Goal: Contribute content

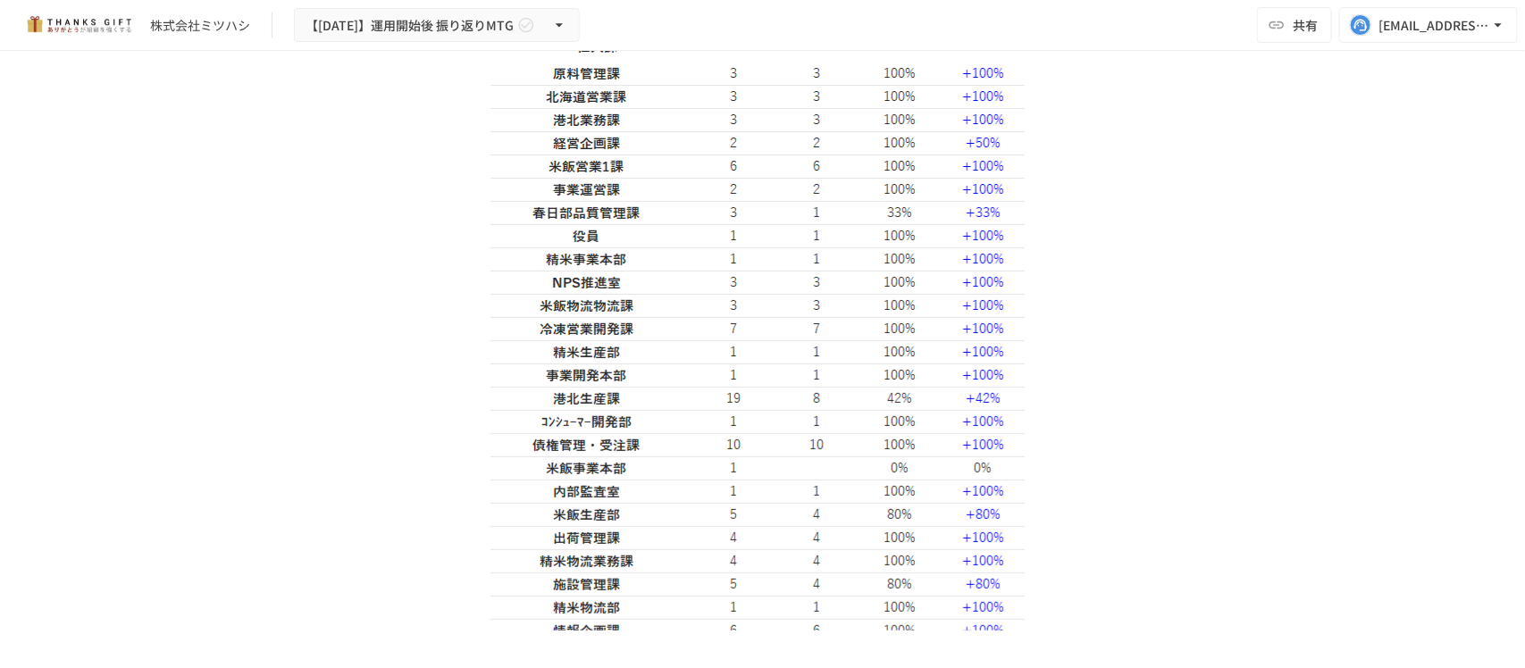
scroll to position [3016, 0]
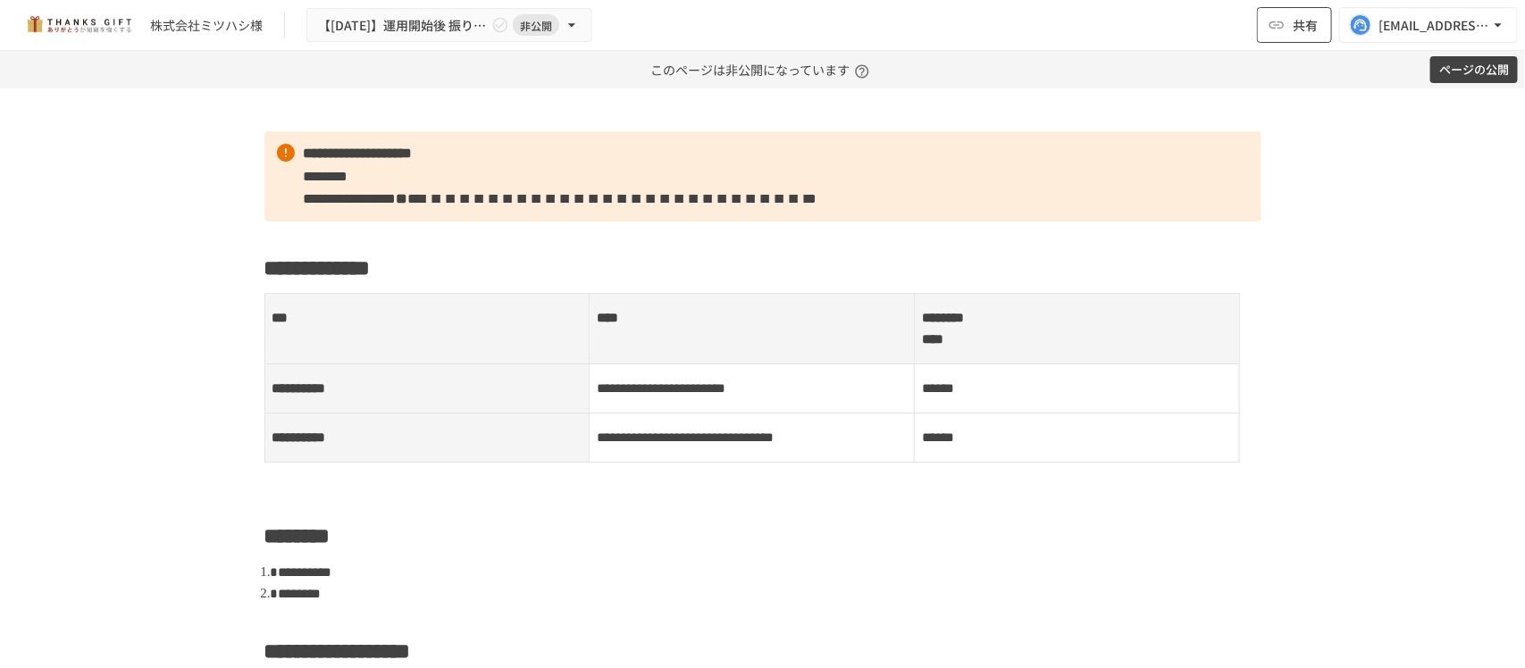
click at [1285, 18] on icon "button" at bounding box center [1277, 25] width 18 height 18
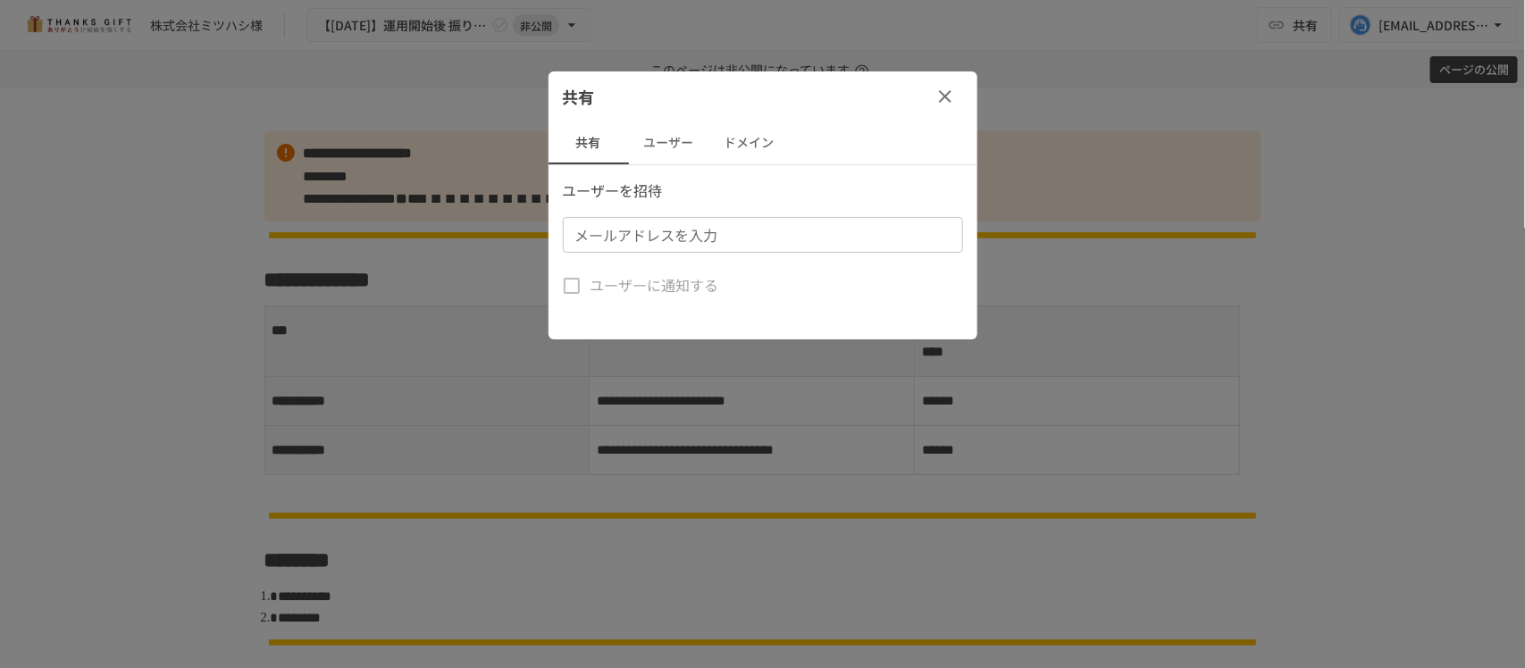
click at [661, 138] on button "ユーザー" at bounding box center [669, 143] width 80 height 43
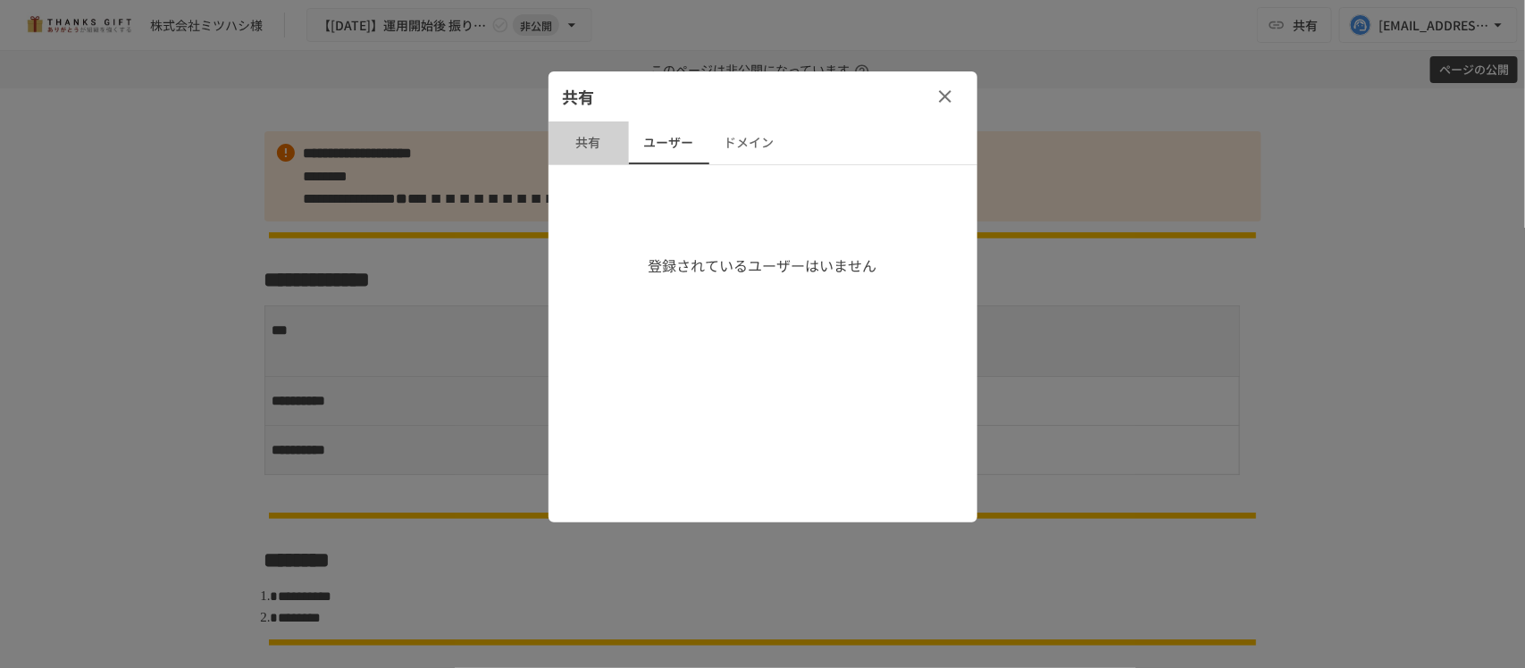
click at [600, 147] on button "共有" at bounding box center [589, 143] width 80 height 43
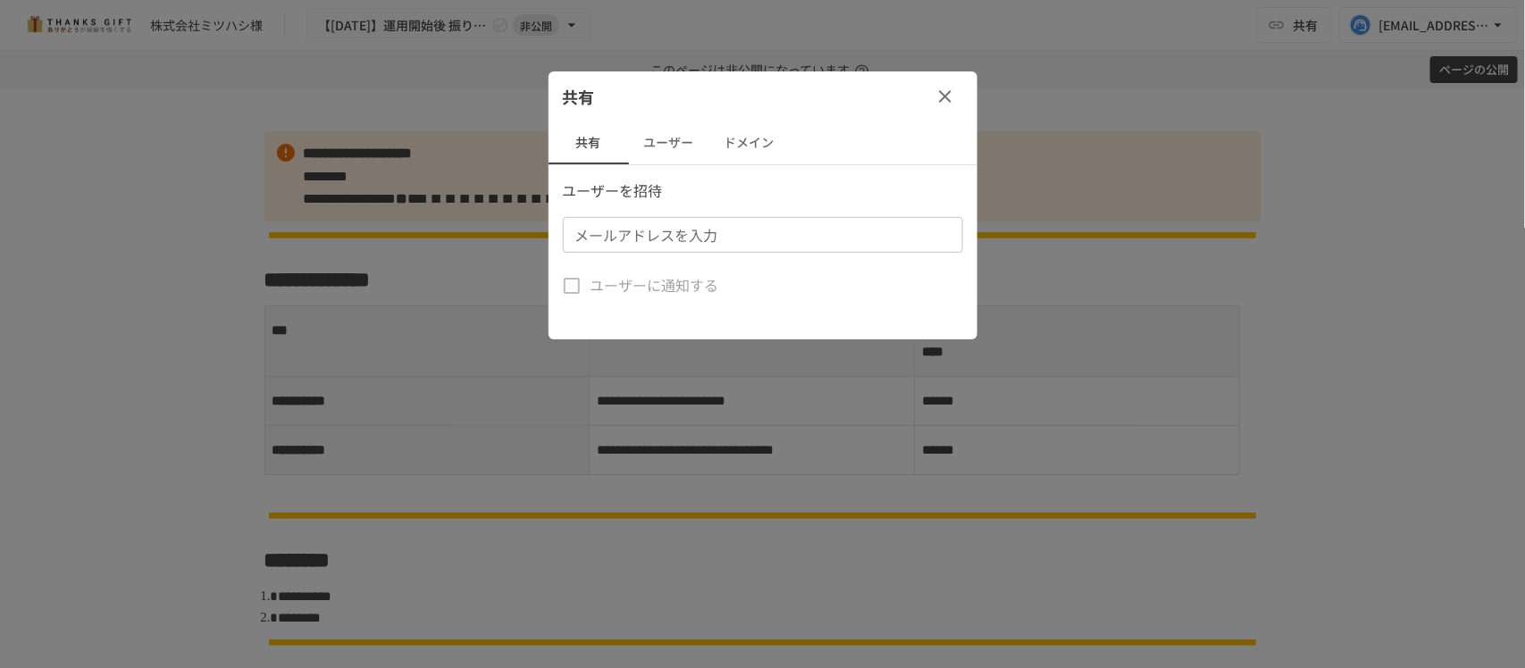
click at [123, 215] on div at bounding box center [762, 334] width 1525 height 668
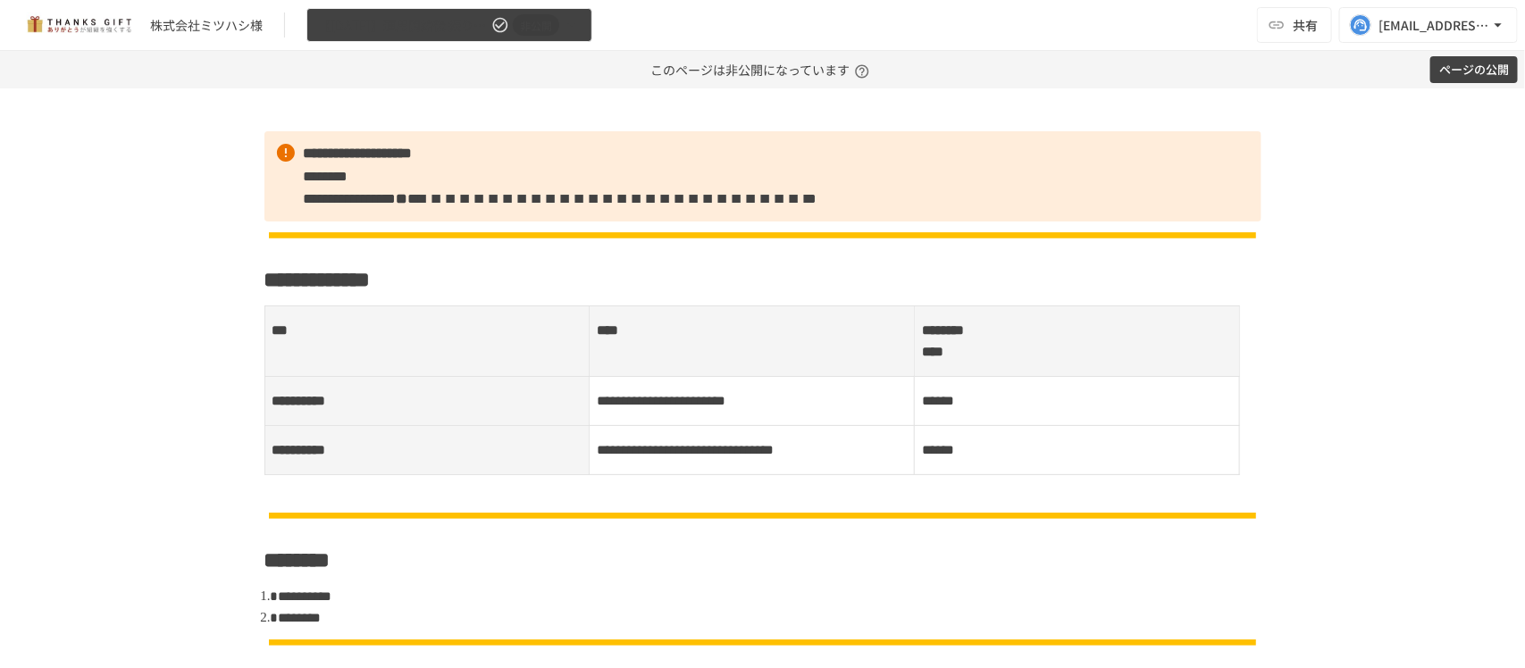
click at [377, 32] on span "【[DATE]】運用開始後 振り返りMTG" at bounding box center [403, 25] width 170 height 22
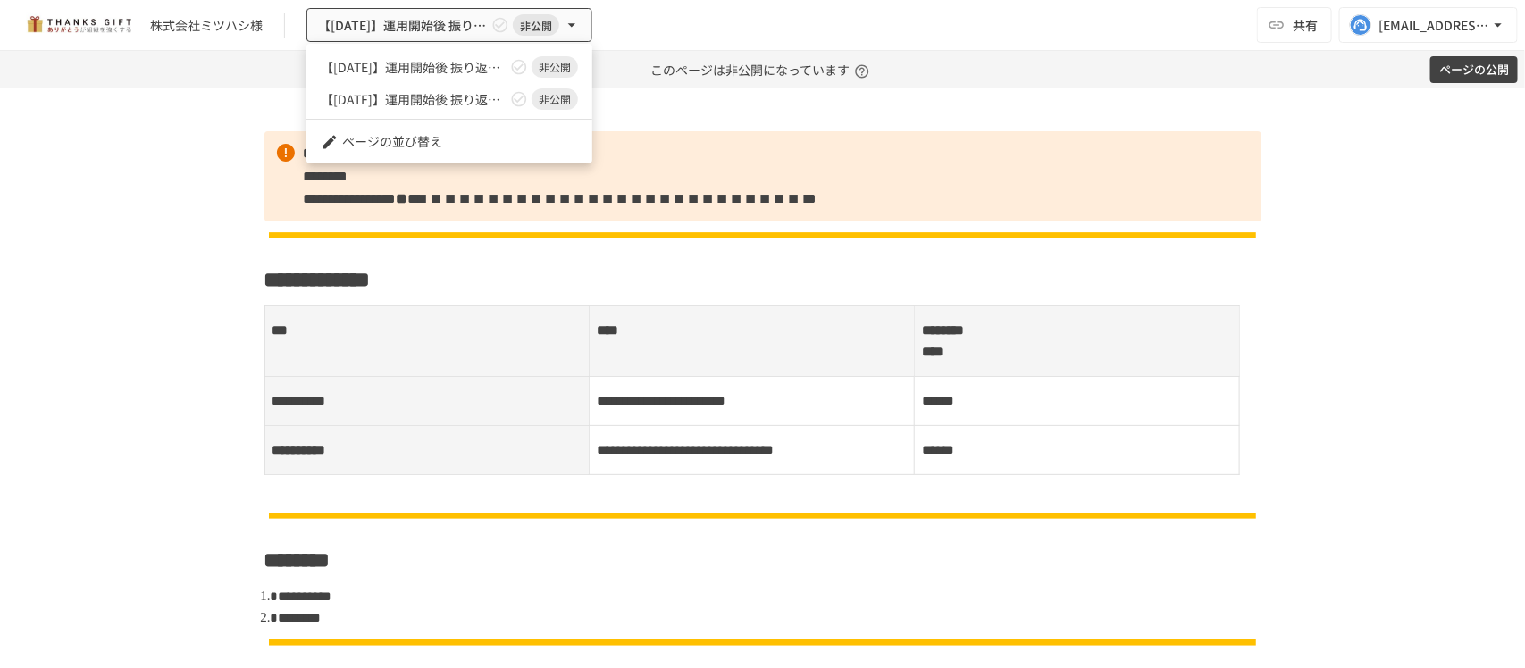
click at [172, 177] on div at bounding box center [762, 334] width 1525 height 668
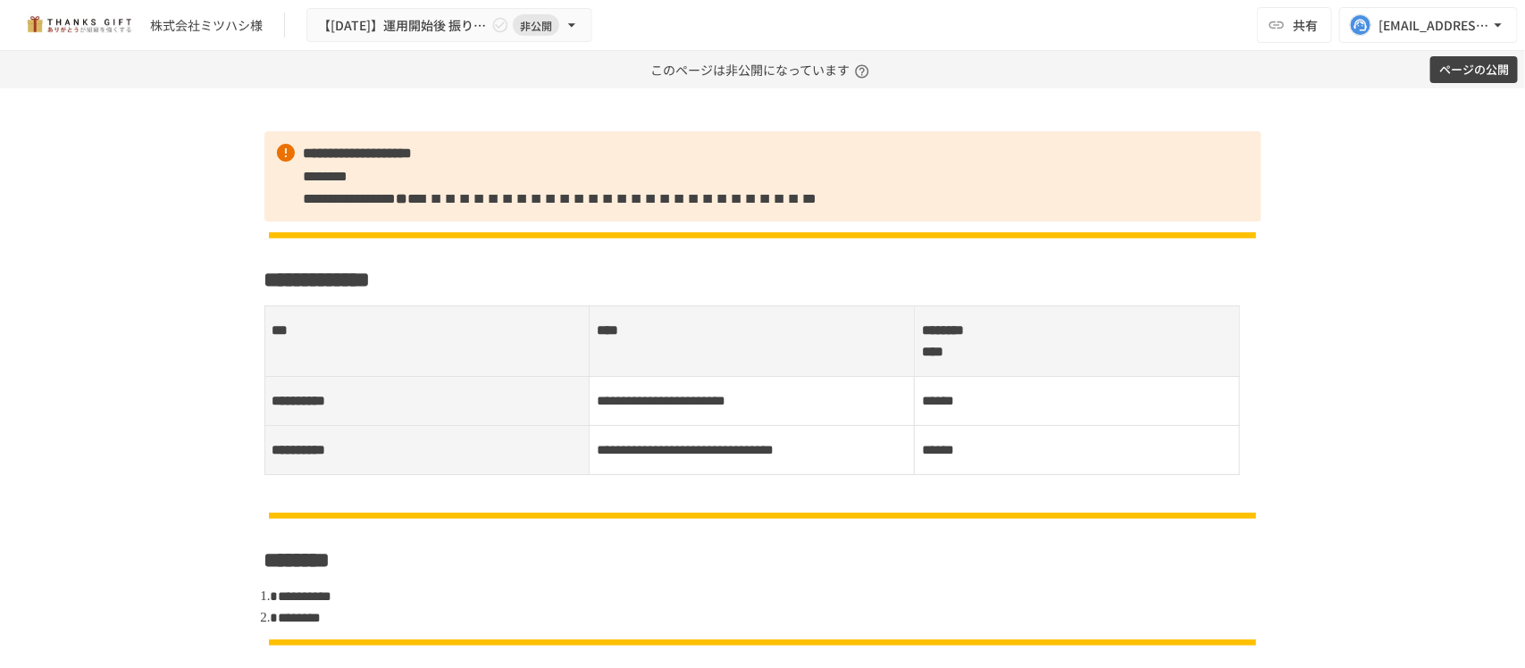
click at [109, 210] on div "**********" at bounding box center [762, 378] width 1525 height 580
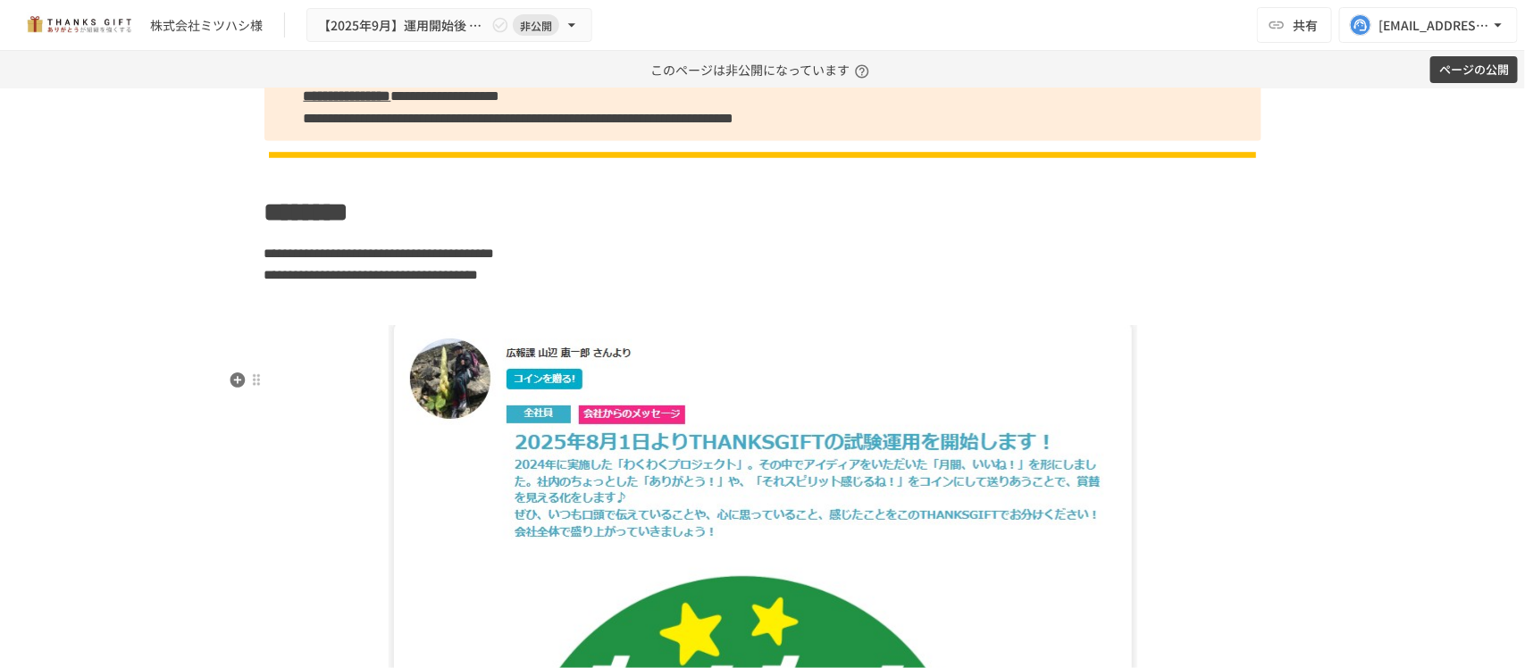
scroll to position [782, 0]
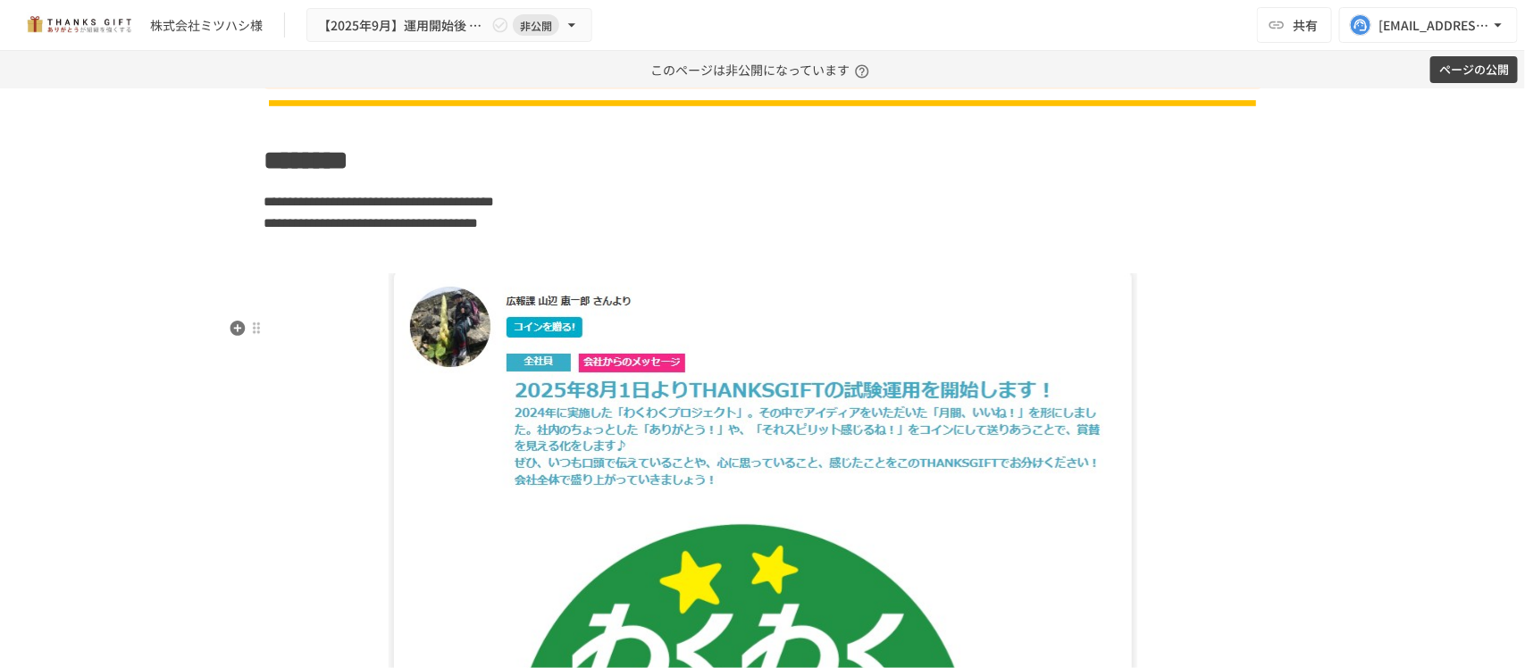
click at [646, 387] on img at bounding box center [763, 627] width 749 height 709
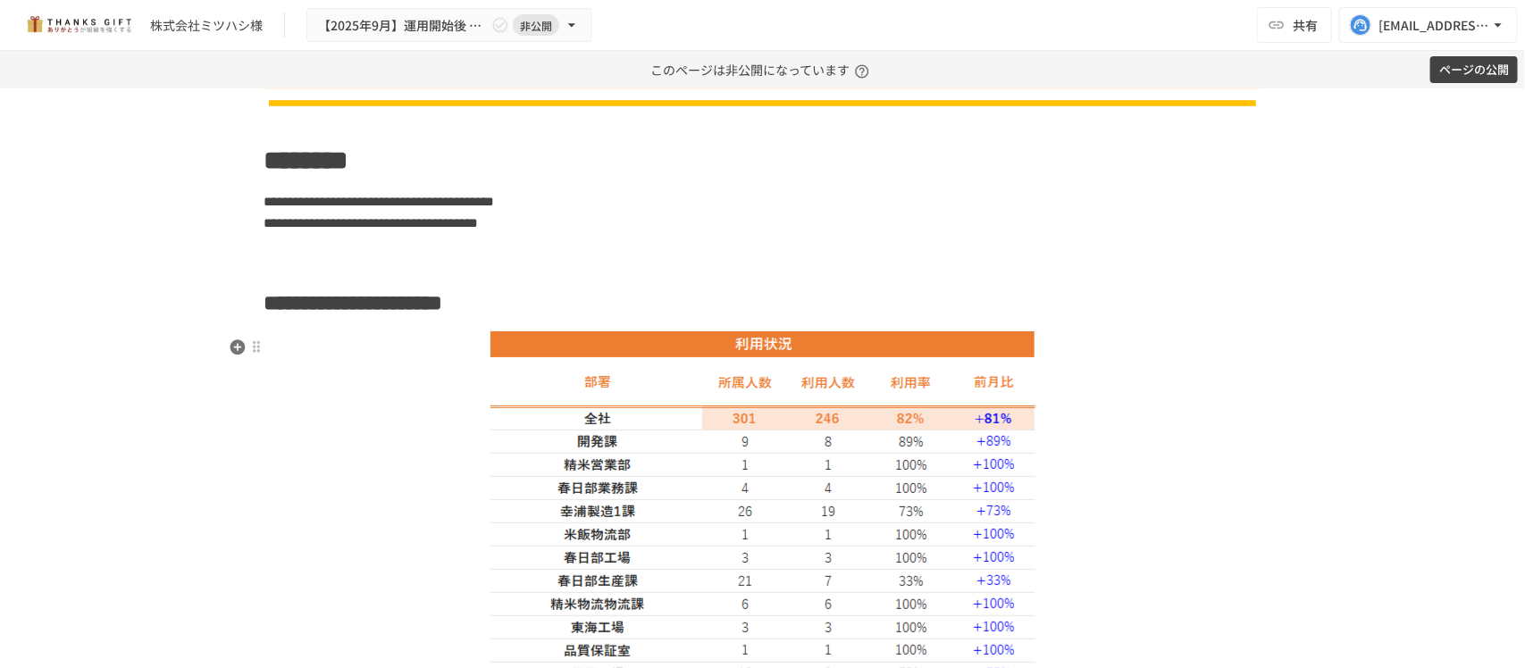
click at [661, 265] on p at bounding box center [762, 253] width 997 height 23
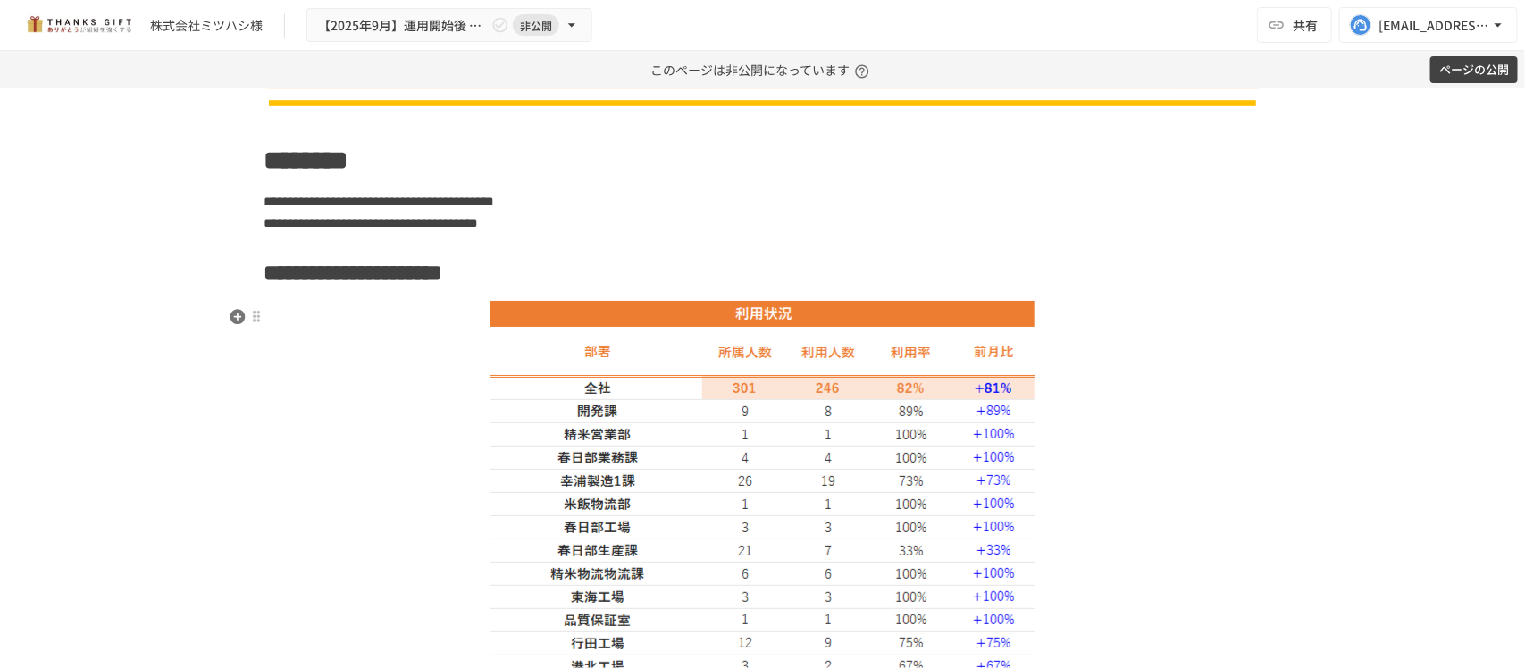
click at [443, 283] on strong "**********" at bounding box center [371, 272] width 146 height 21
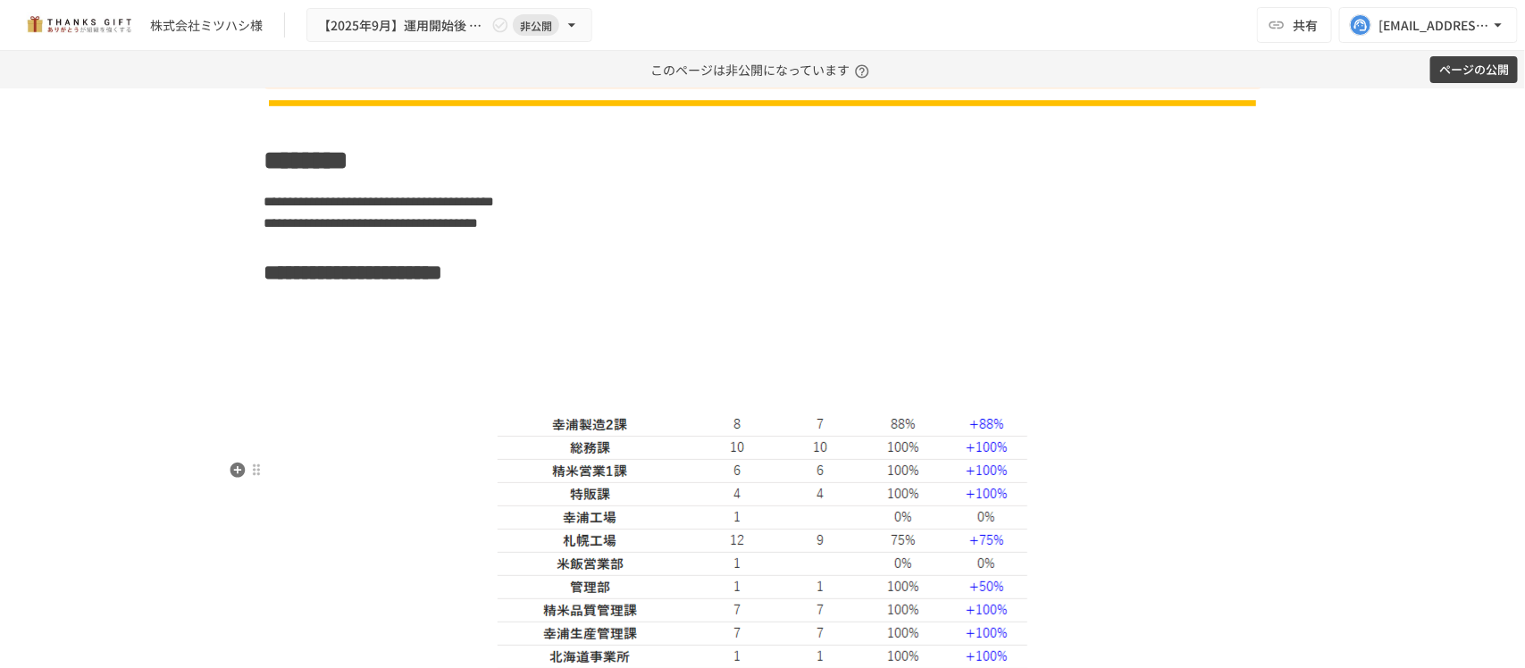
click at [734, 472] on img at bounding box center [763, 587] width 530 height 344
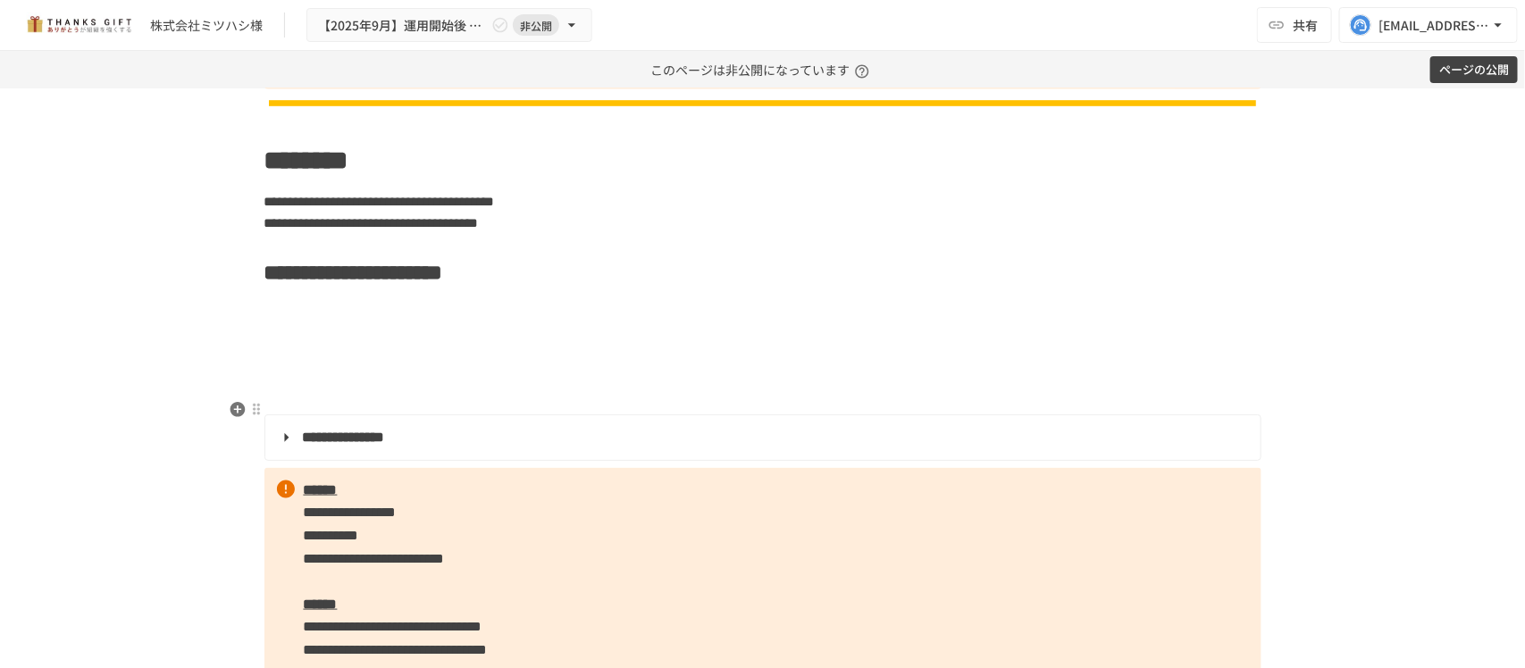
click at [659, 377] on p at bounding box center [762, 365] width 997 height 23
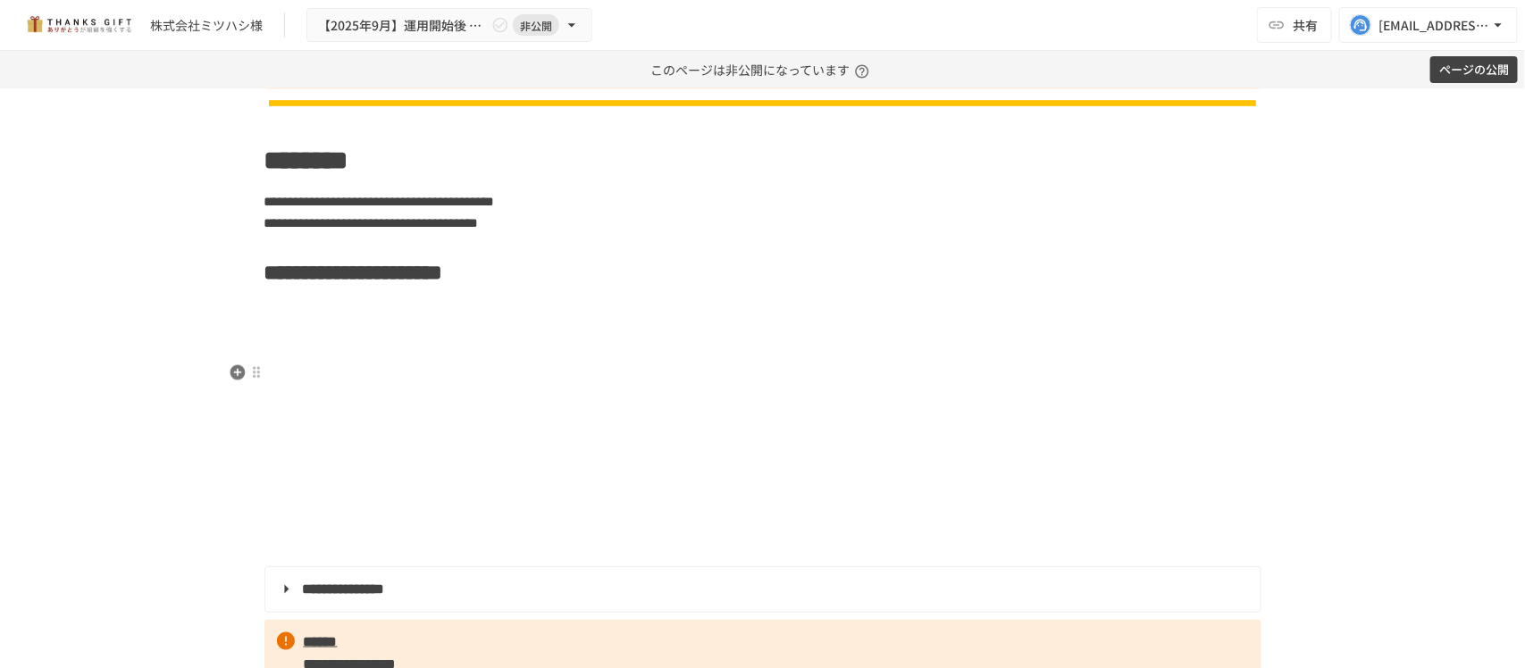
click at [436, 347] on h2 at bounding box center [762, 329] width 997 height 36
click at [230, 367] on icon "button" at bounding box center [237, 372] width 15 height 15
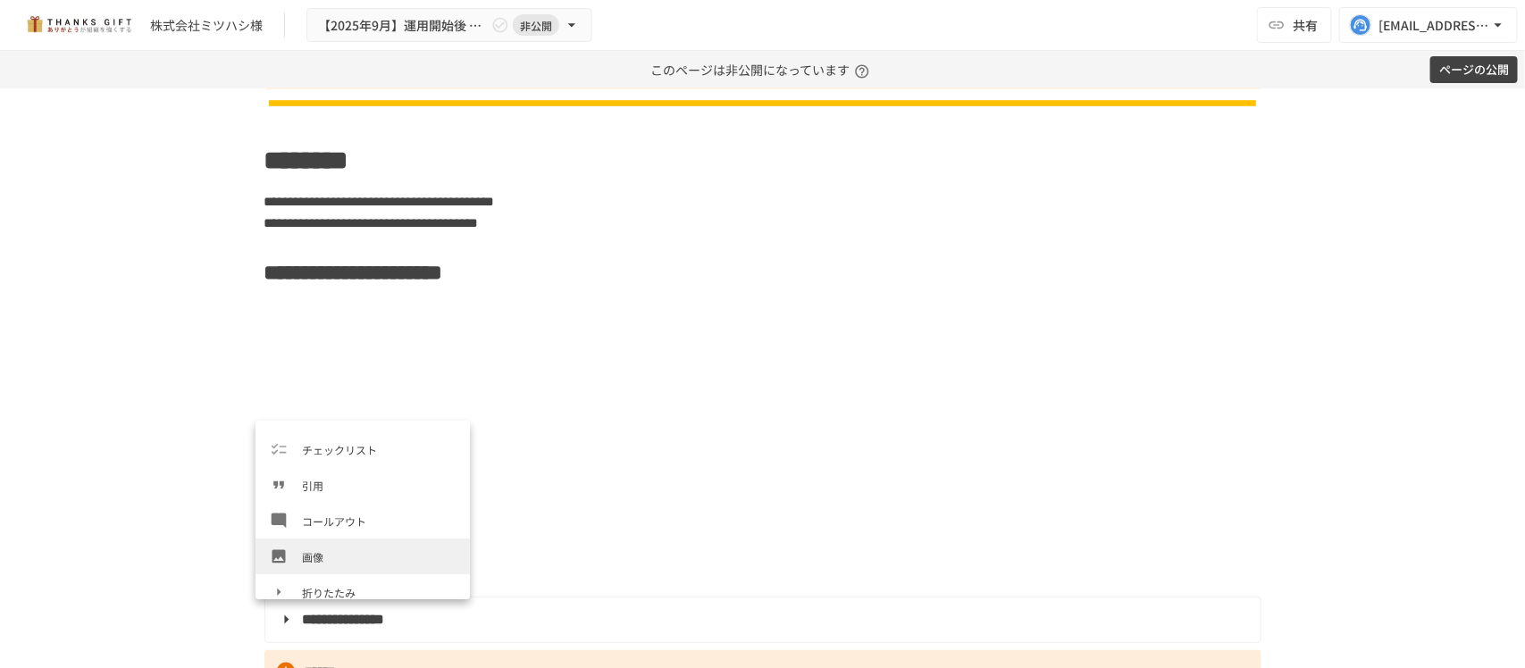
scroll to position [244, 0]
click at [336, 560] on li "画像" at bounding box center [363, 552] width 214 height 36
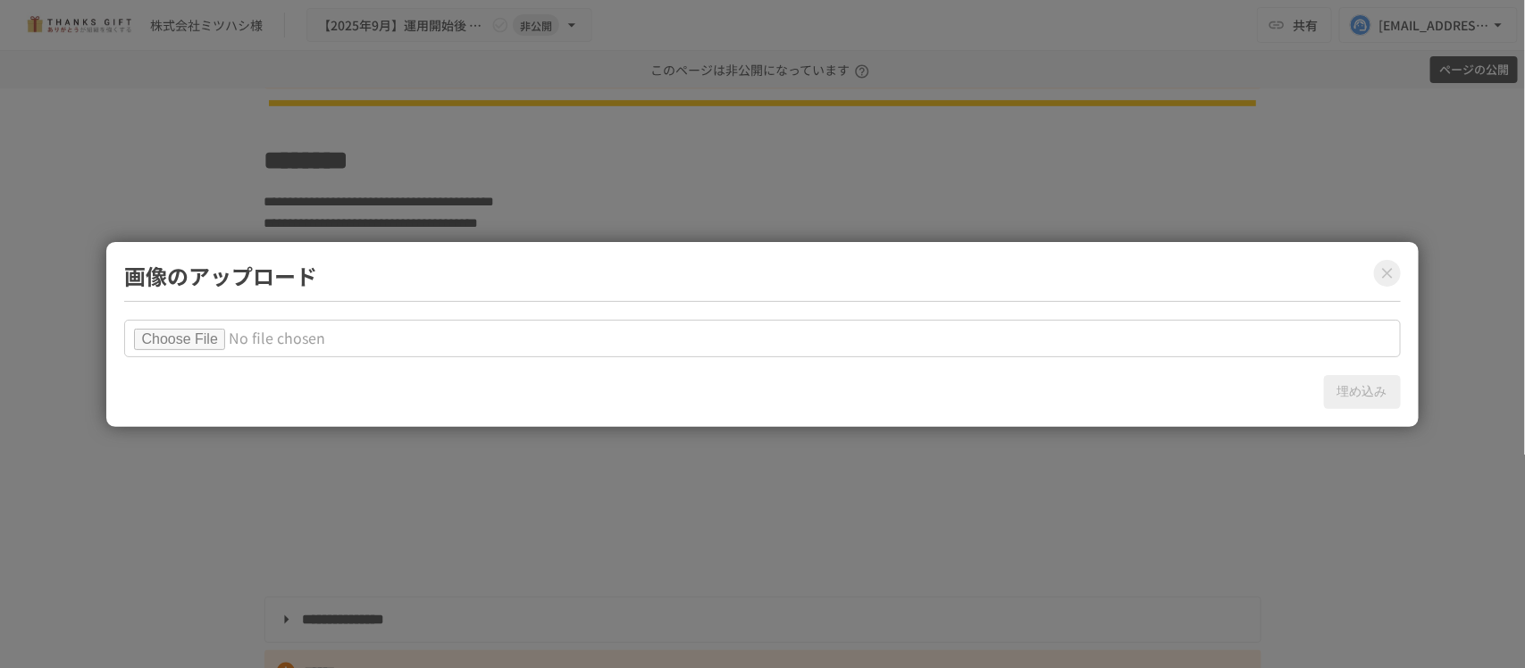
click at [220, 336] on input "file" at bounding box center [762, 339] width 1276 height 38
type input "**********"
click at [1355, 386] on button "埋め込み" at bounding box center [1362, 392] width 77 height 34
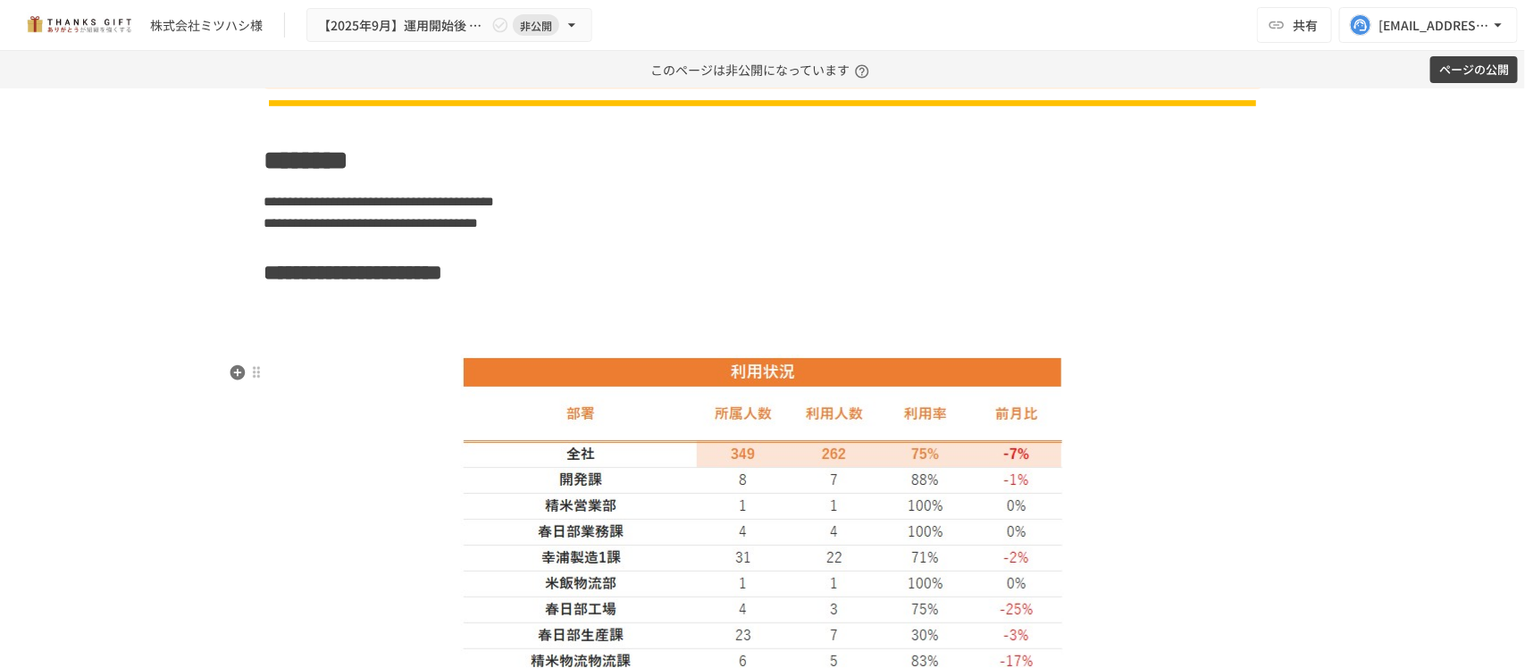
scroll to position [1005, 0]
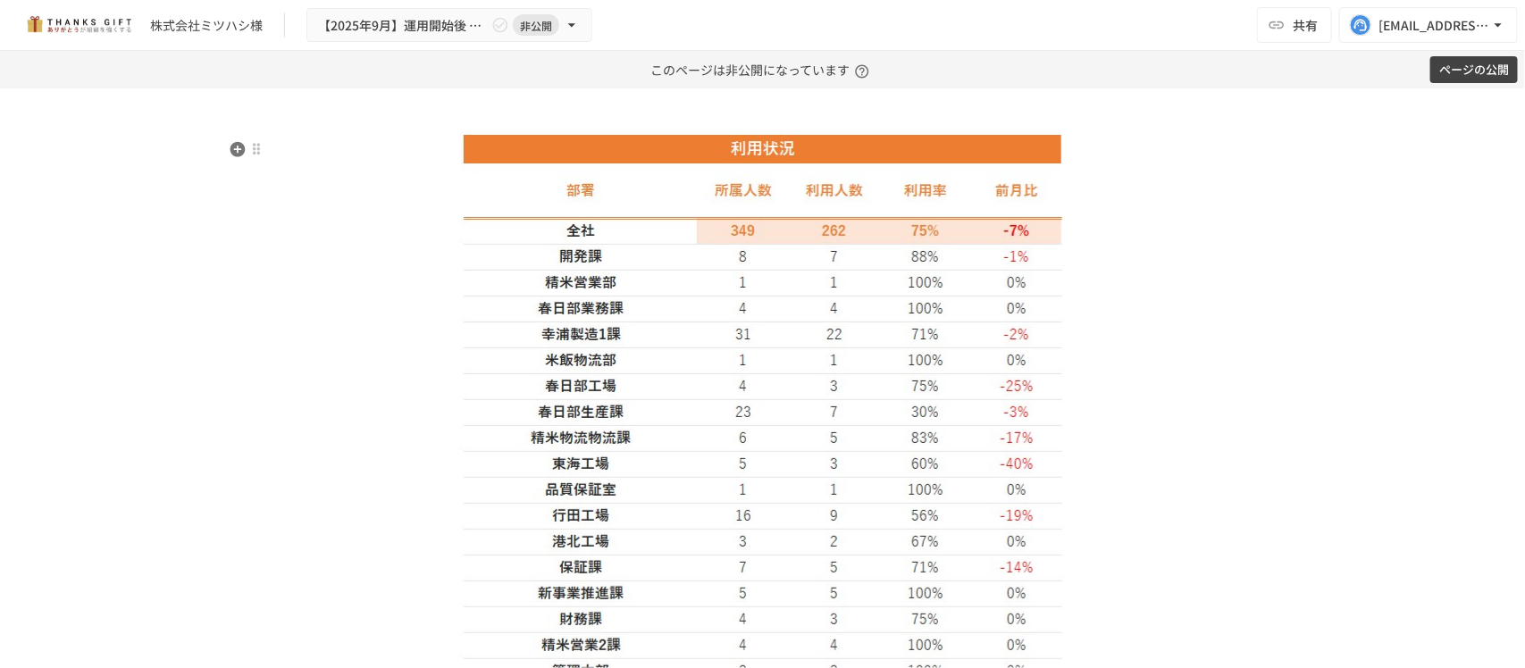
click at [682, 123] on h2 at bounding box center [762, 106] width 997 height 36
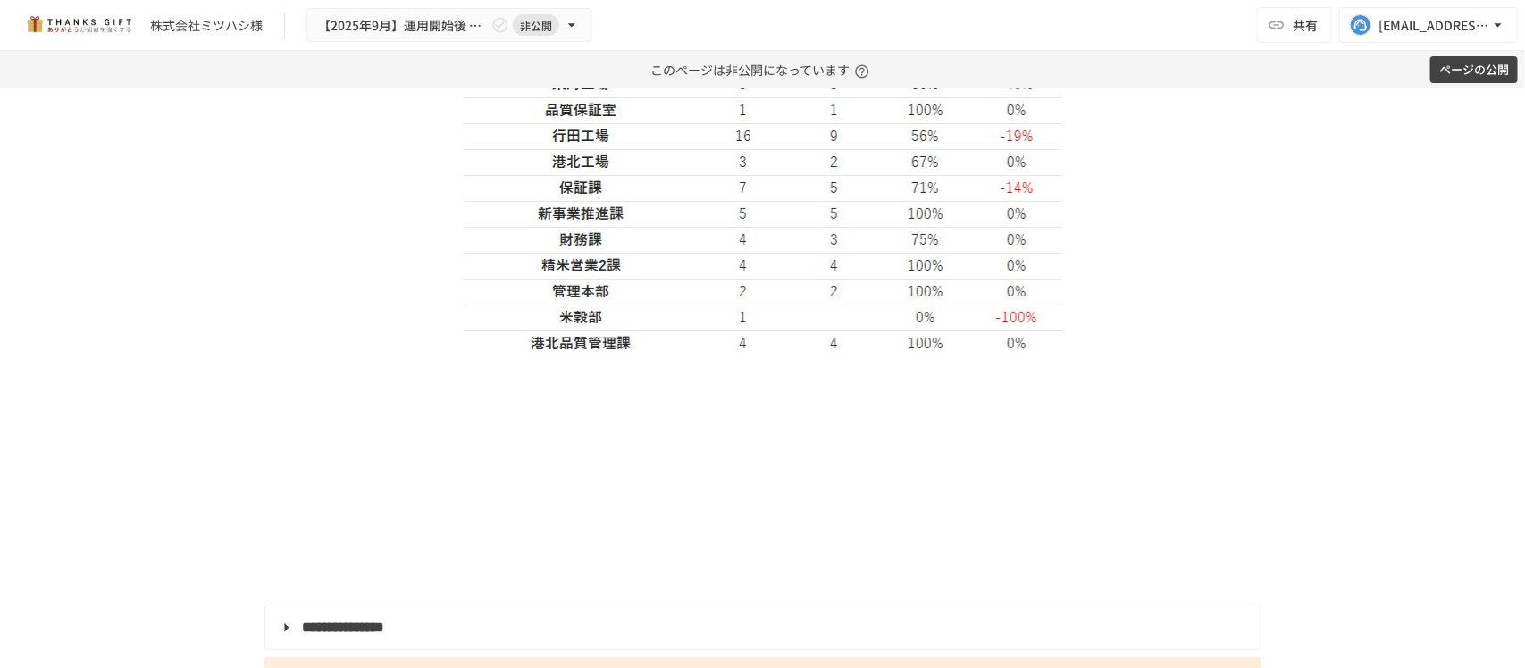
scroll to position [1553, 0]
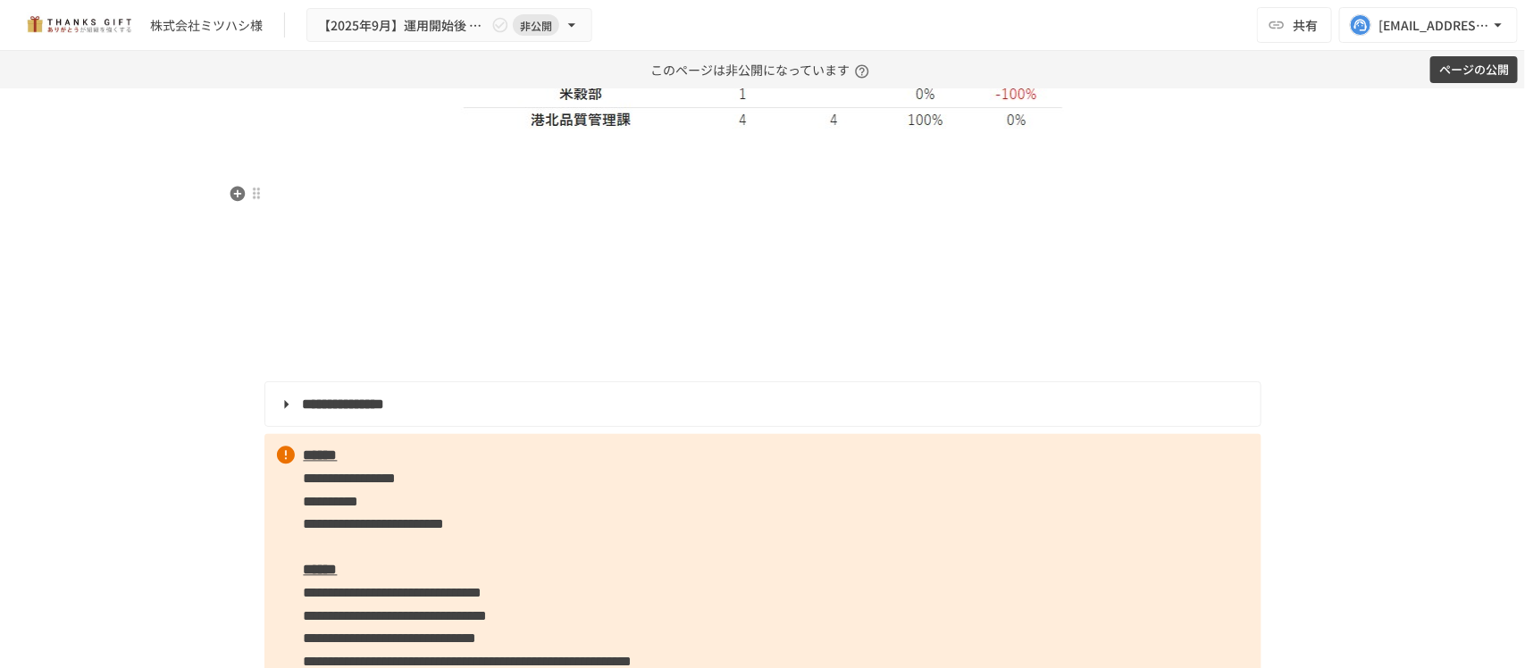
click at [595, 162] on p at bounding box center [762, 149] width 997 height 23
click at [230, 188] on icon "button" at bounding box center [237, 194] width 15 height 15
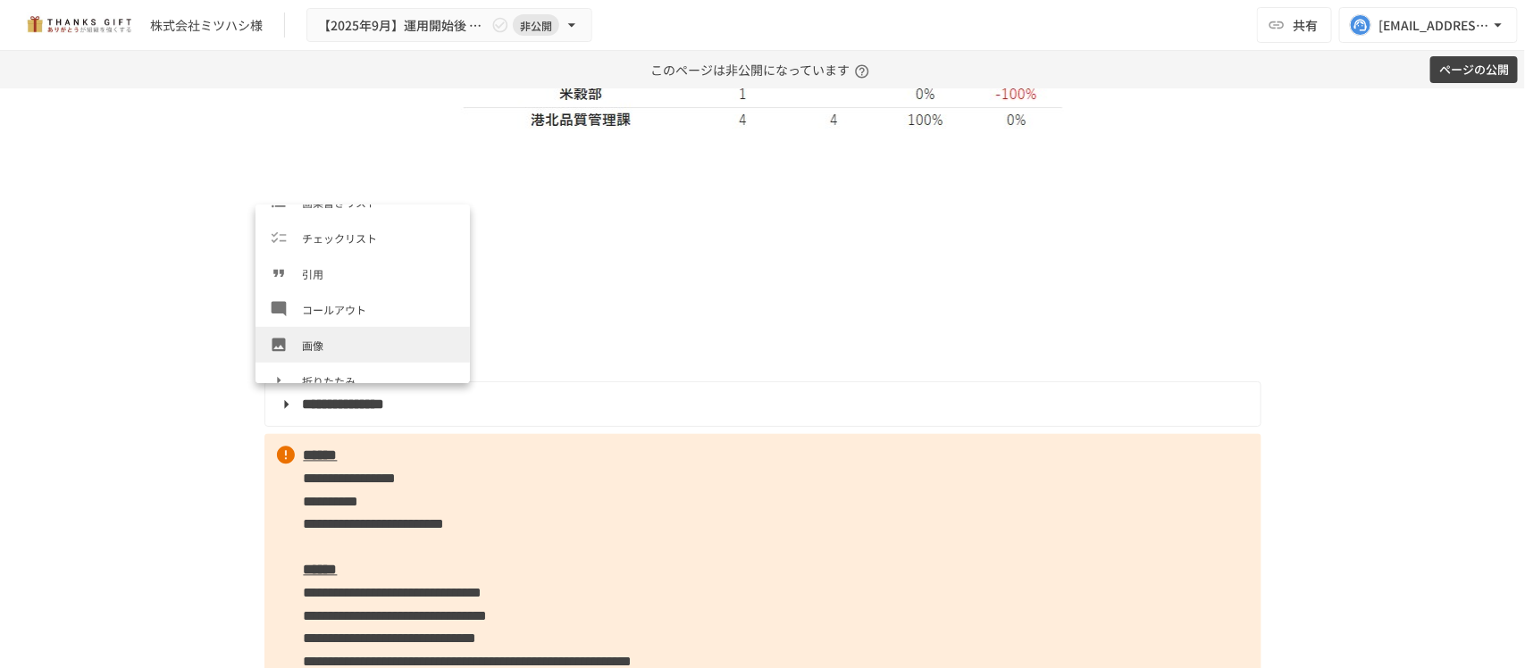
scroll to position [237, 0]
click at [336, 332] on li "画像" at bounding box center [363, 343] width 214 height 36
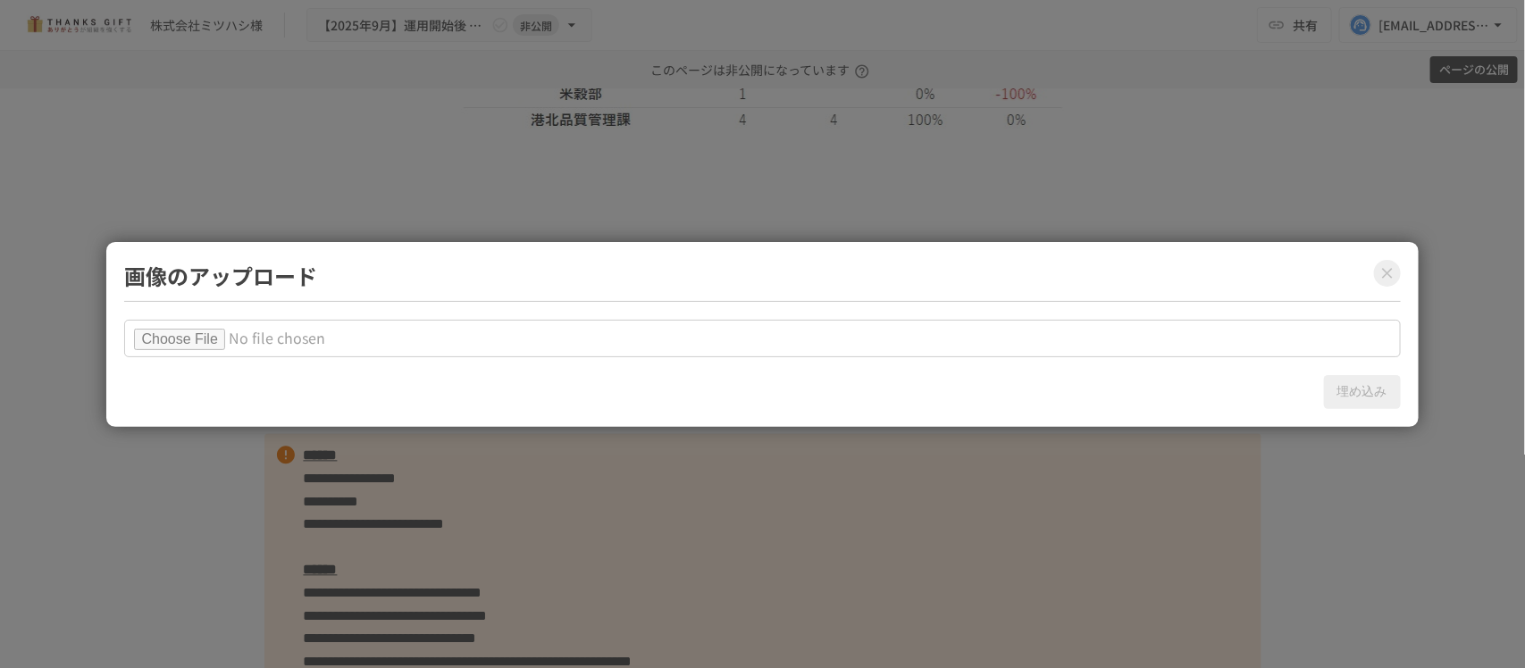
click at [226, 338] on input "file" at bounding box center [762, 339] width 1276 height 38
type input "**********"
click at [1356, 382] on button "埋め込み" at bounding box center [1362, 392] width 77 height 34
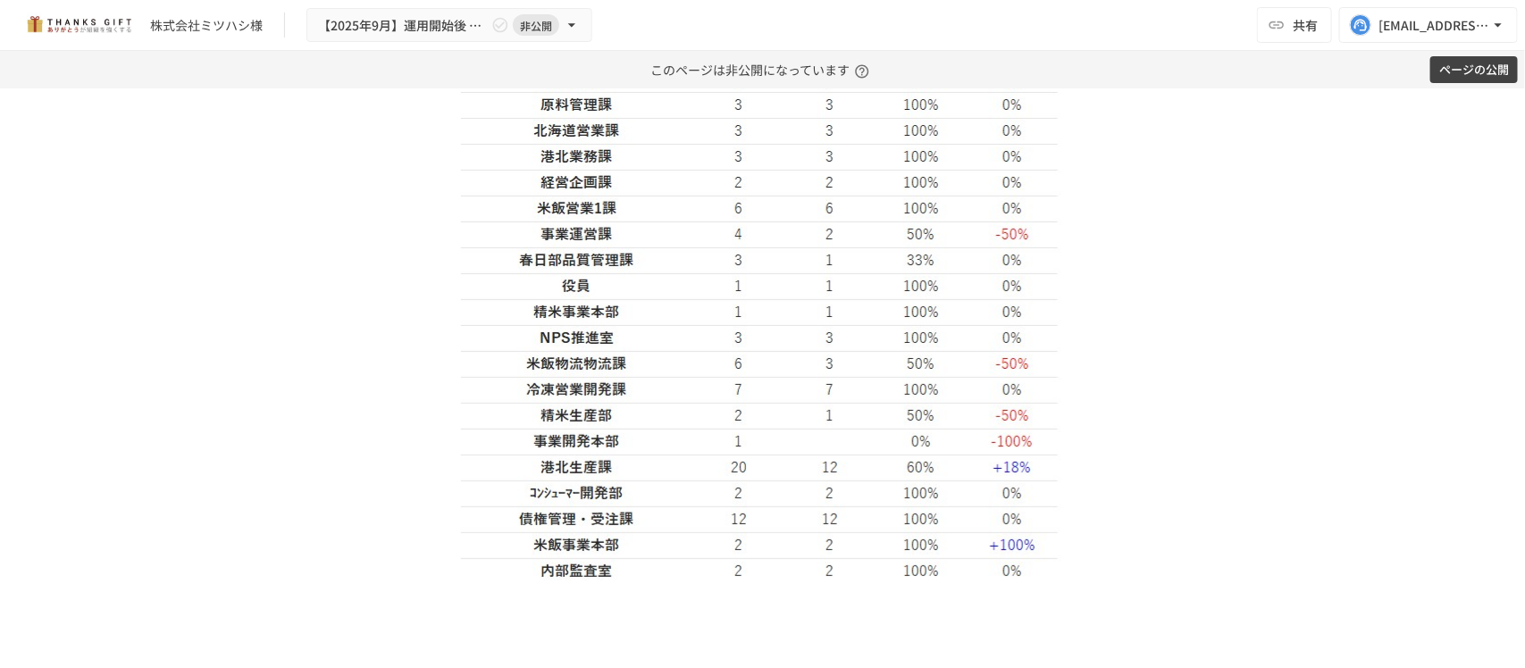
scroll to position [2000, 0]
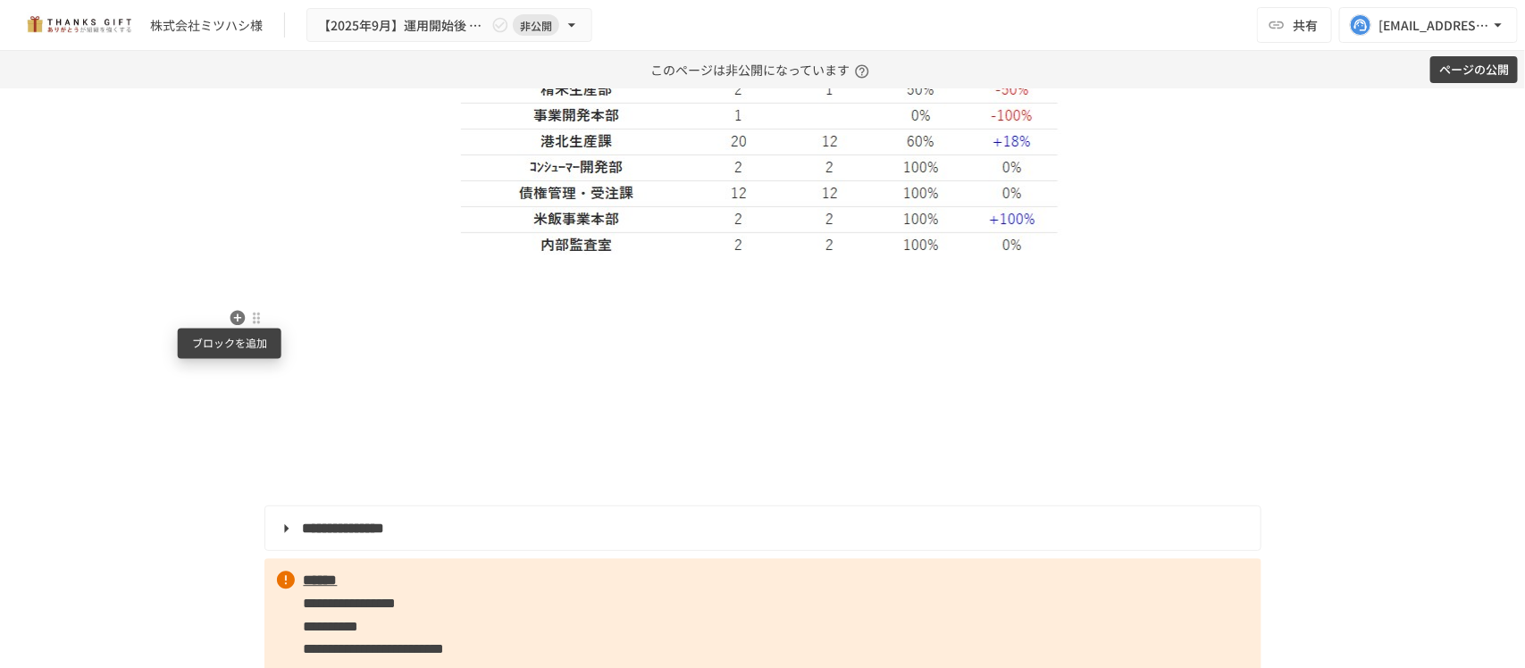
click at [230, 317] on icon "button" at bounding box center [238, 318] width 18 height 18
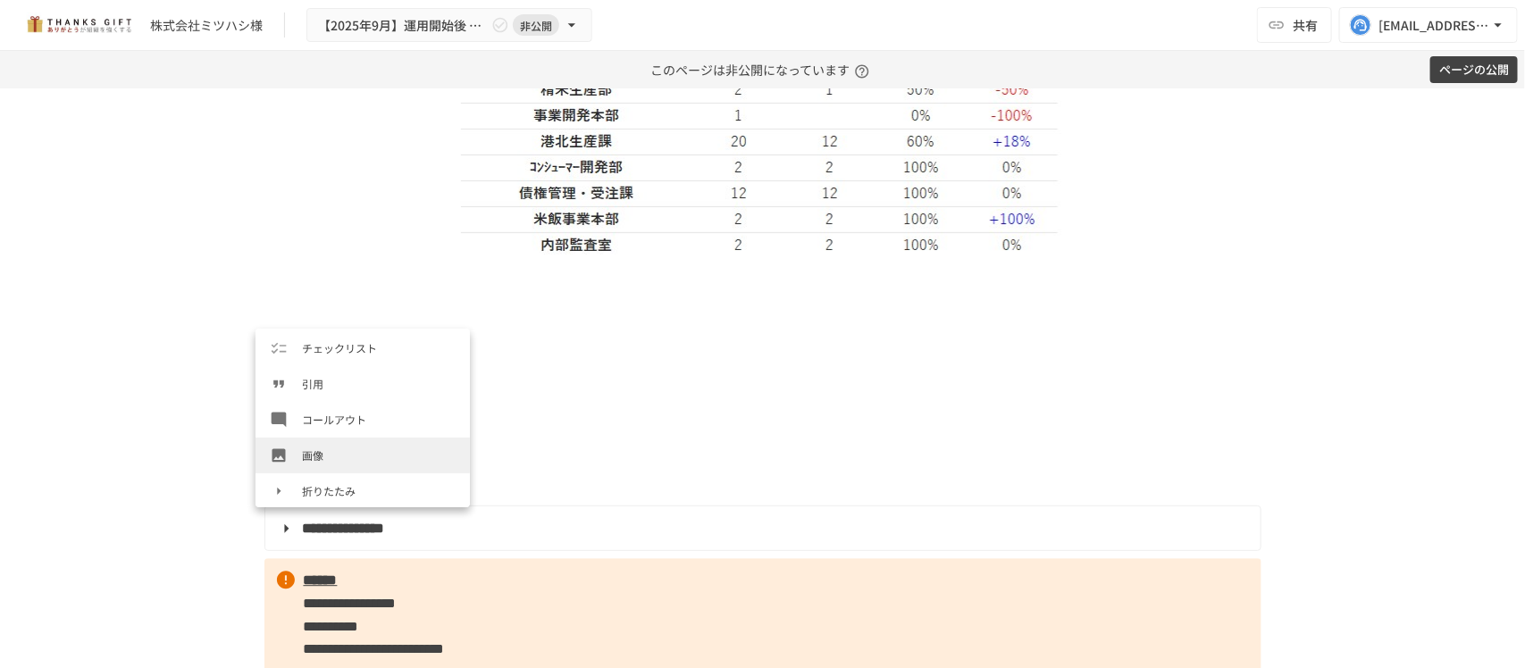
scroll to position [252, 0]
click at [331, 443] on span "画像" at bounding box center [379, 451] width 154 height 17
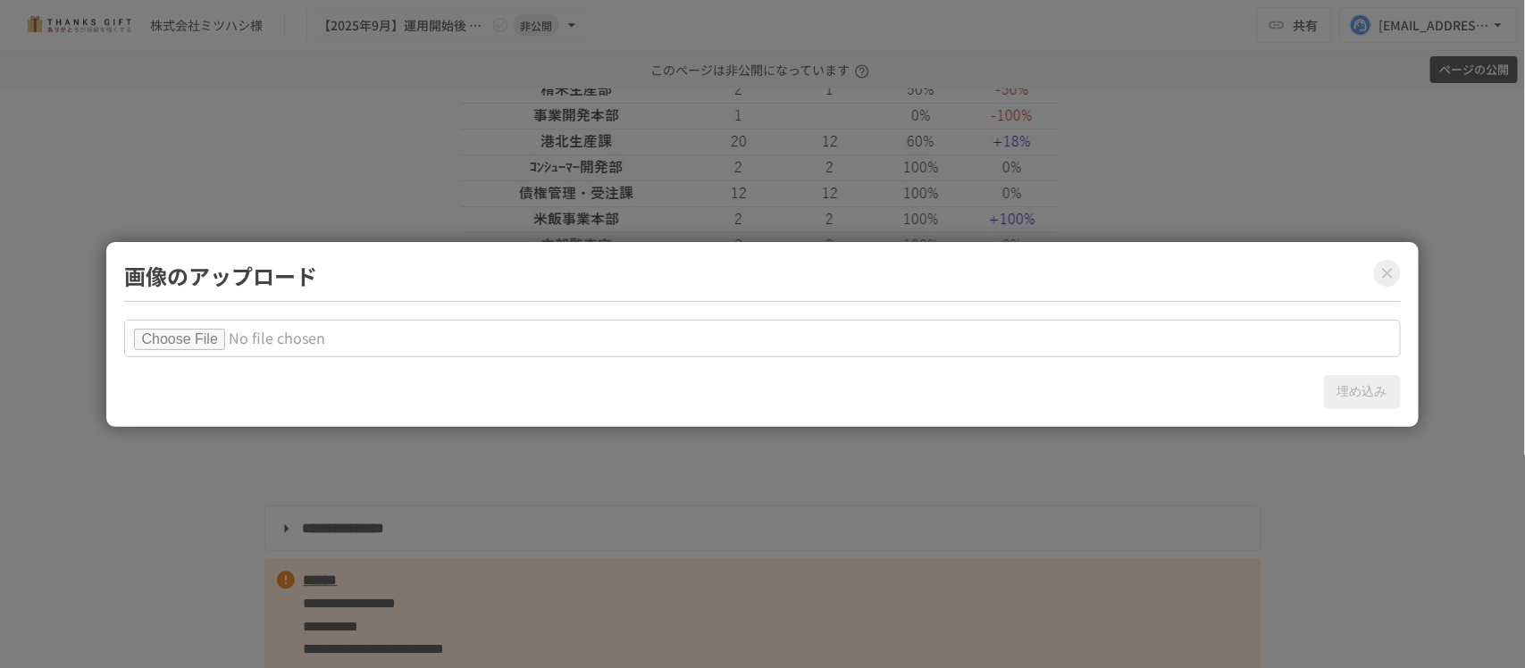
click at [190, 331] on input "file" at bounding box center [762, 339] width 1276 height 38
type input "**********"
click at [1358, 396] on button "埋め込み" at bounding box center [1362, 392] width 77 height 34
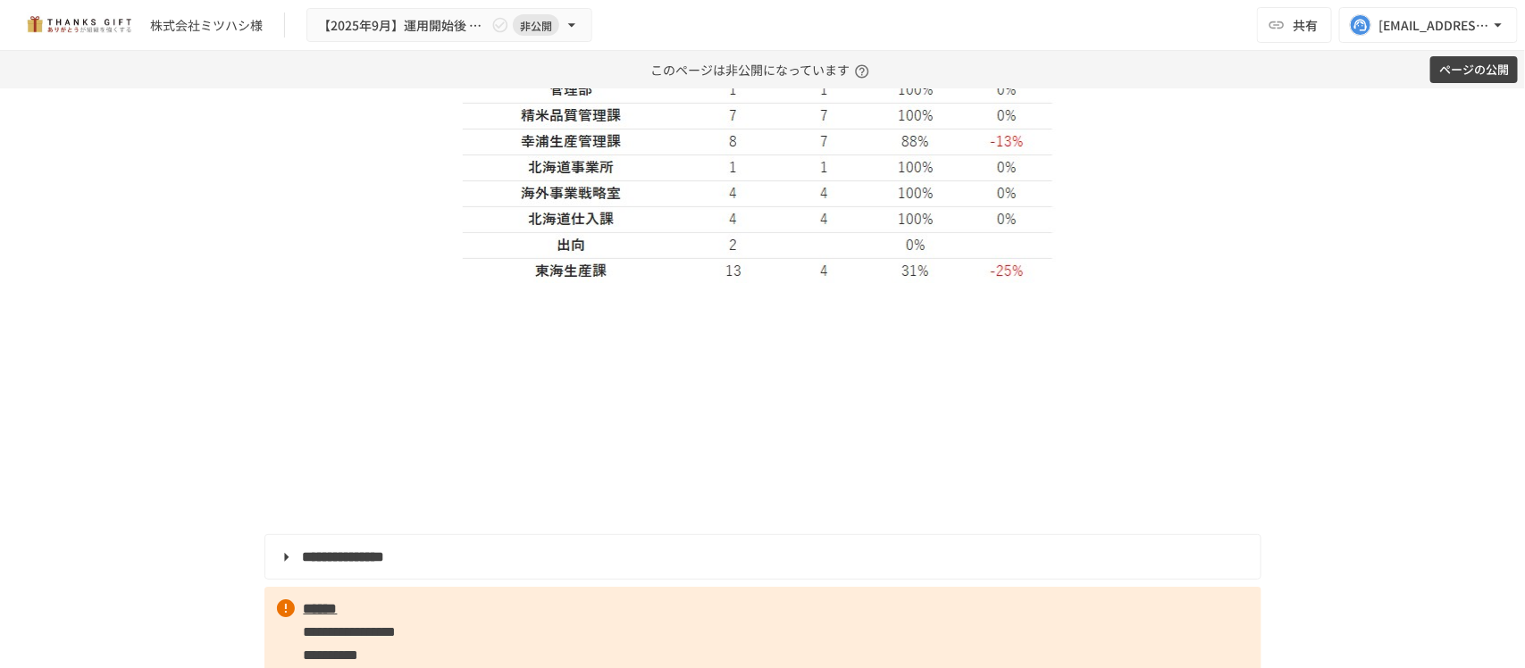
scroll to position [2670, 0]
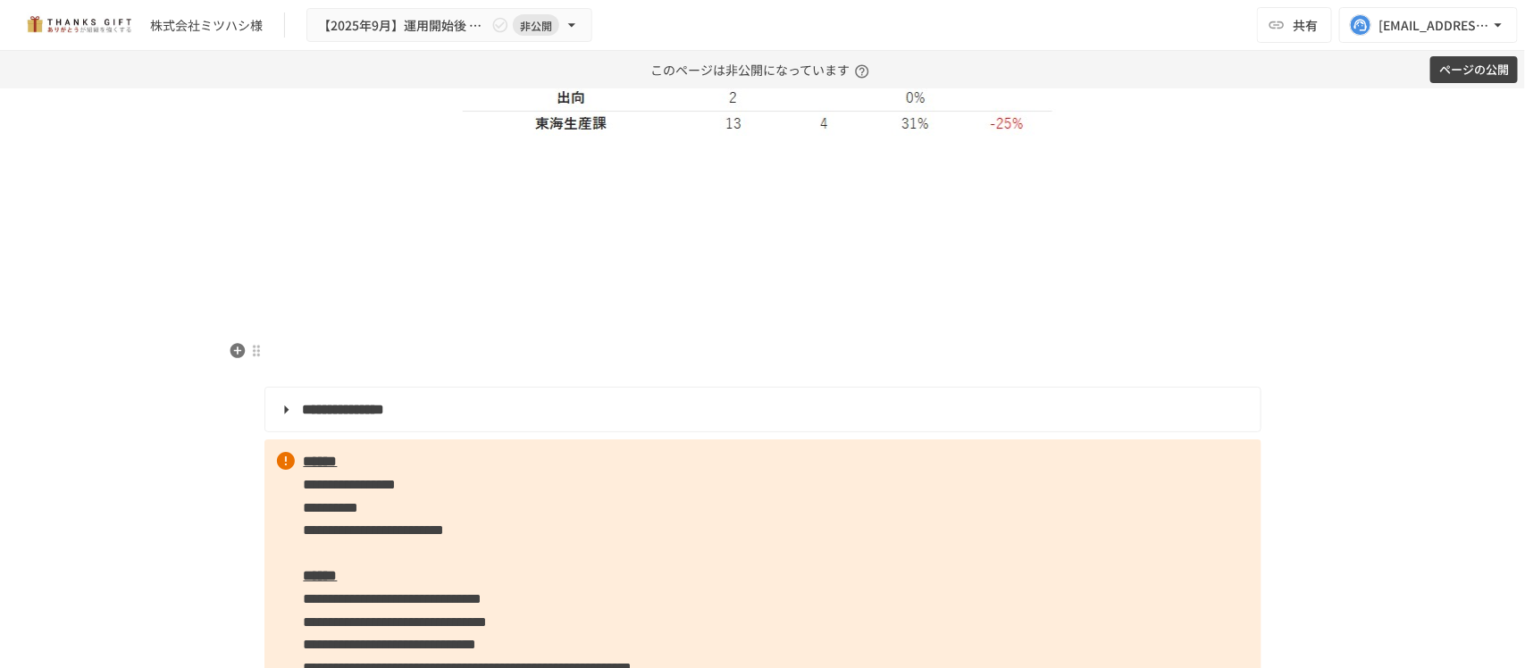
click at [703, 319] on p at bounding box center [762, 307] width 997 height 23
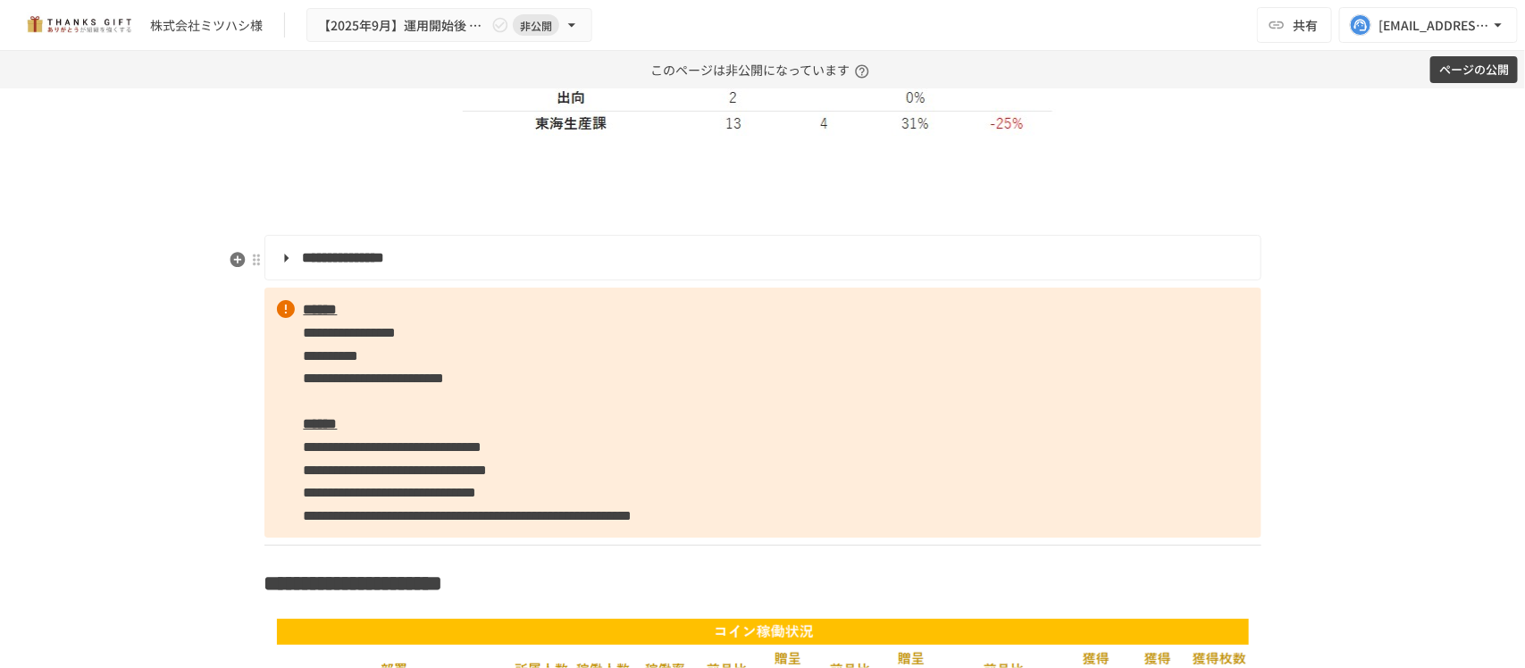
click at [720, 228] on p at bounding box center [762, 216] width 997 height 23
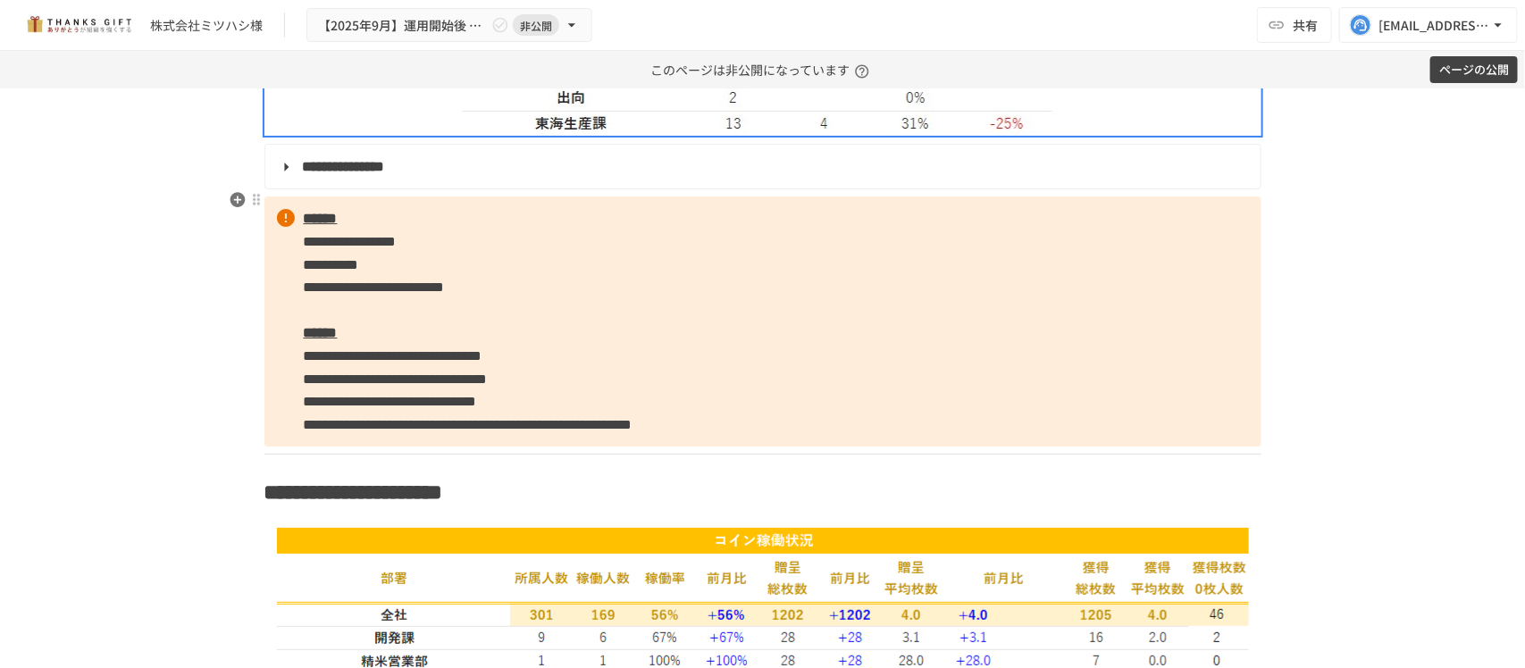
click at [283, 179] on summary "**********" at bounding box center [761, 166] width 970 height 23
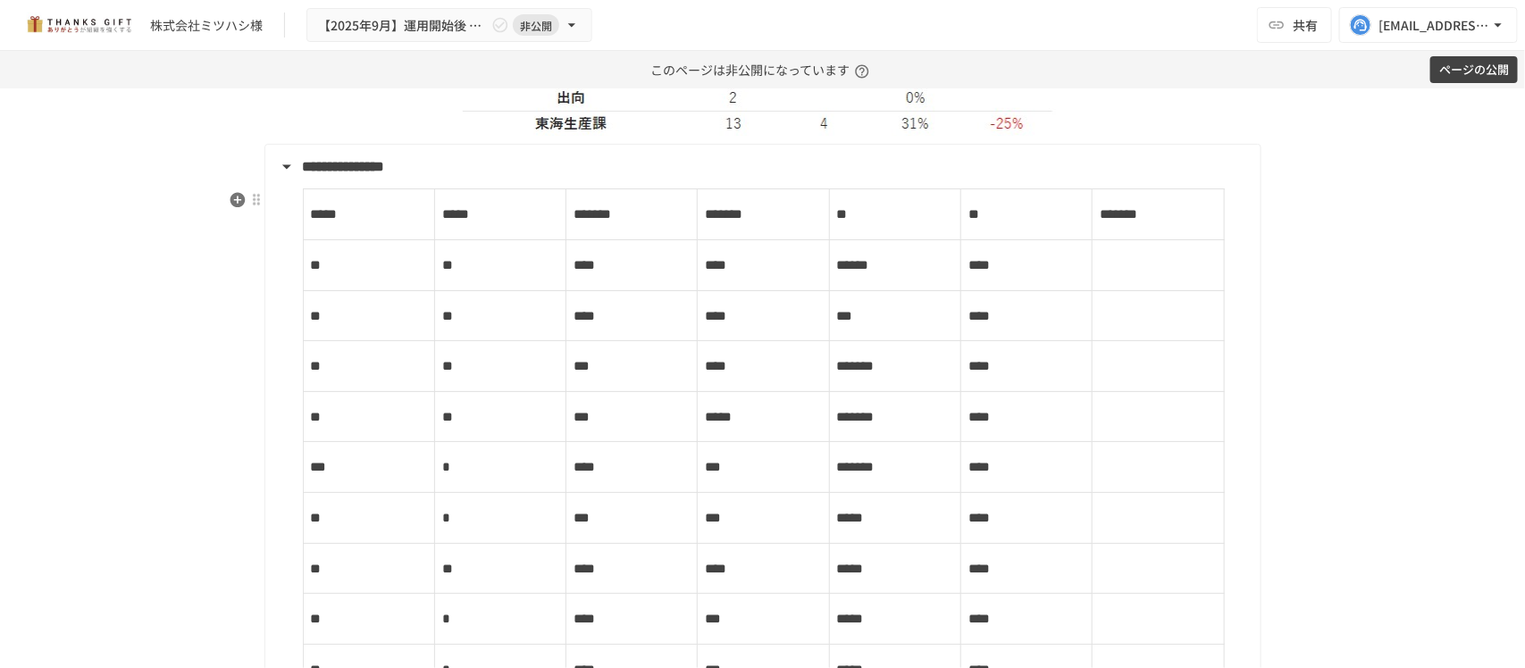
click at [283, 179] on summary "**********" at bounding box center [761, 166] width 970 height 23
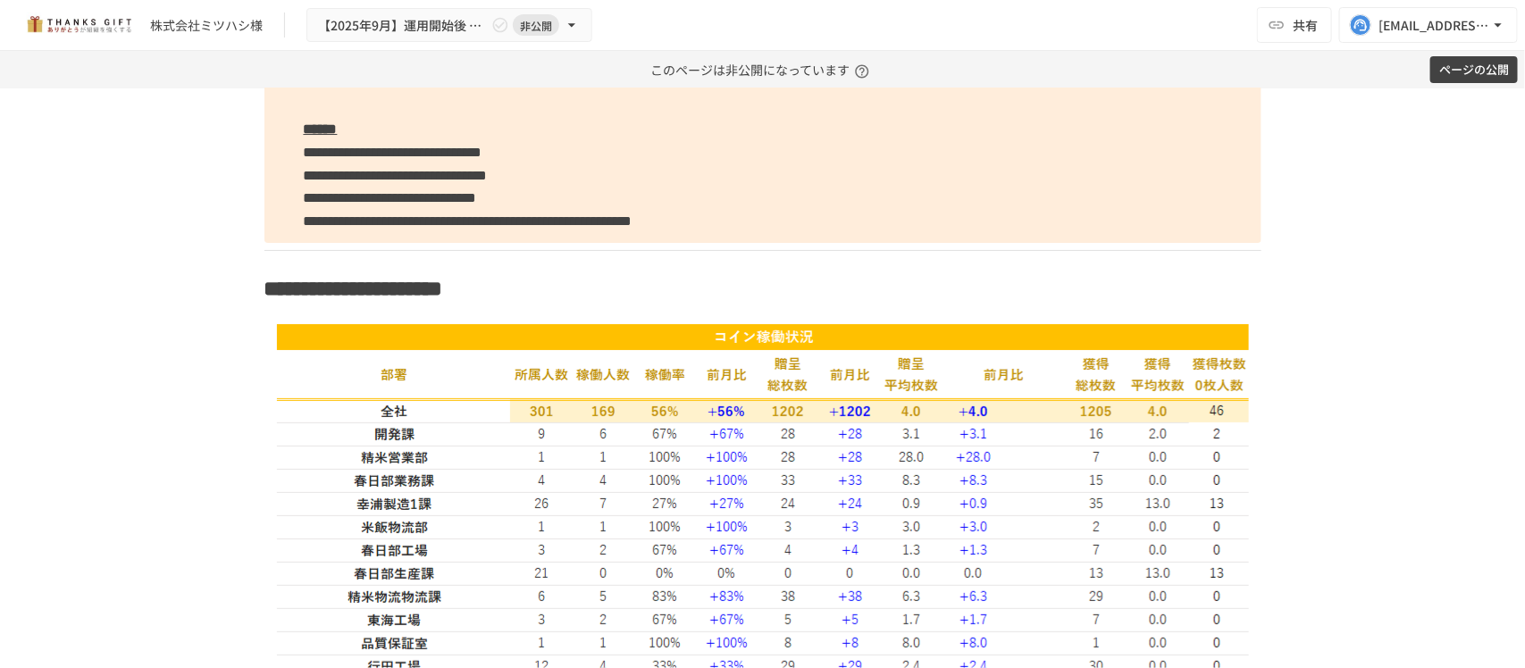
scroll to position [2893, 0]
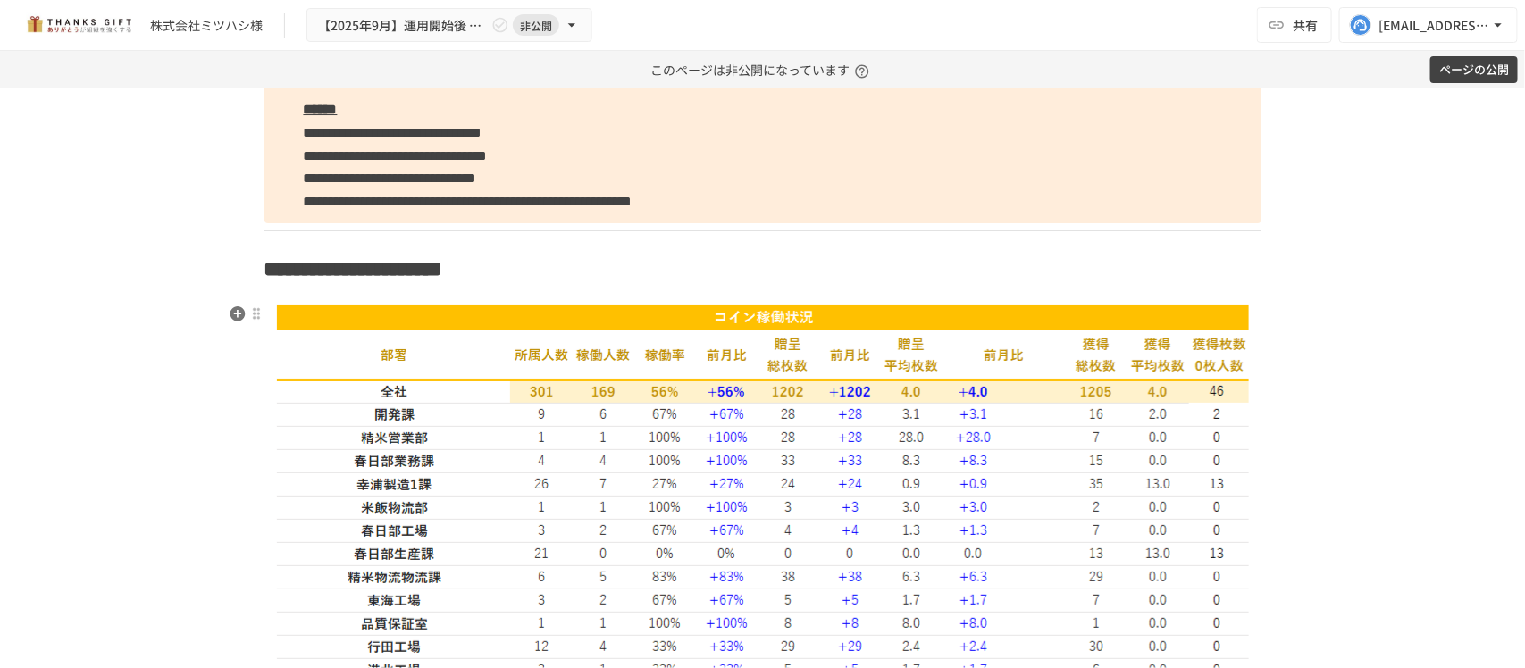
drag, startPoint x: 484, startPoint y: 313, endPoint x: 600, endPoint y: 354, distance: 123.2
click at [443, 280] on strong "**********" at bounding box center [353, 268] width 179 height 21
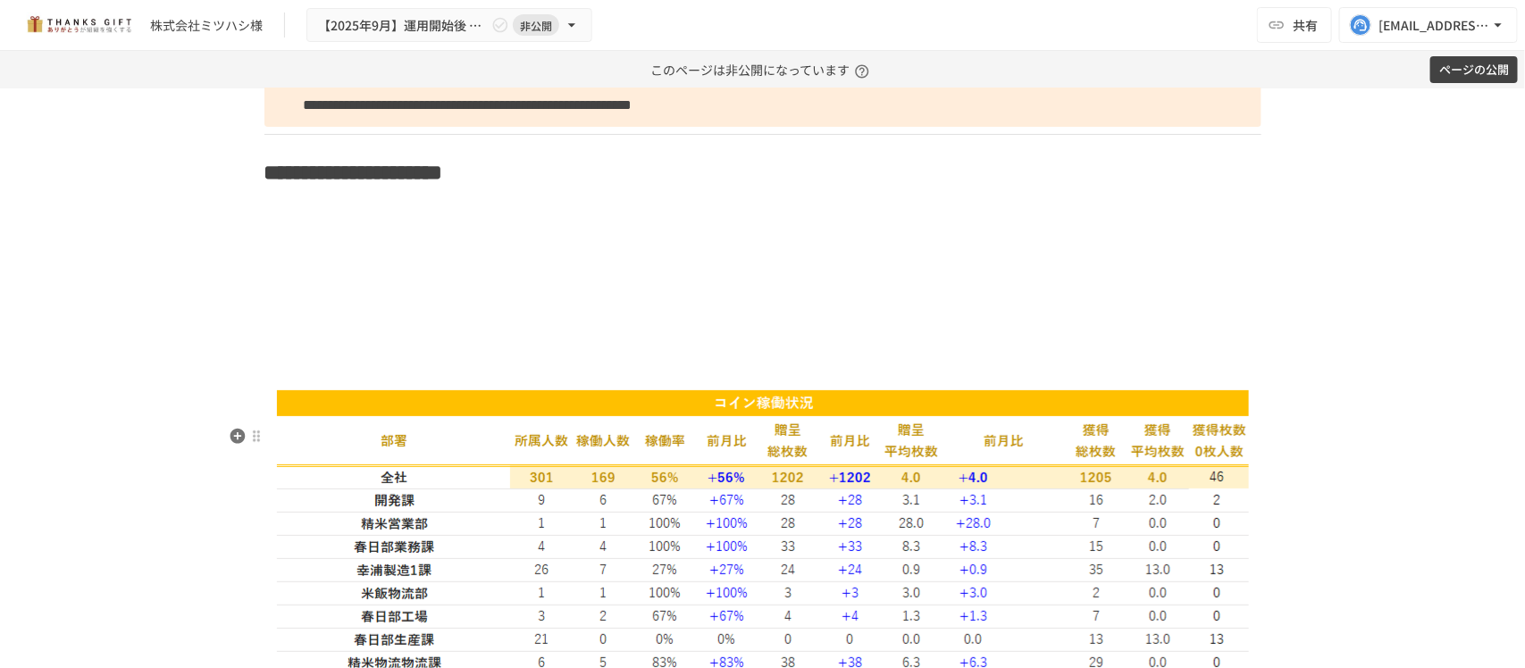
scroll to position [3117, 0]
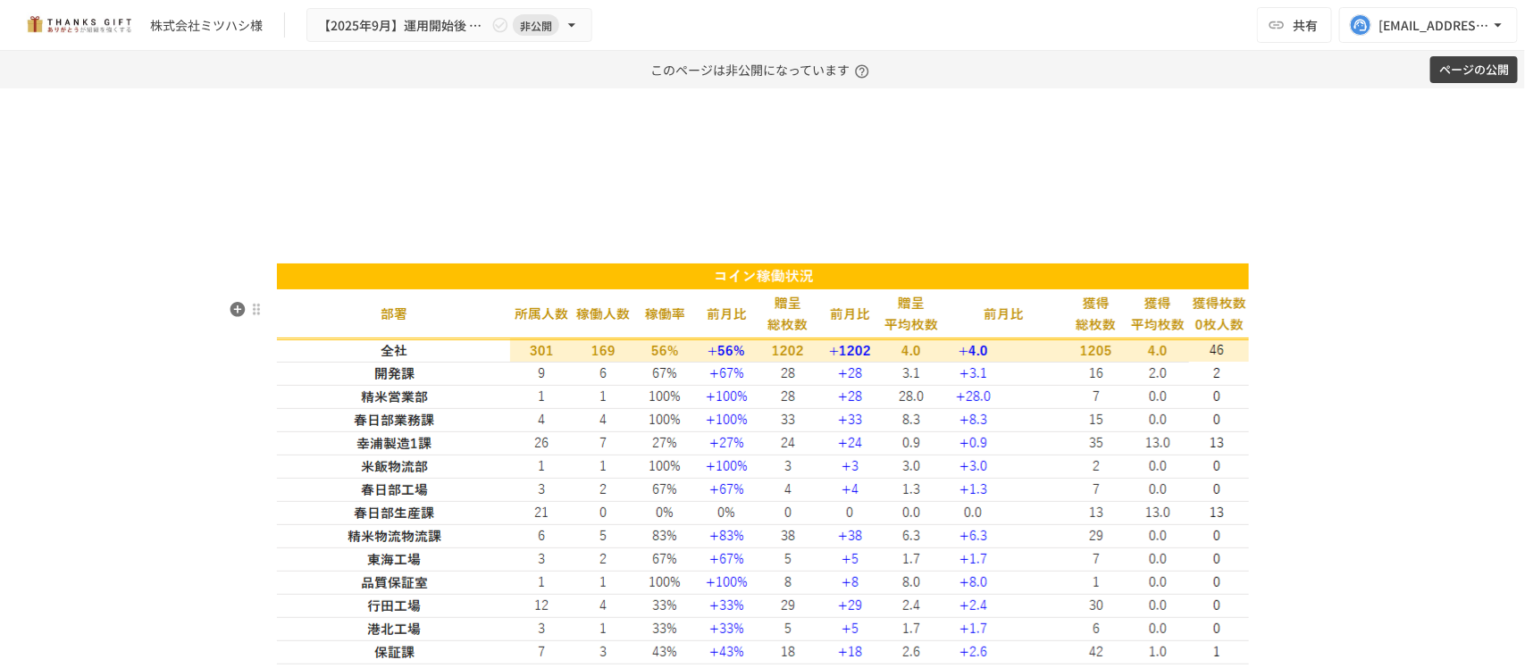
click at [900, 539] on img at bounding box center [763, 561] width 972 height 613
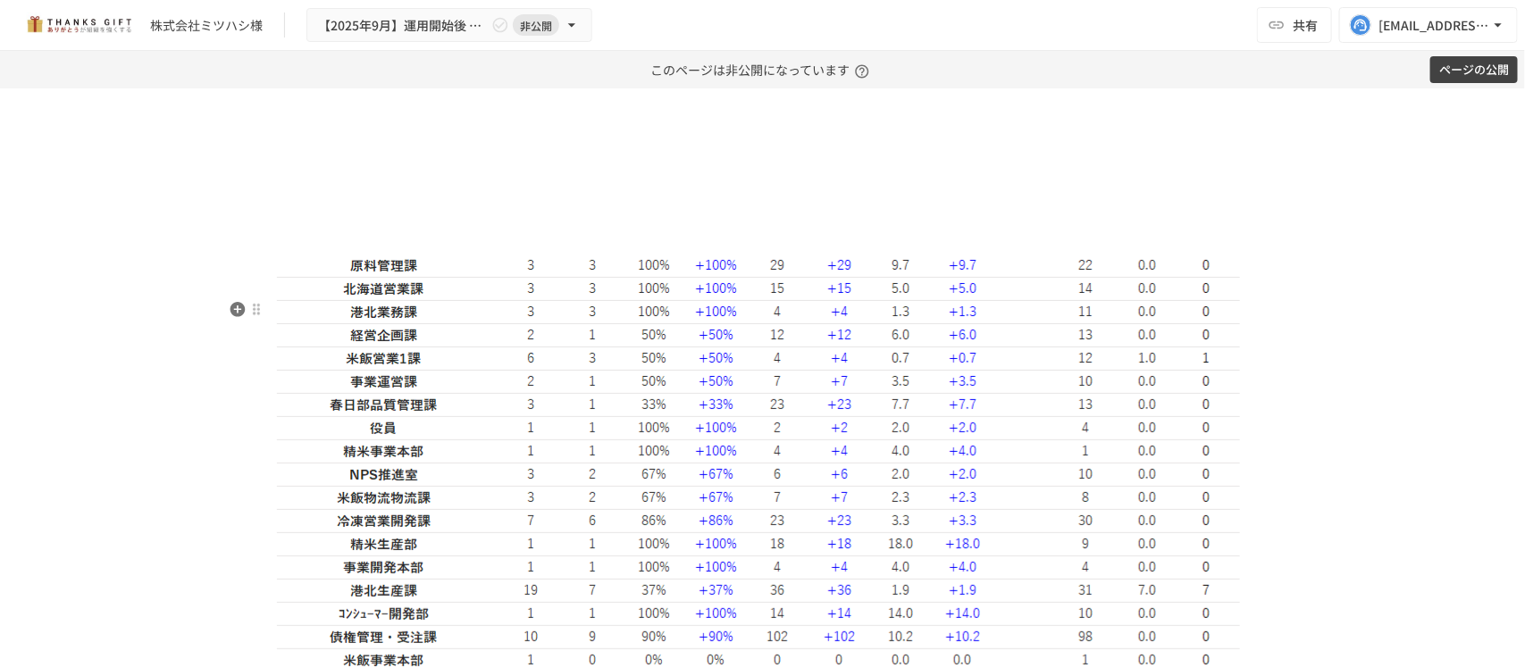
click at [761, 500] on img at bounding box center [763, 567] width 972 height 624
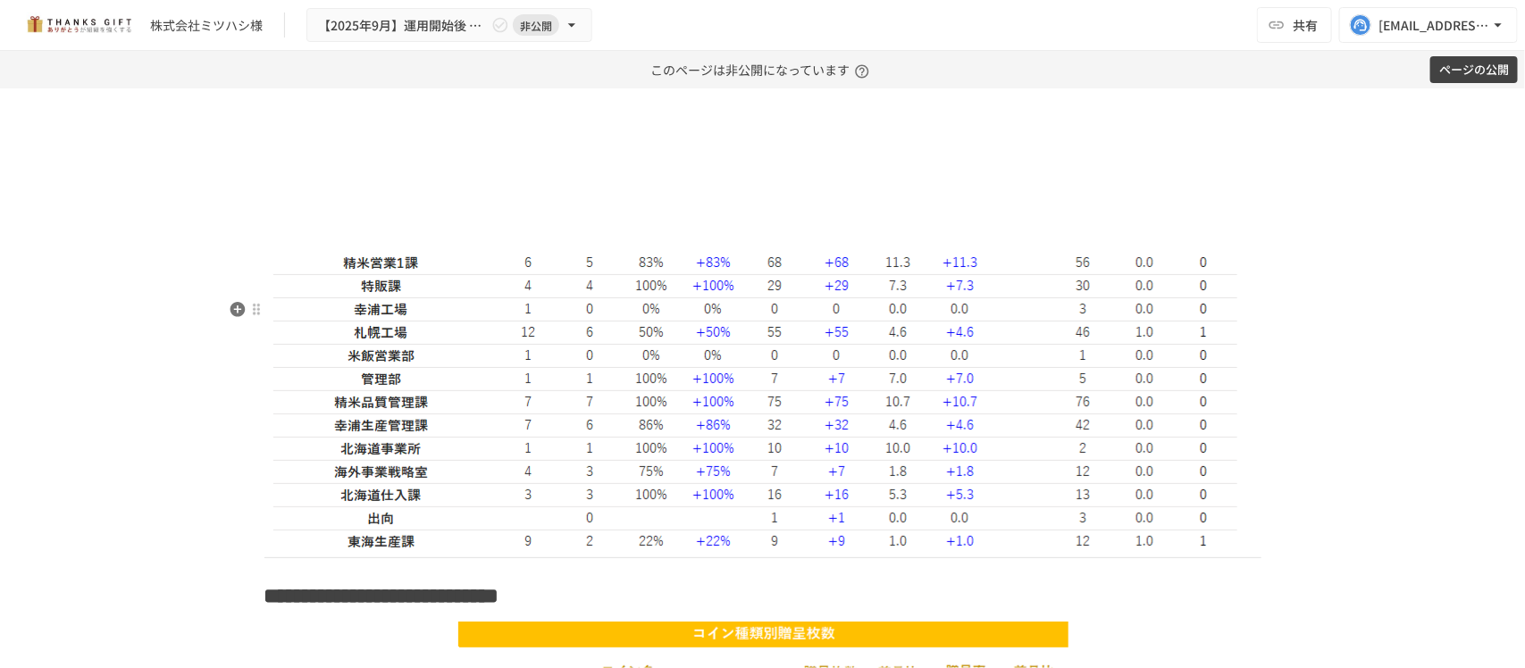
click at [742, 465] on img at bounding box center [762, 402] width 979 height 295
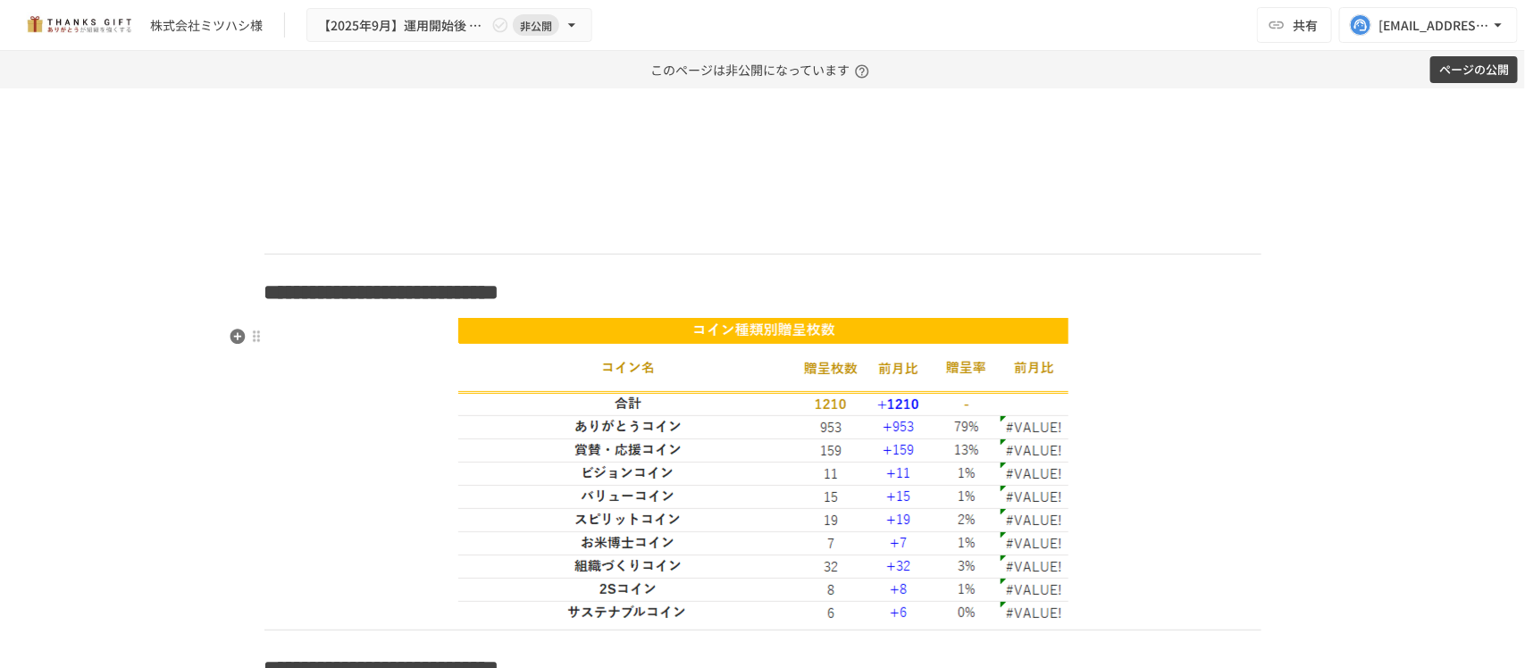
click at [690, 247] on p at bounding box center [762, 234] width 997 height 23
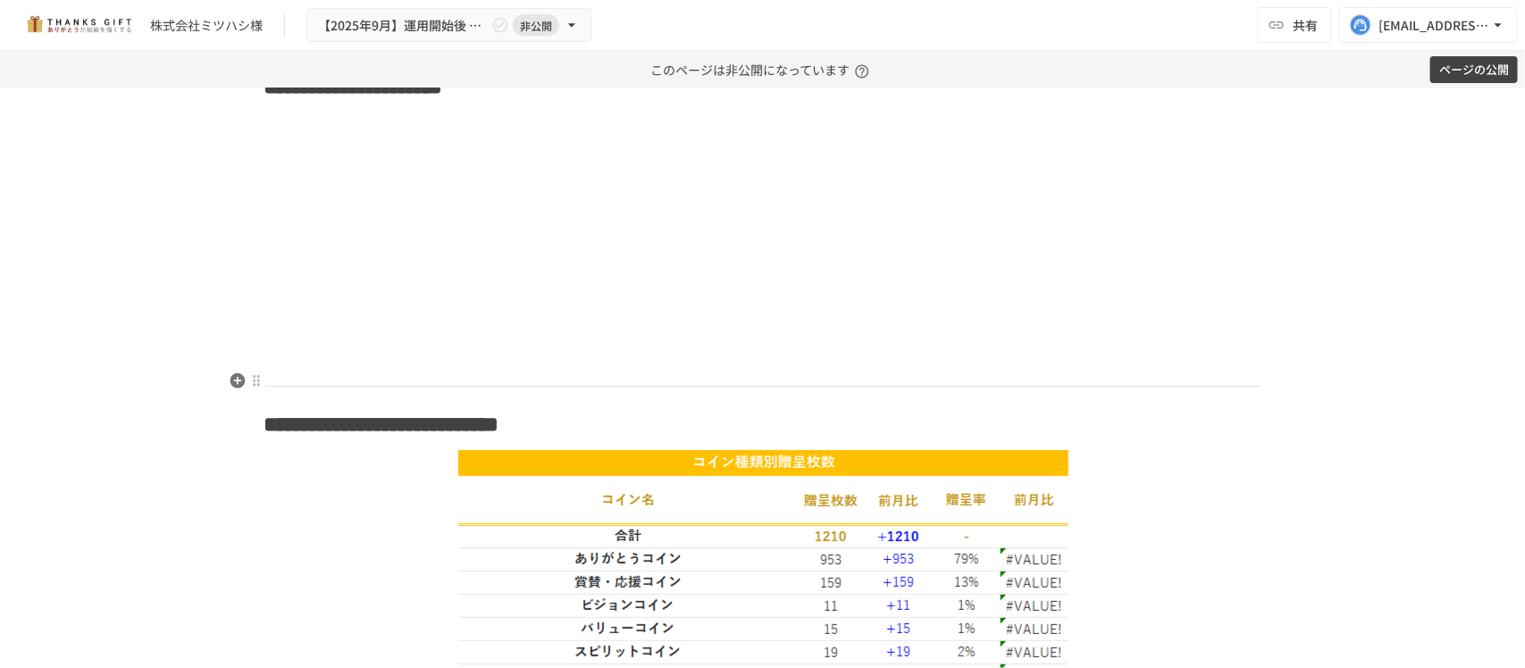
scroll to position [3005, 0]
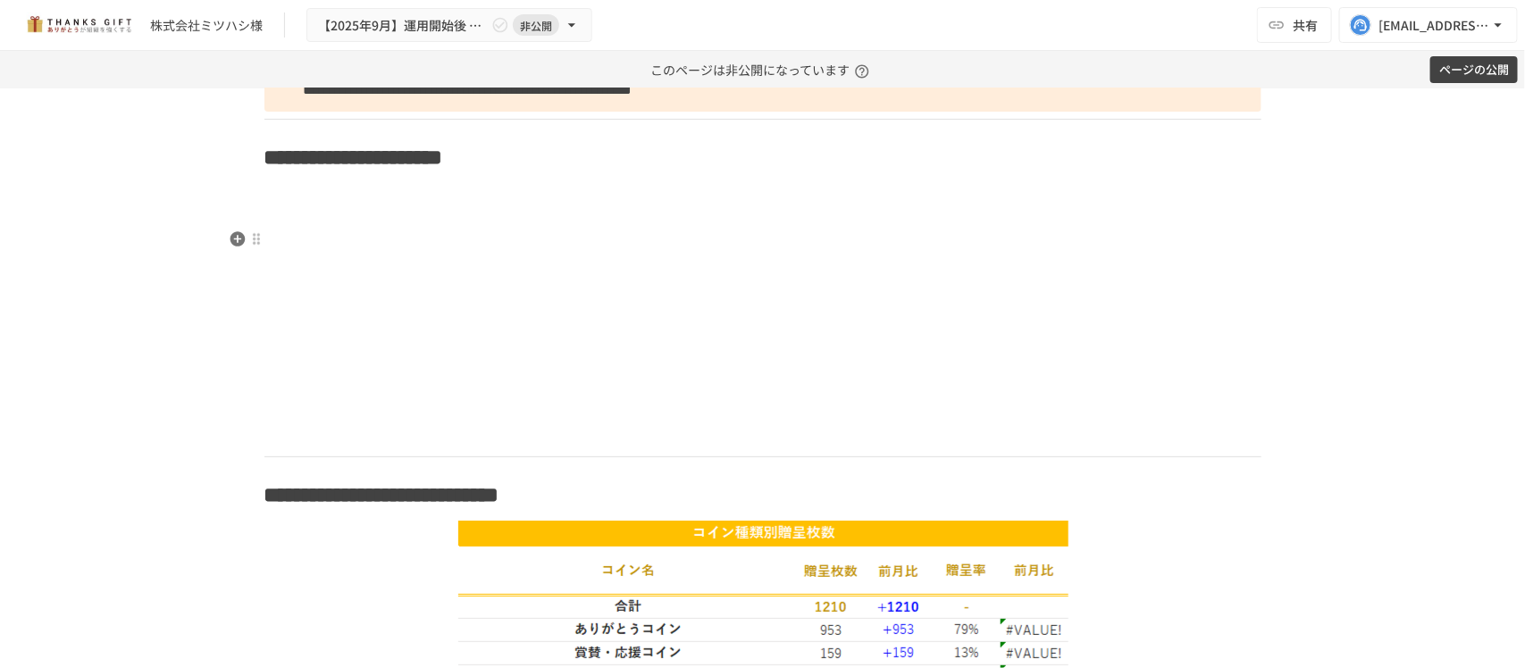
click at [292, 206] on p at bounding box center [762, 194] width 997 height 23
click at [229, 239] on icon "button" at bounding box center [238, 240] width 18 height 18
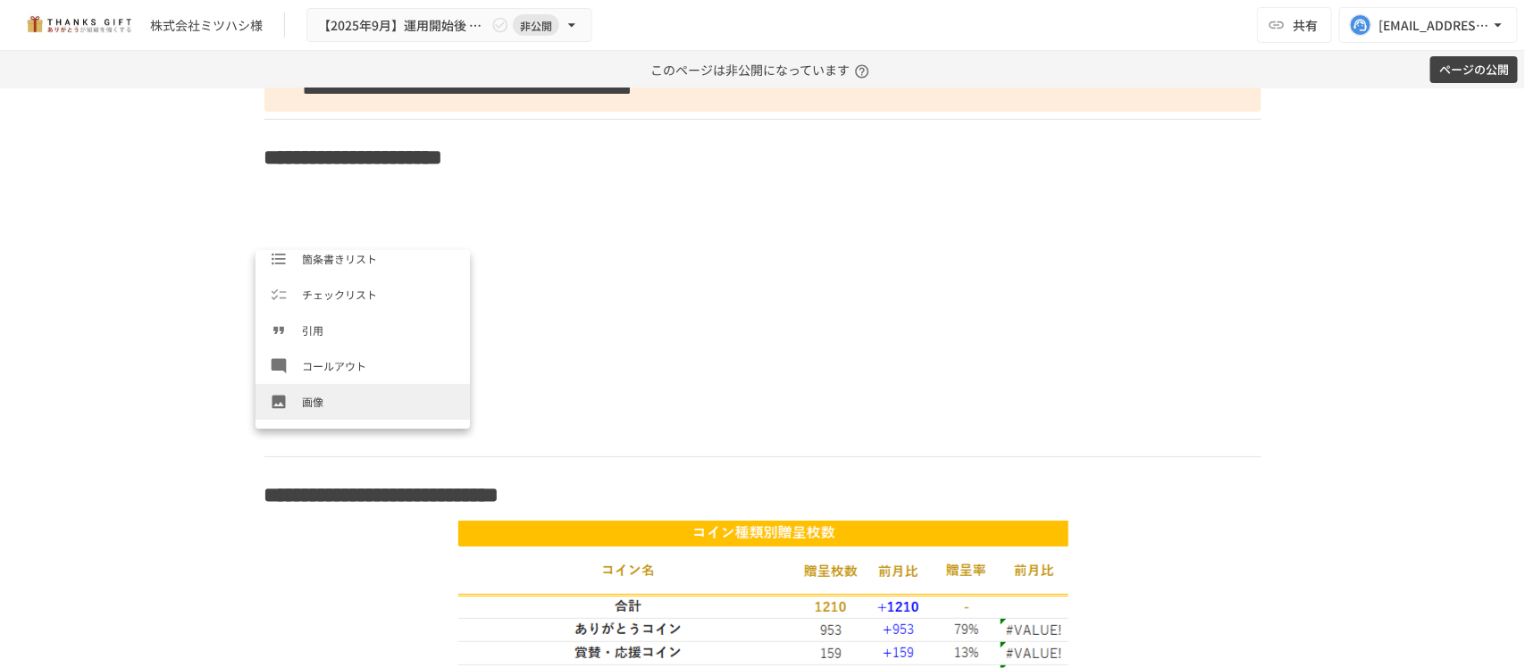
click at [337, 390] on li "画像" at bounding box center [363, 402] width 214 height 36
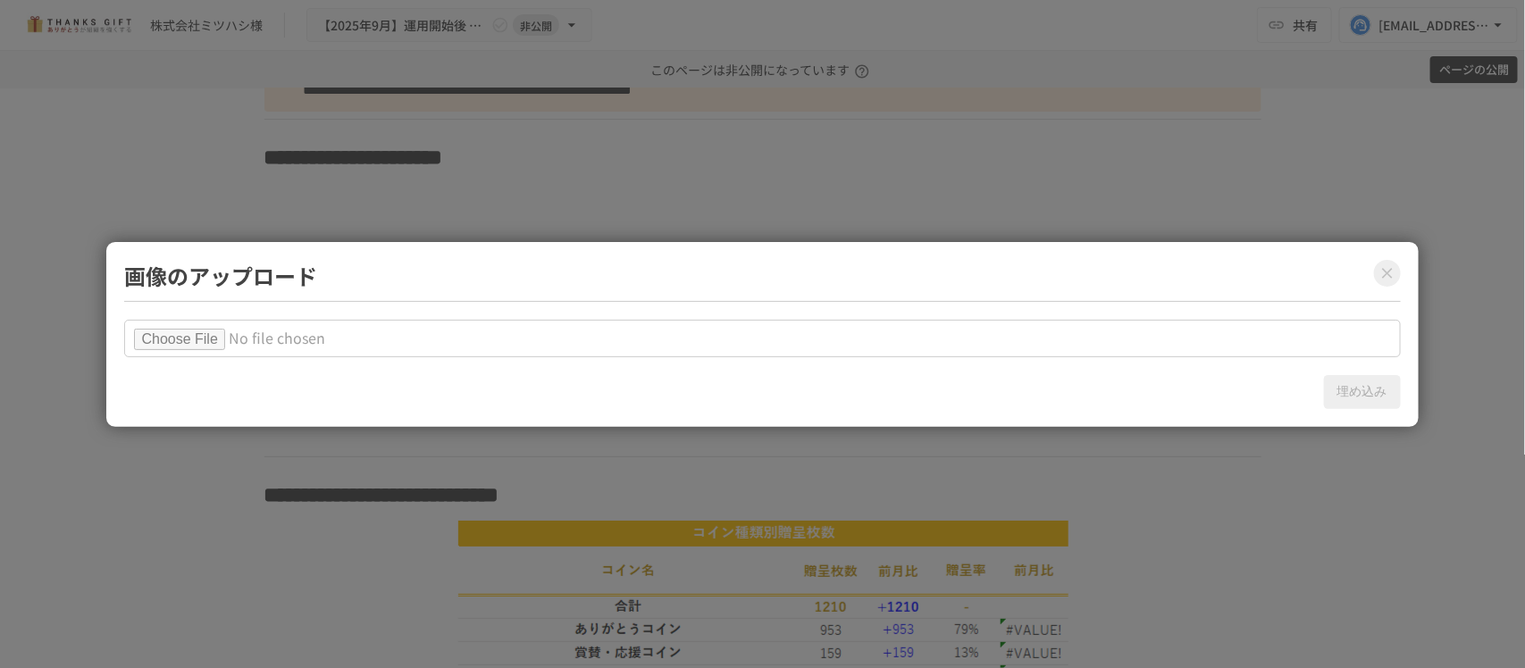
click at [237, 331] on input "file" at bounding box center [762, 339] width 1276 height 38
type input "**********"
click at [1351, 382] on button "埋め込み" at bounding box center [1362, 392] width 77 height 34
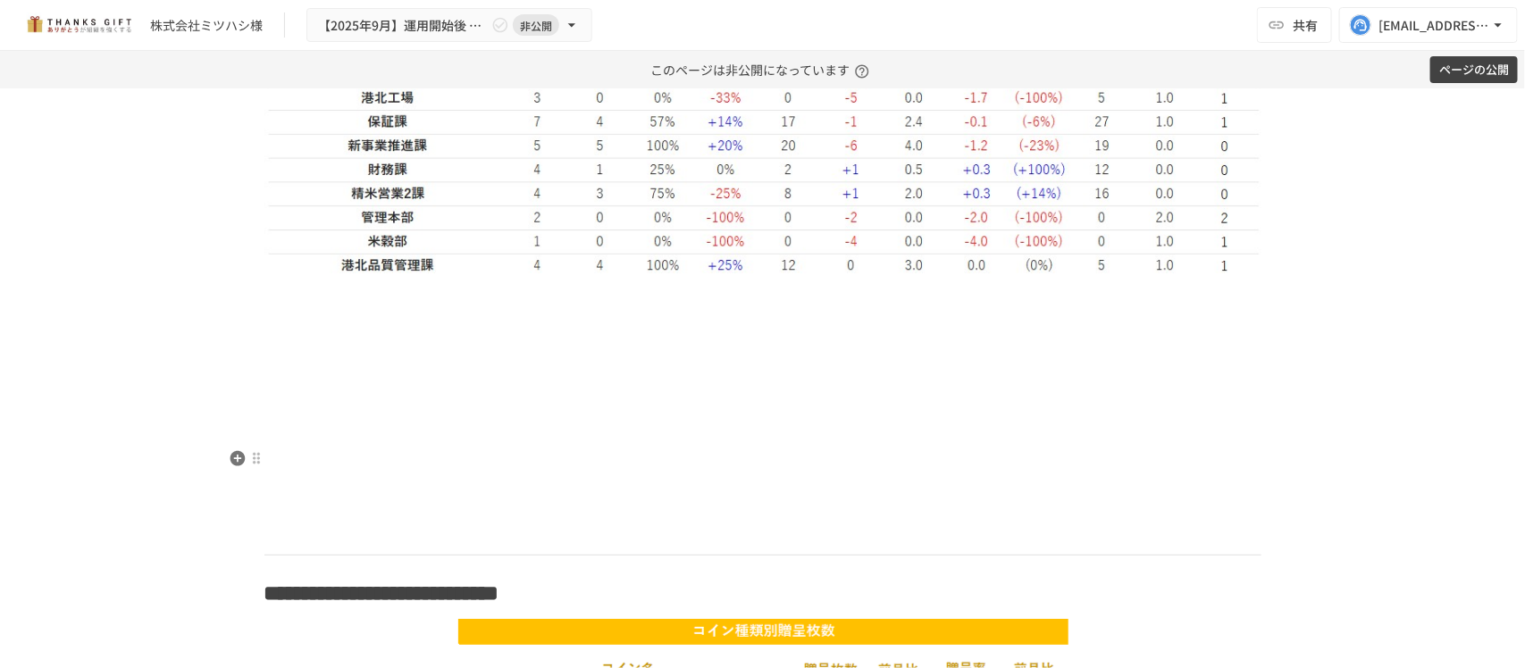
scroll to position [3675, 0]
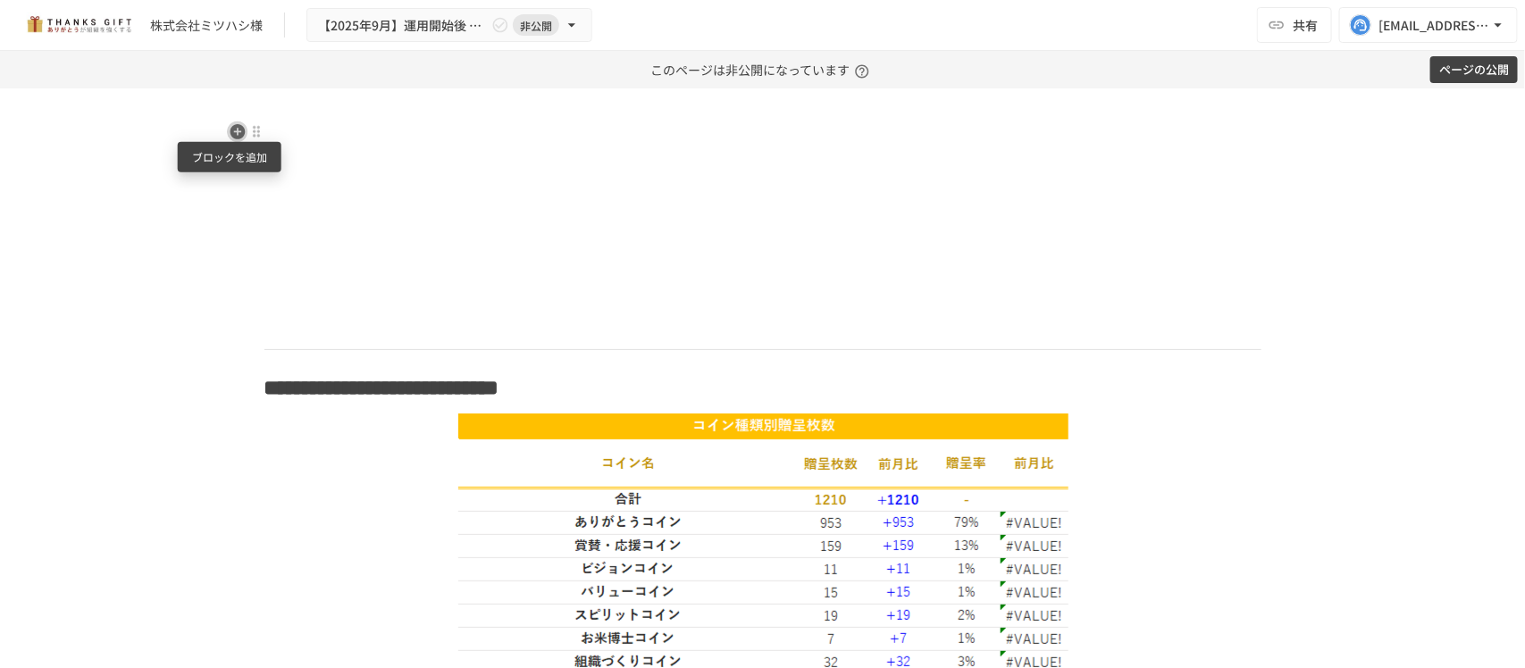
click at [233, 130] on icon "button" at bounding box center [237, 131] width 15 height 15
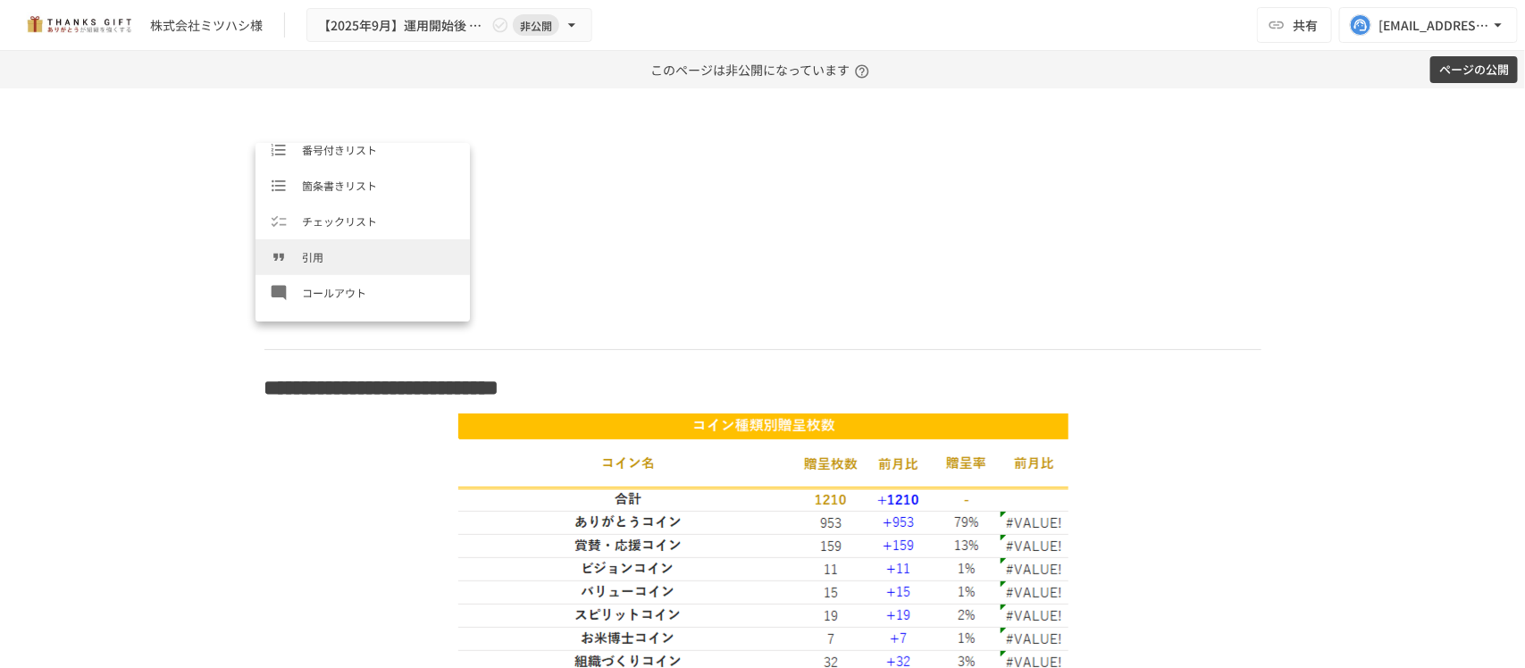
scroll to position [223, 0]
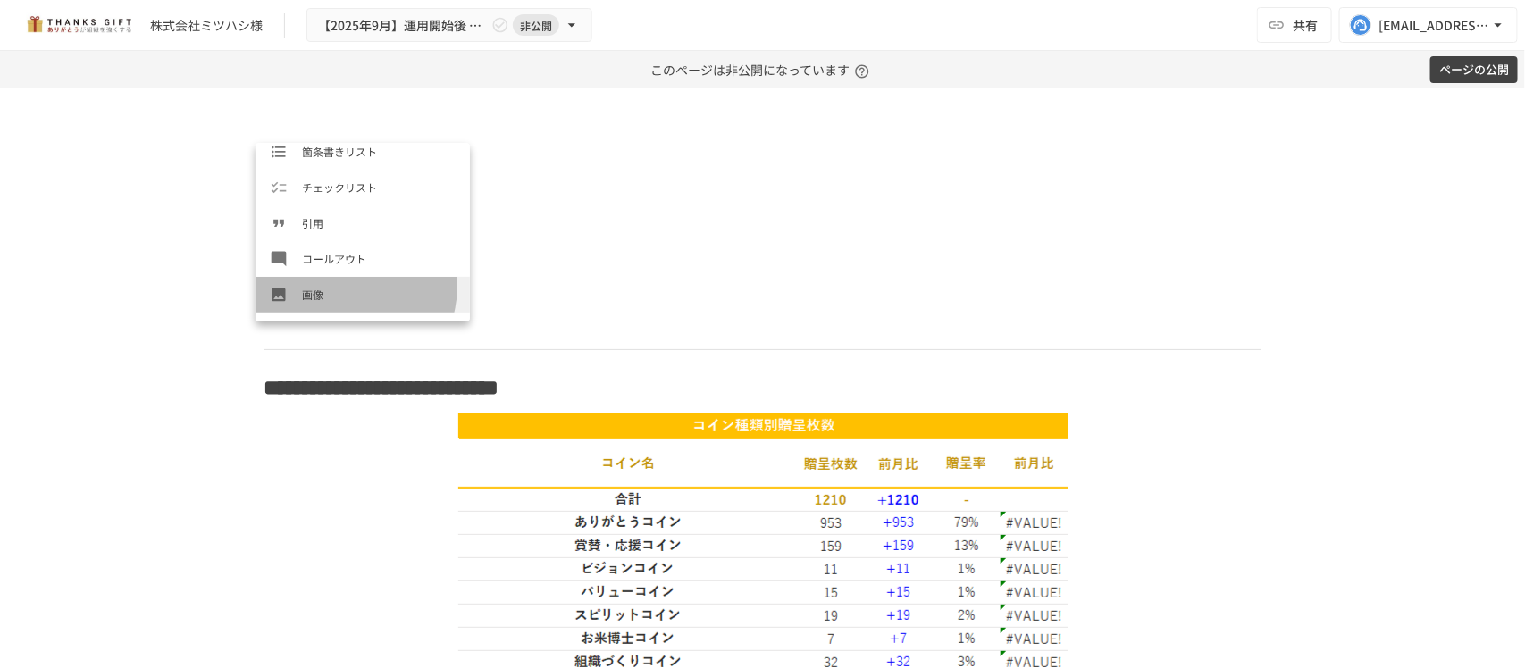
click at [345, 287] on span "画像" at bounding box center [379, 294] width 154 height 17
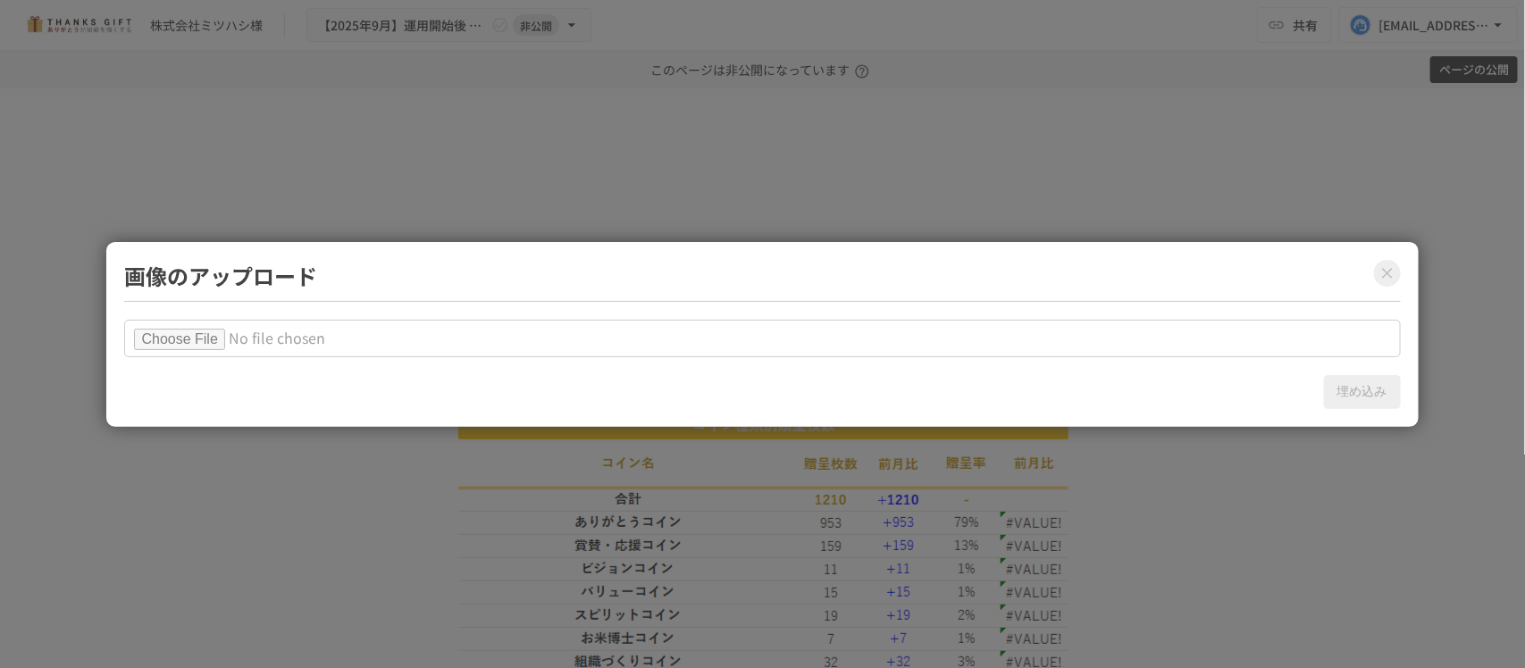
click at [216, 332] on input "file" at bounding box center [762, 339] width 1276 height 38
type input "**********"
click at [1378, 394] on button "埋め込み" at bounding box center [1362, 392] width 77 height 34
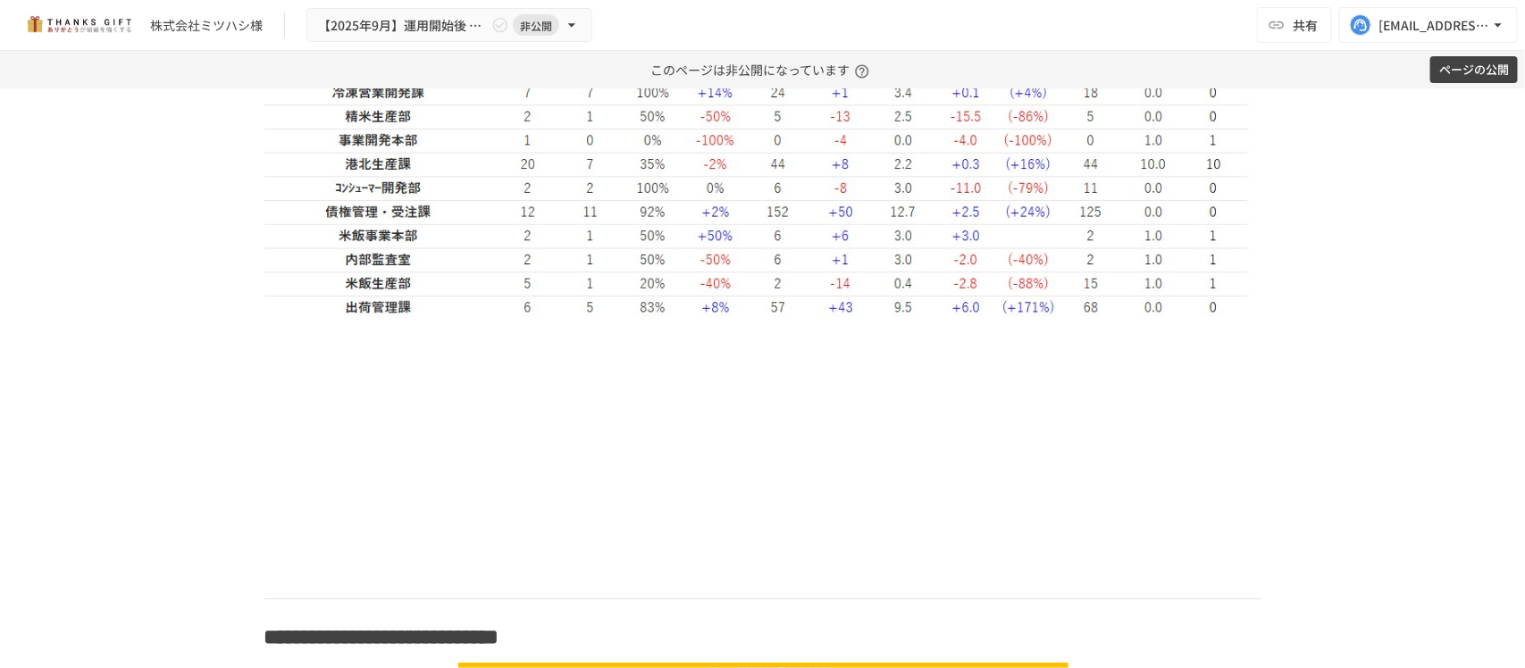
scroll to position [4122, 0]
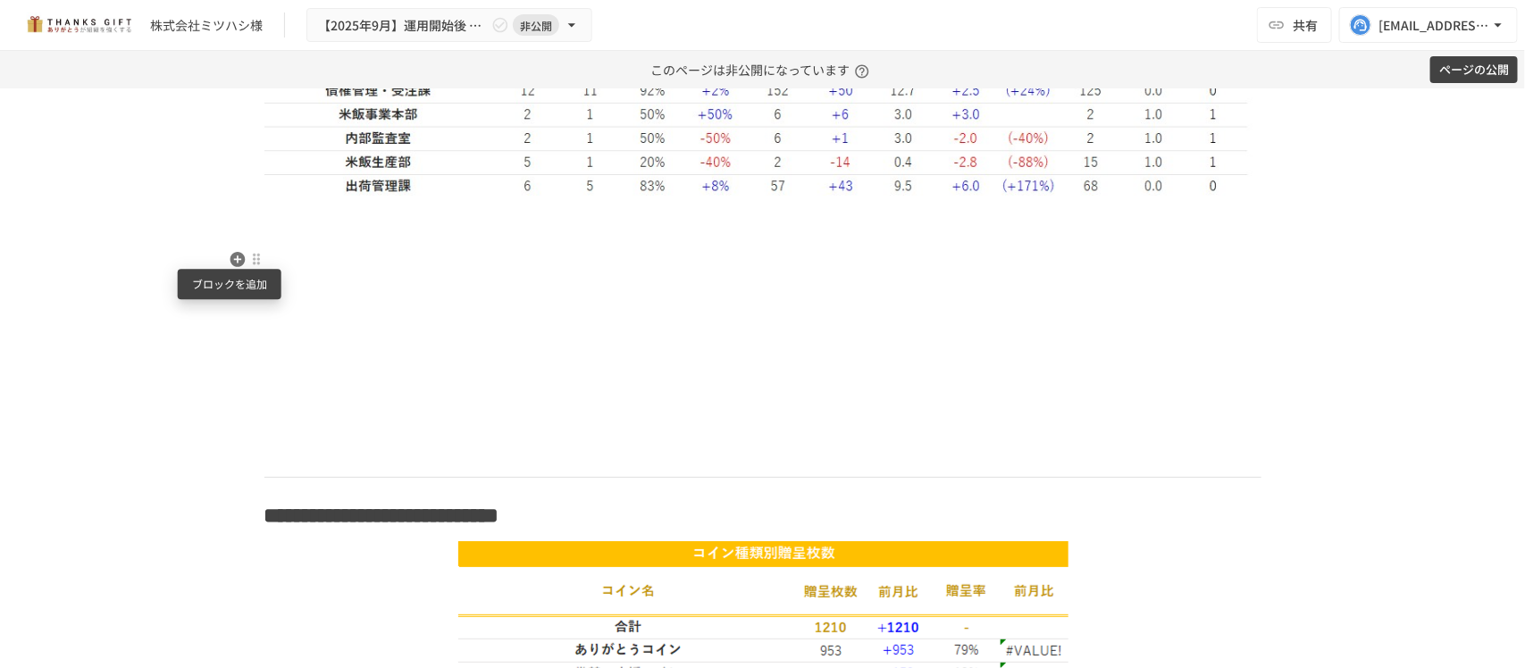
click at [234, 256] on icon "button" at bounding box center [237, 259] width 15 height 15
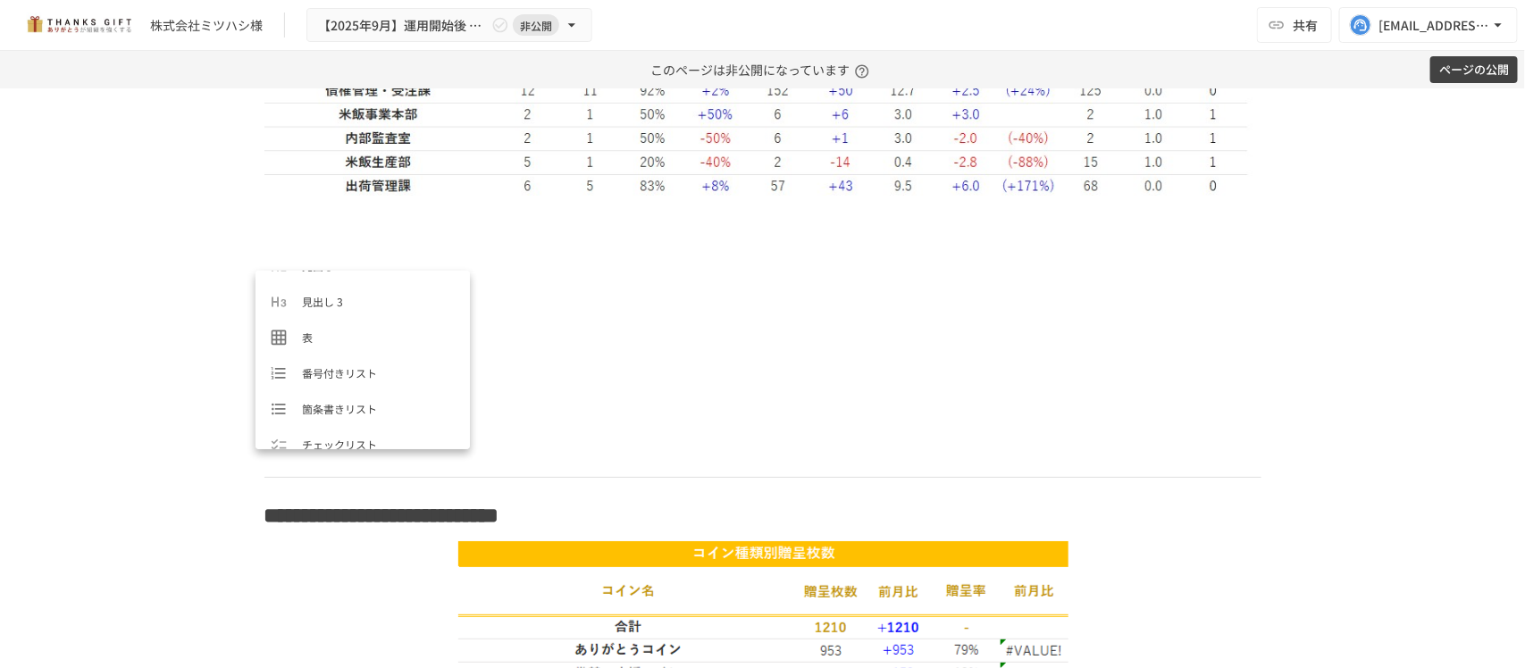
scroll to position [223, 0]
click at [320, 407] on li "画像" at bounding box center [363, 423] width 214 height 36
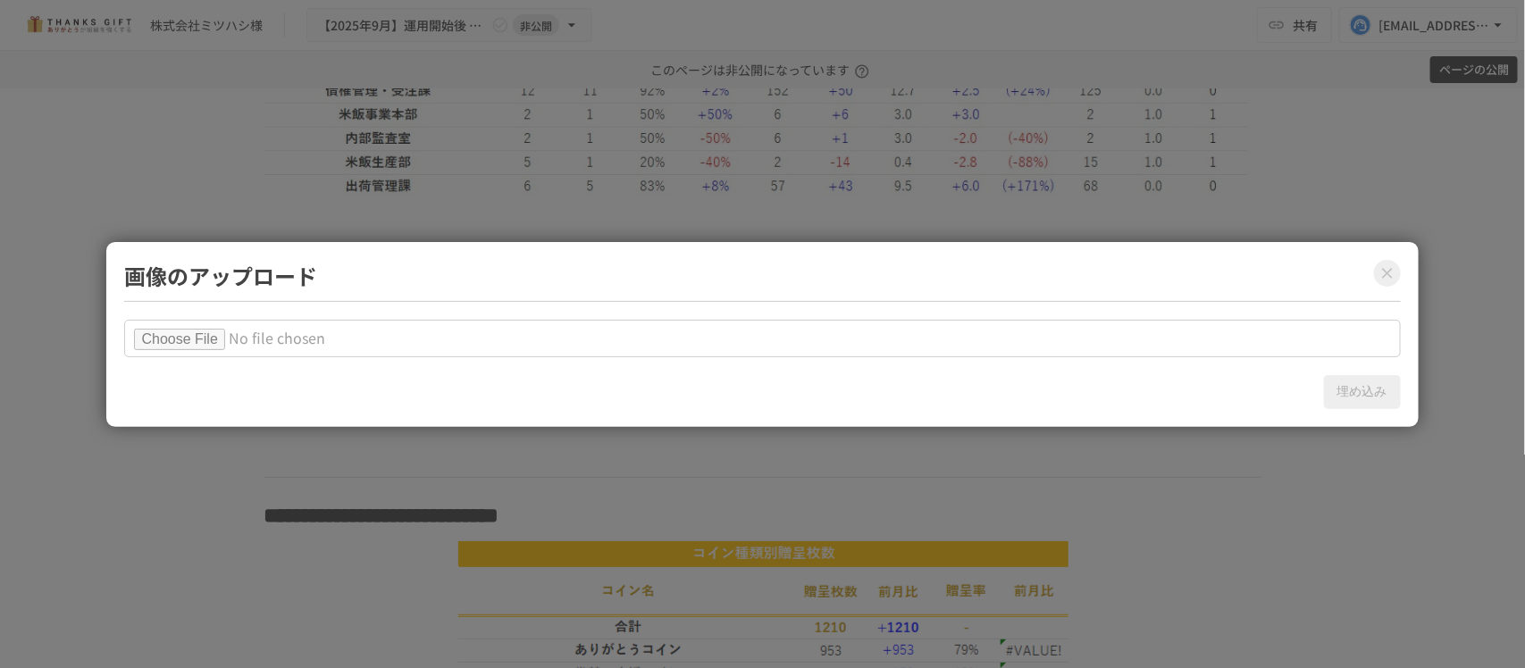
click at [212, 342] on input "file" at bounding box center [762, 339] width 1276 height 38
type input "**********"
click at [1346, 385] on button "埋め込み" at bounding box center [1362, 392] width 77 height 34
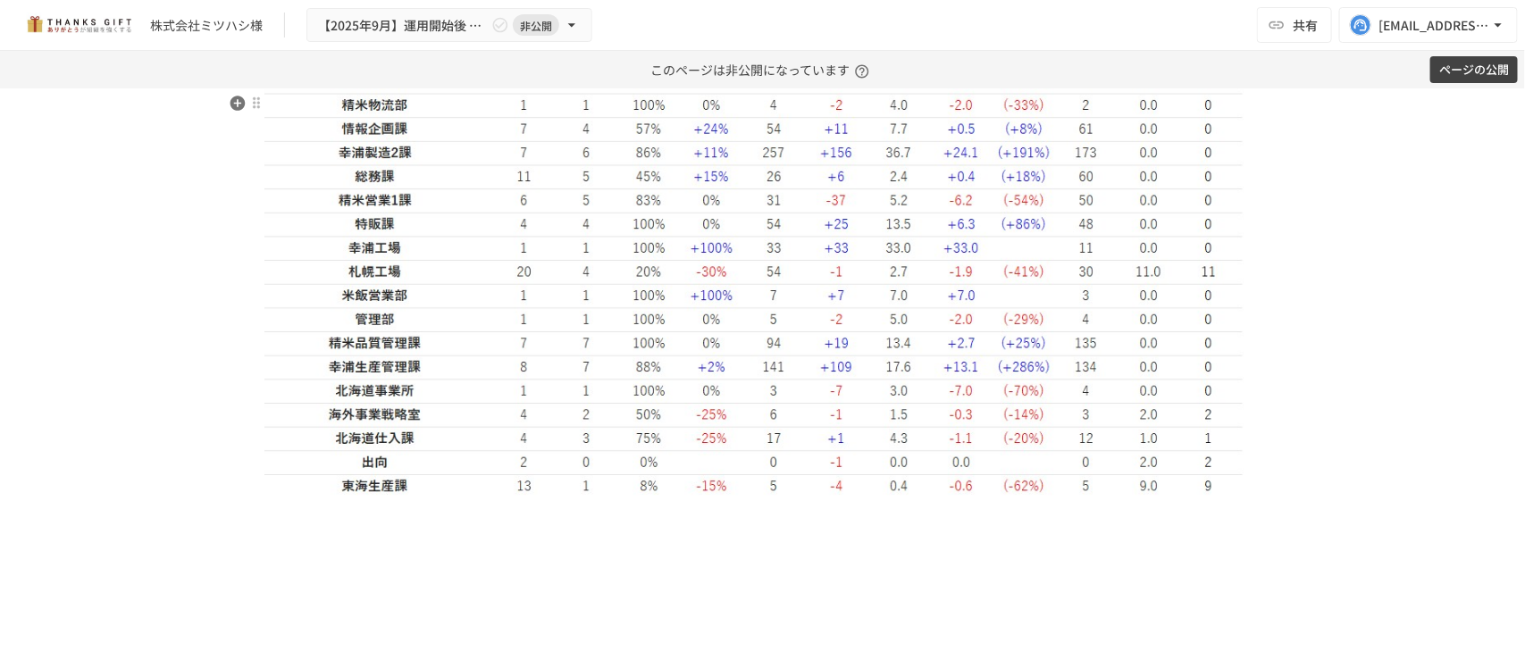
scroll to position [4569, 0]
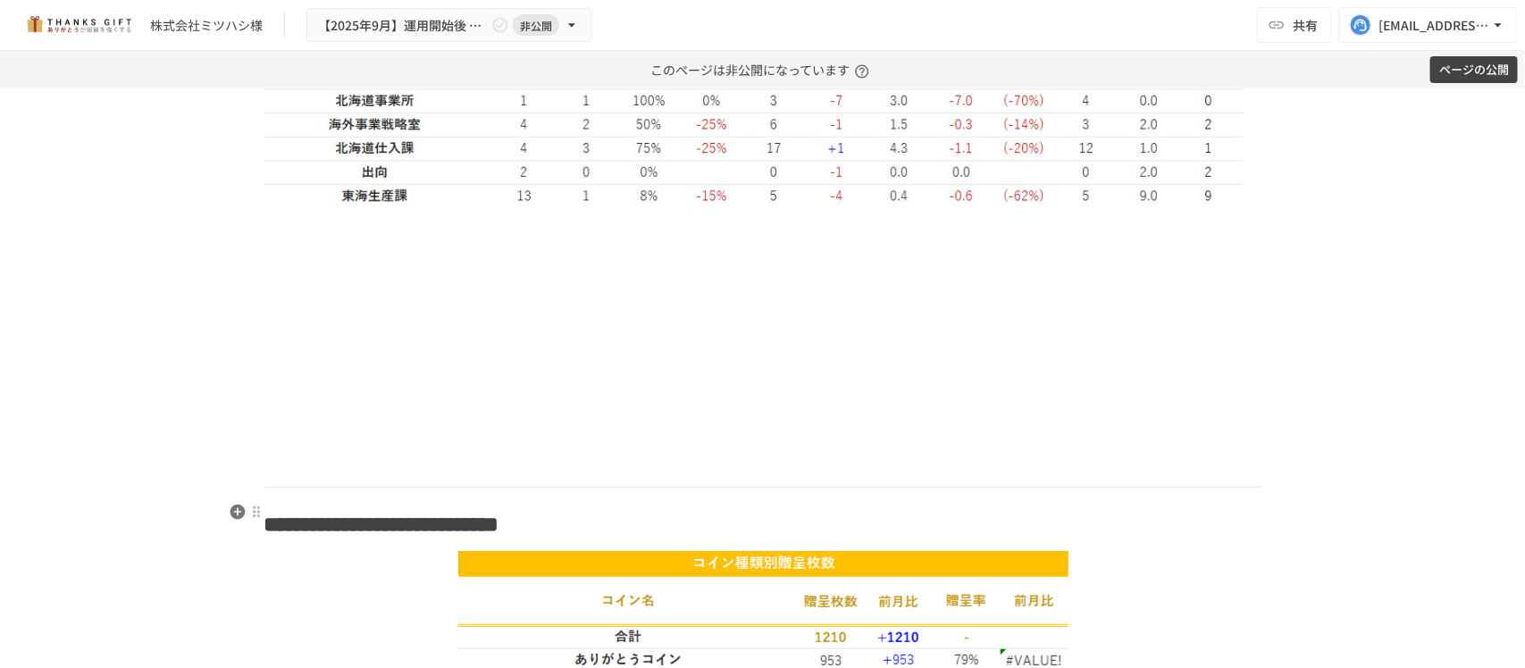
click at [641, 499] on div "**********" at bounding box center [763, 401] width 1090 height 9676
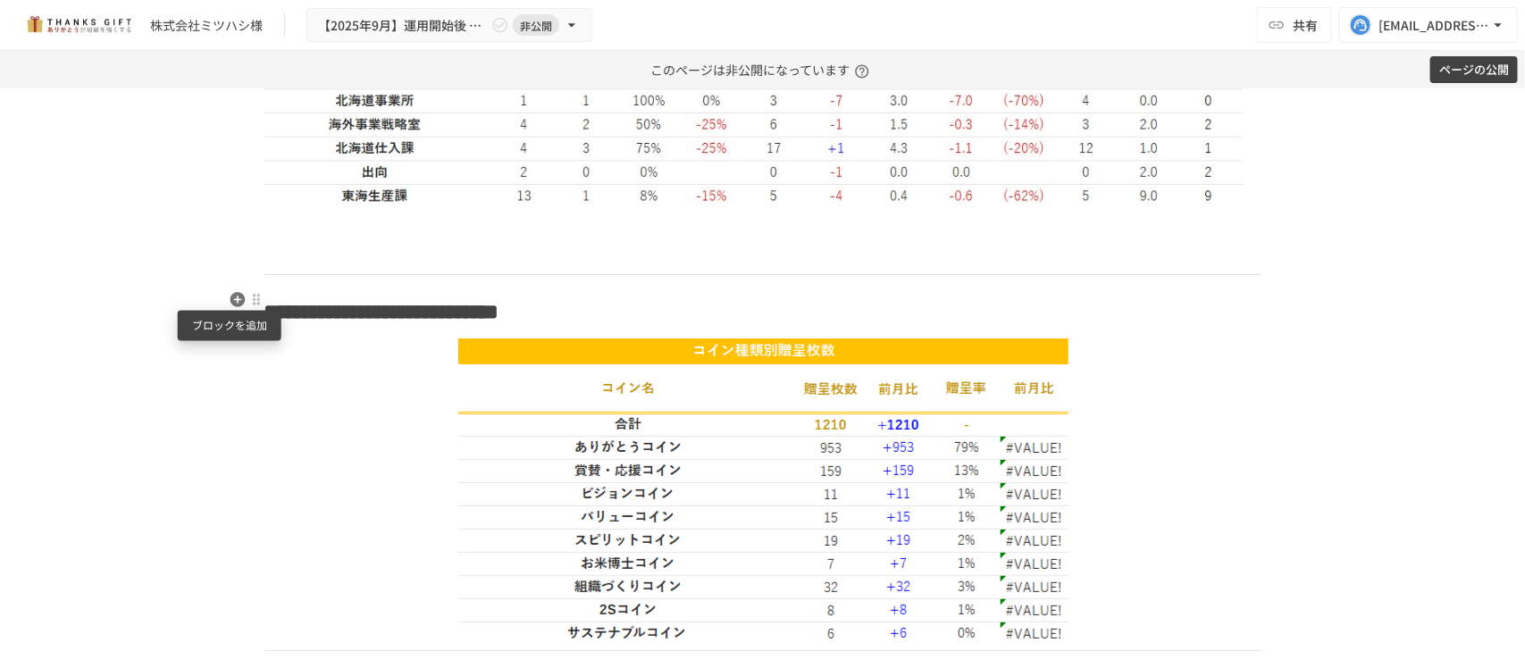
click at [233, 293] on icon "button" at bounding box center [237, 300] width 15 height 15
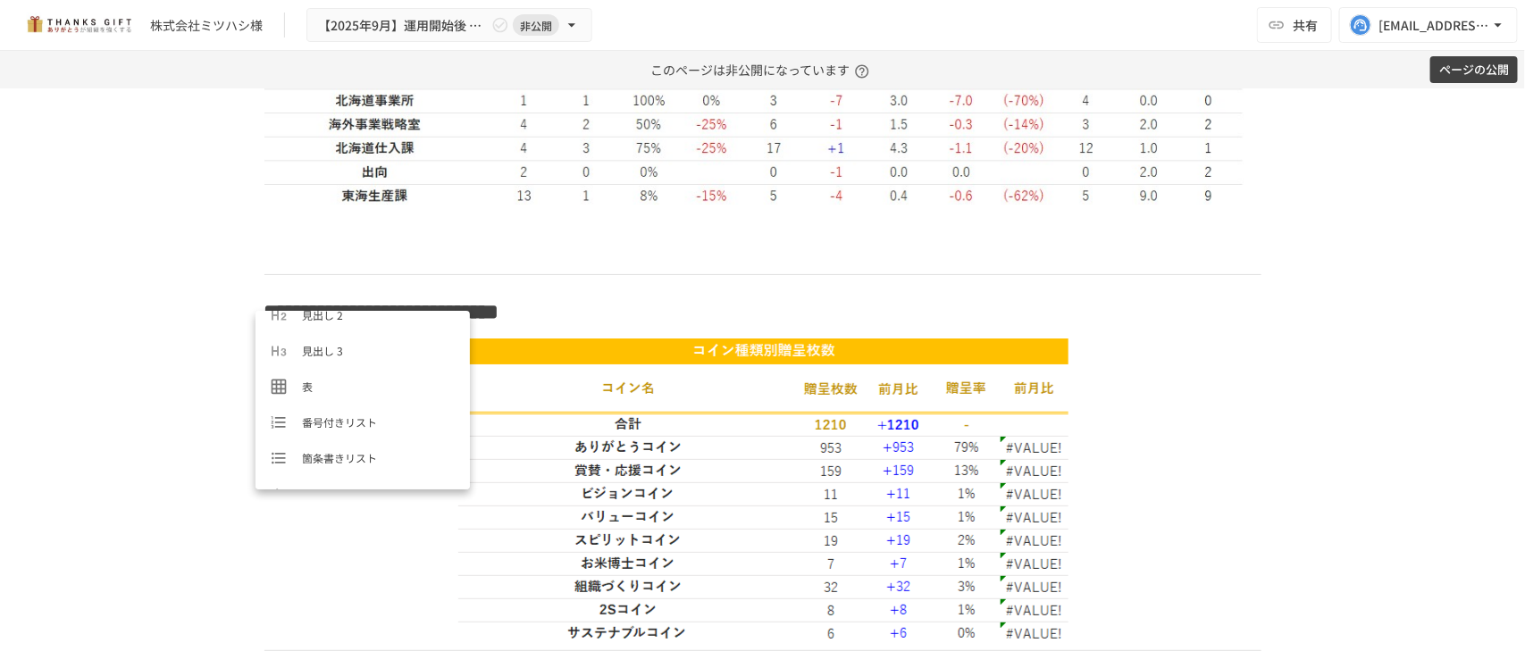
scroll to position [223, 0]
click at [363, 418] on span "コールアウト" at bounding box center [379, 426] width 154 height 17
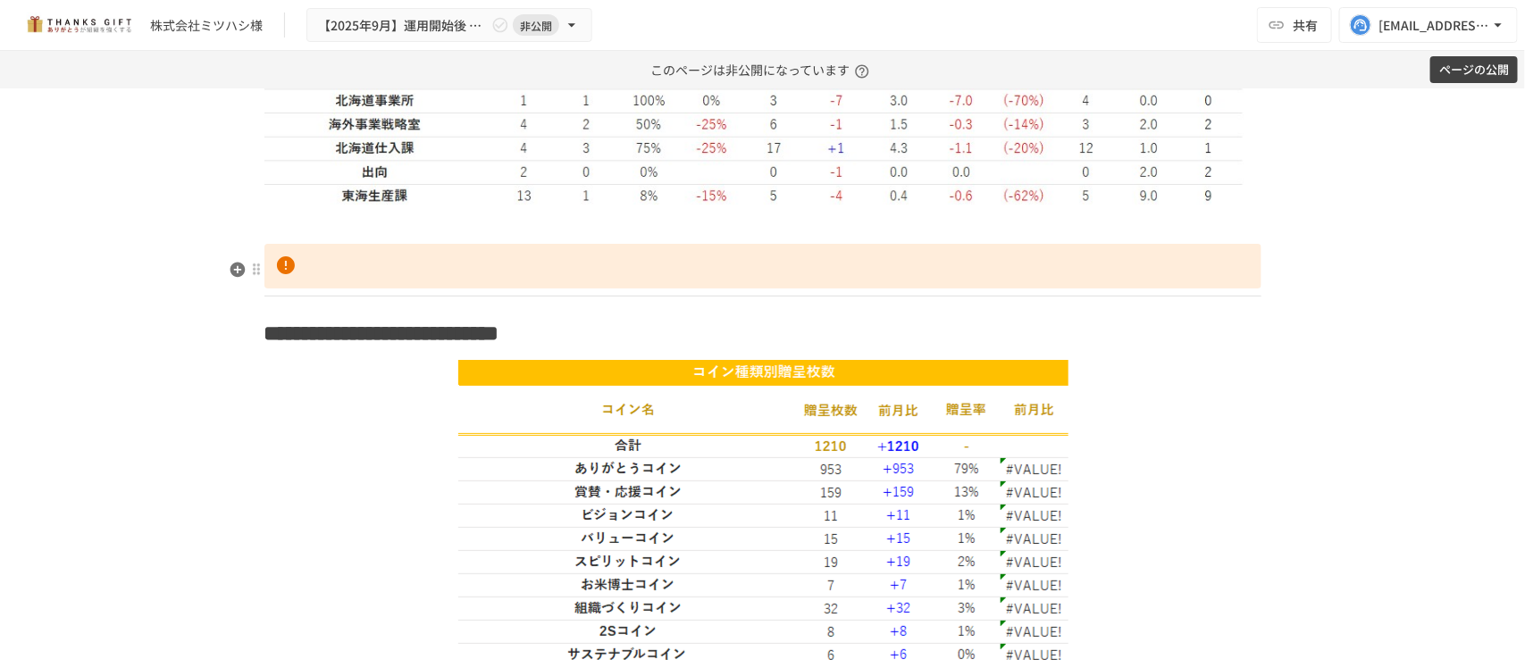
click at [385, 237] on p at bounding box center [762, 225] width 997 height 23
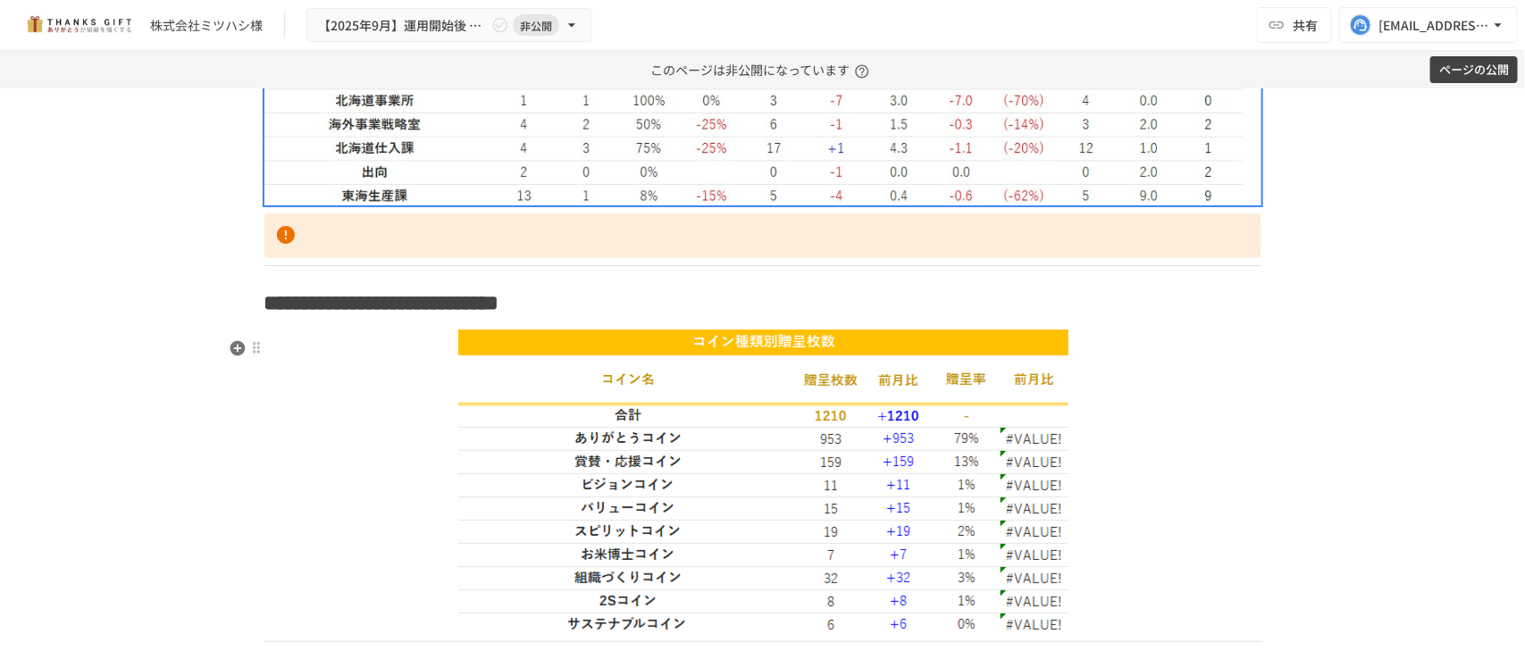
click at [499, 315] on span "**********" at bounding box center [381, 303] width 235 height 21
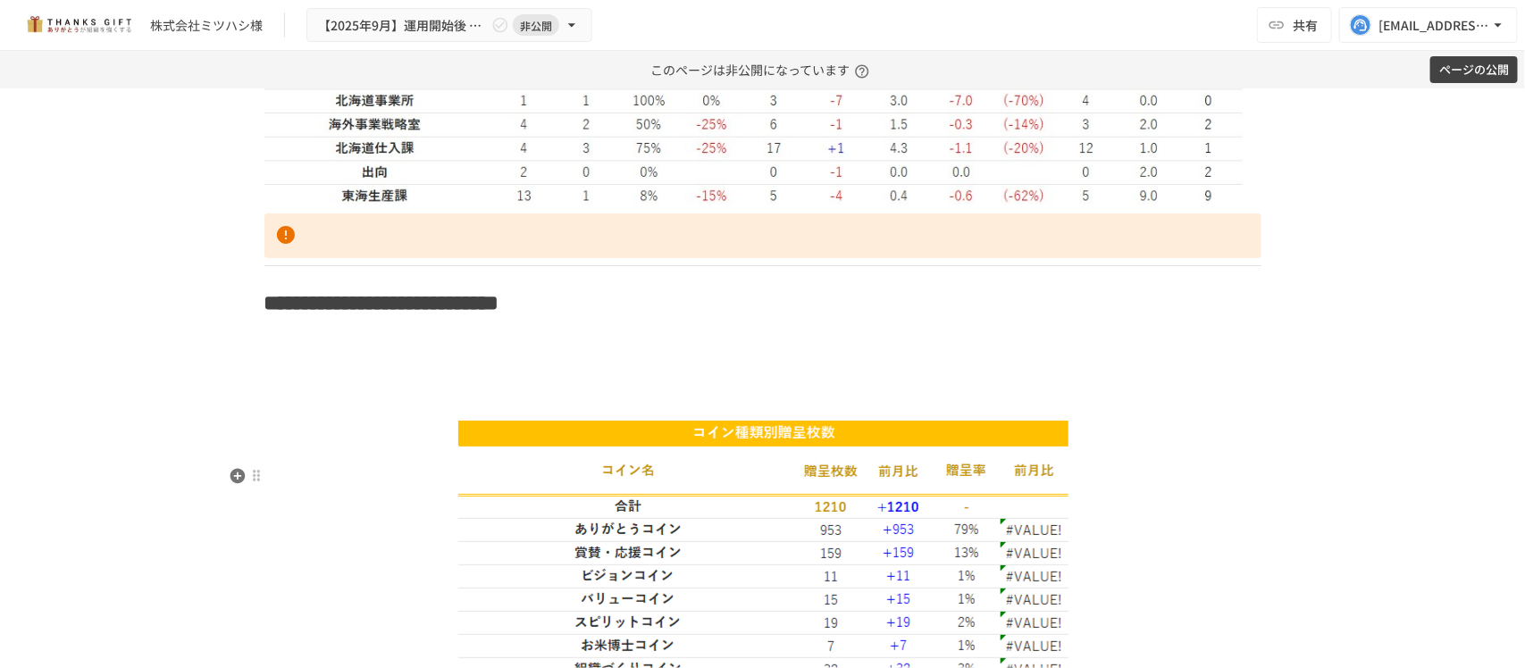
click at [926, 511] on img at bounding box center [763, 573] width 617 height 304
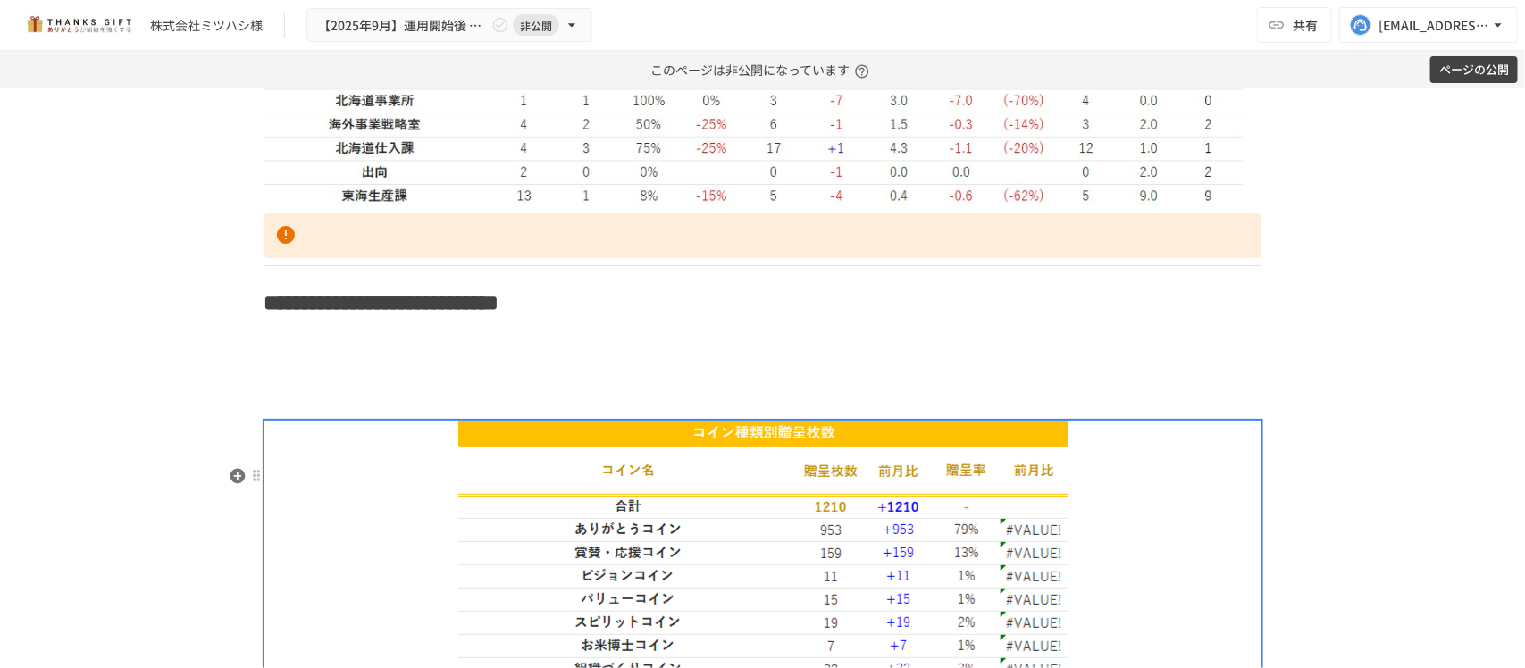
scroll to position [4569, 0]
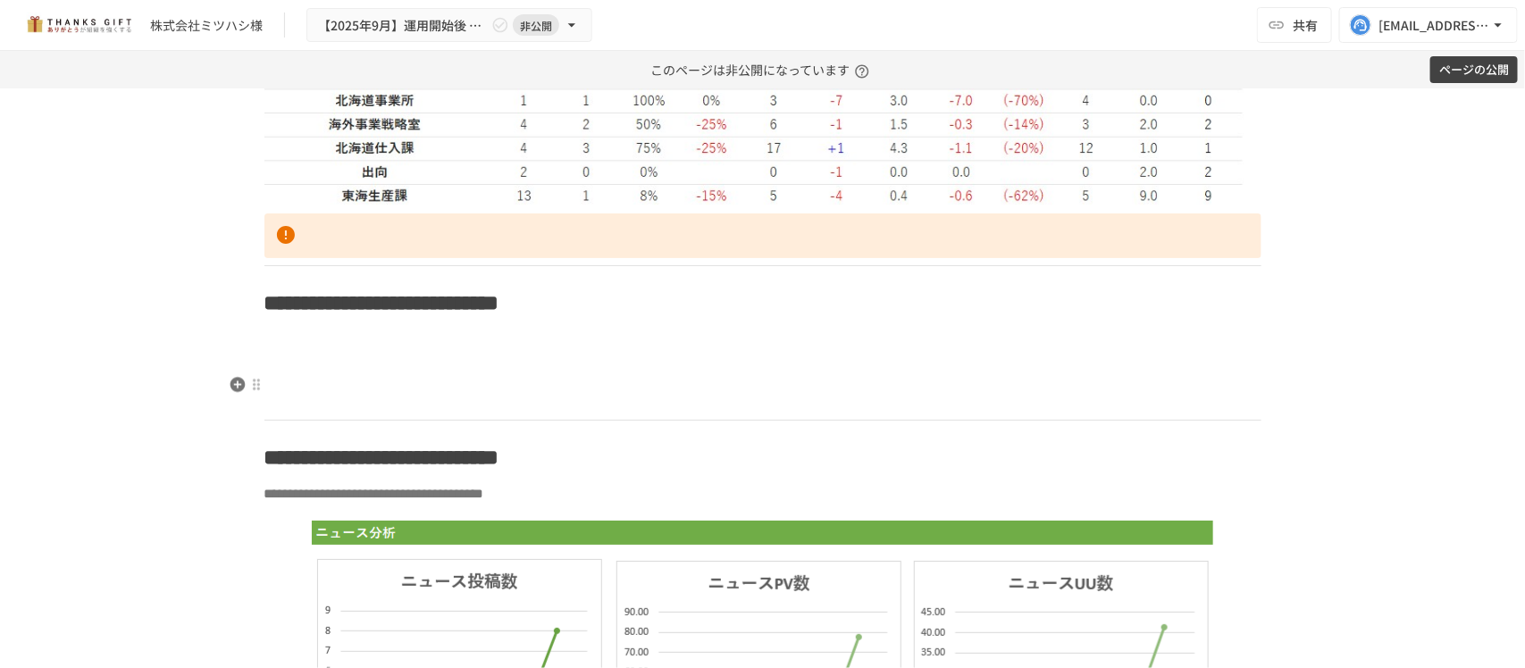
click at [298, 352] on p at bounding box center [762, 340] width 997 height 23
click at [232, 382] on icon "button" at bounding box center [237, 385] width 15 height 15
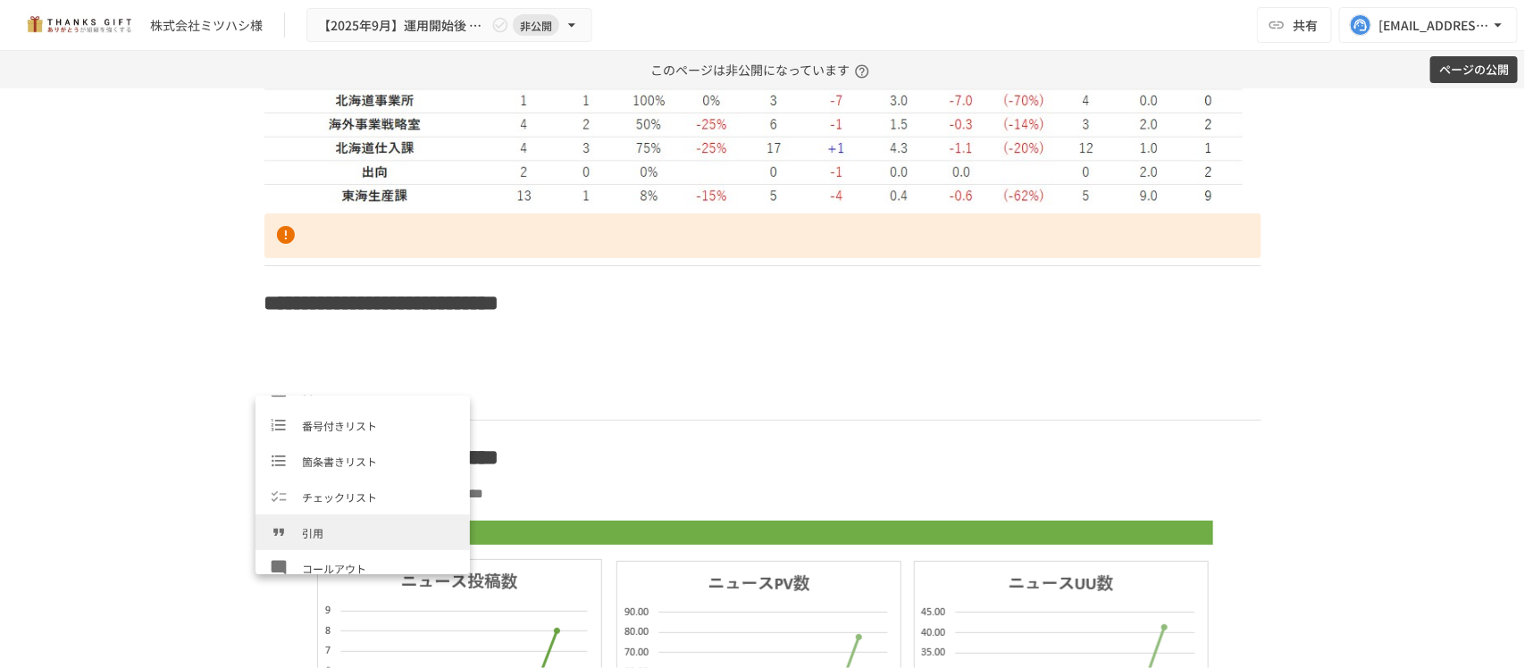
scroll to position [223, 0]
click at [320, 540] on span "画像" at bounding box center [379, 548] width 154 height 17
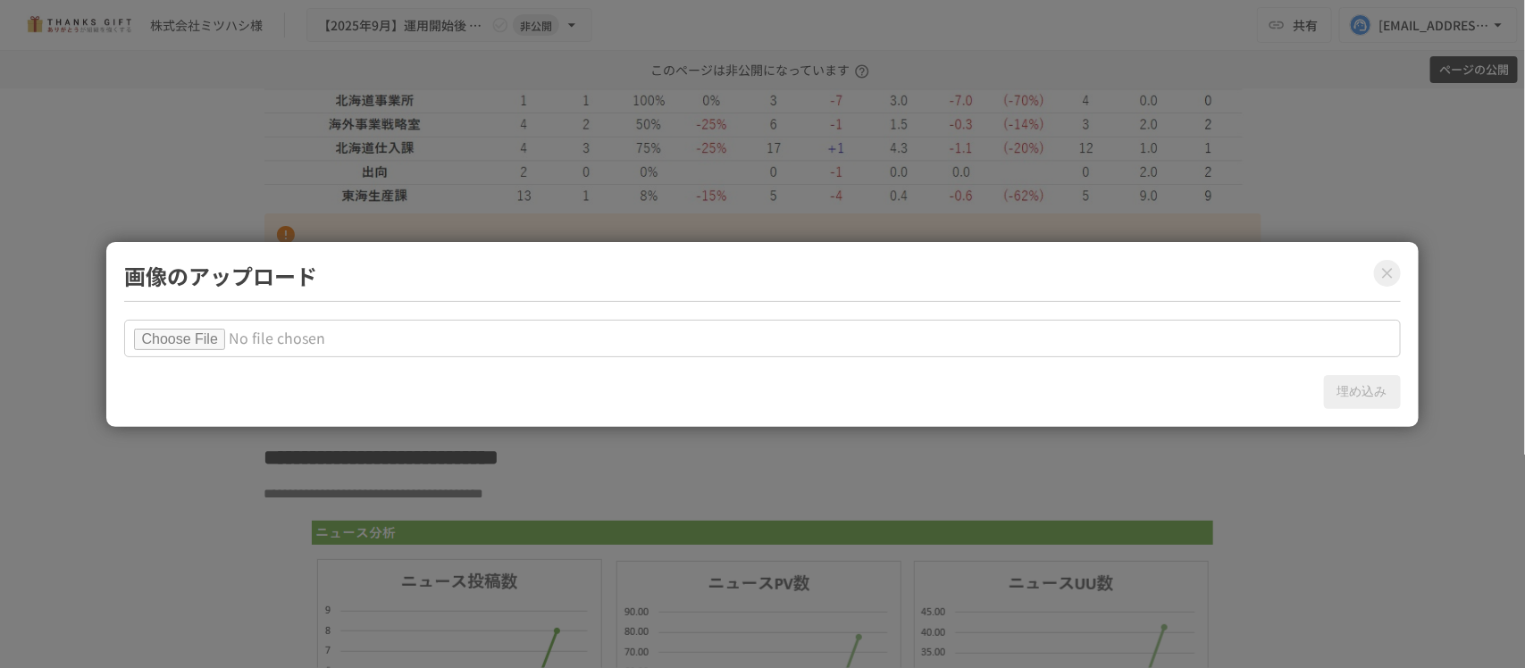
click at [206, 331] on input "file" at bounding box center [762, 339] width 1276 height 38
type input "**********"
click at [1351, 399] on button "埋め込み" at bounding box center [1362, 392] width 77 height 34
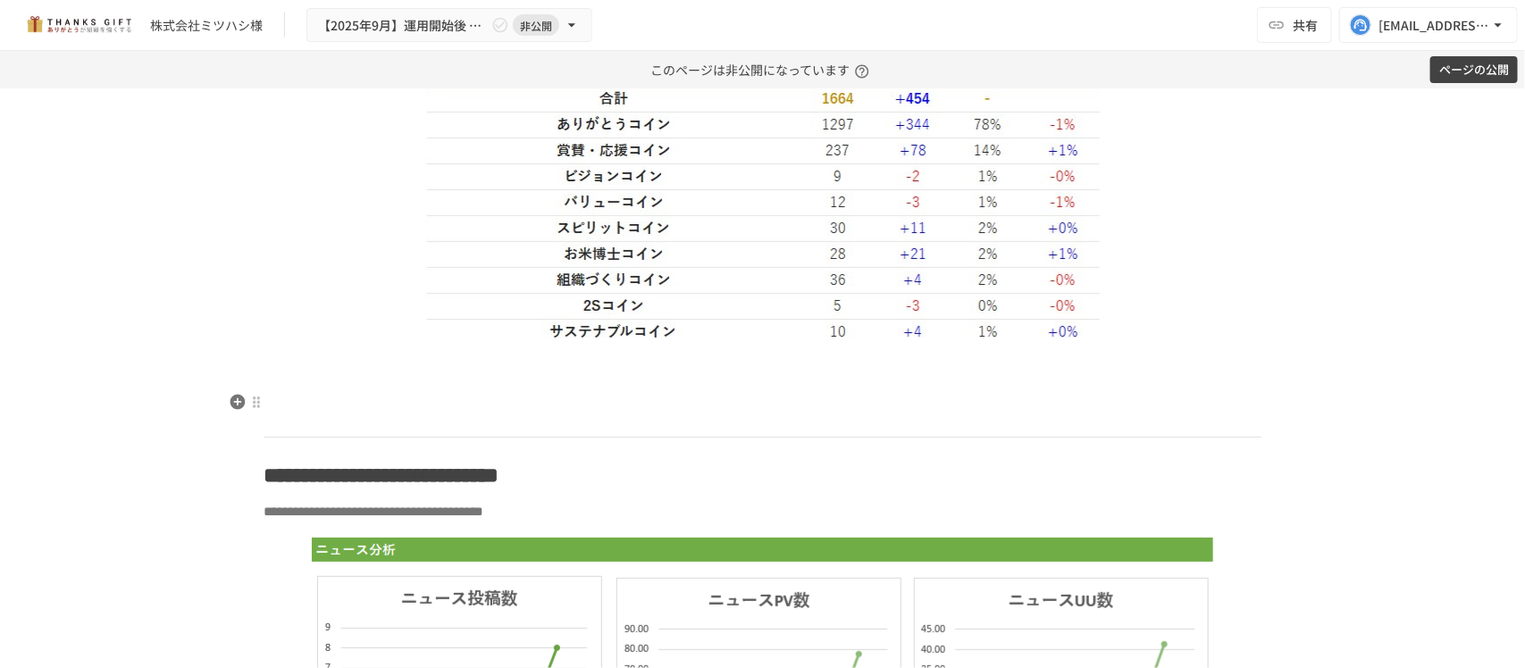
scroll to position [4904, 0]
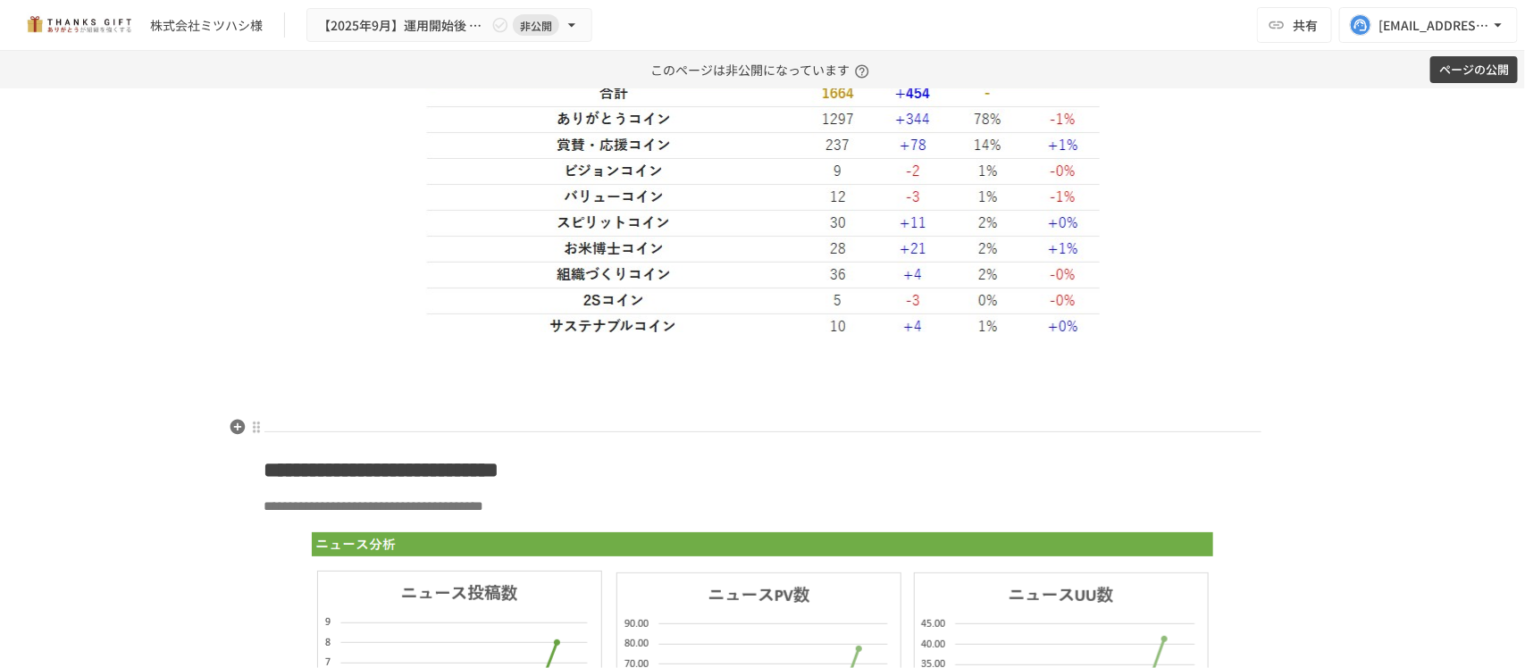
click at [625, 394] on p at bounding box center [762, 382] width 997 height 23
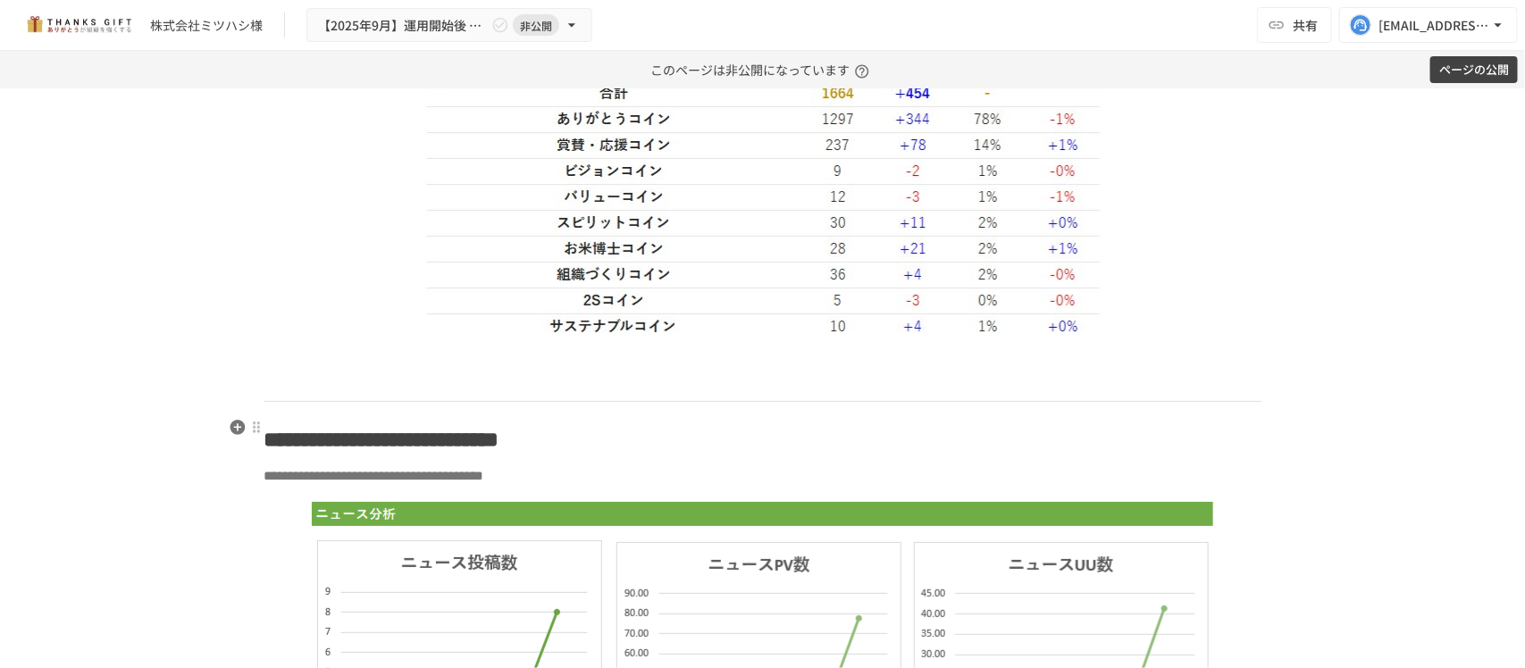
click at [625, 394] on p at bounding box center [762, 382] width 997 height 23
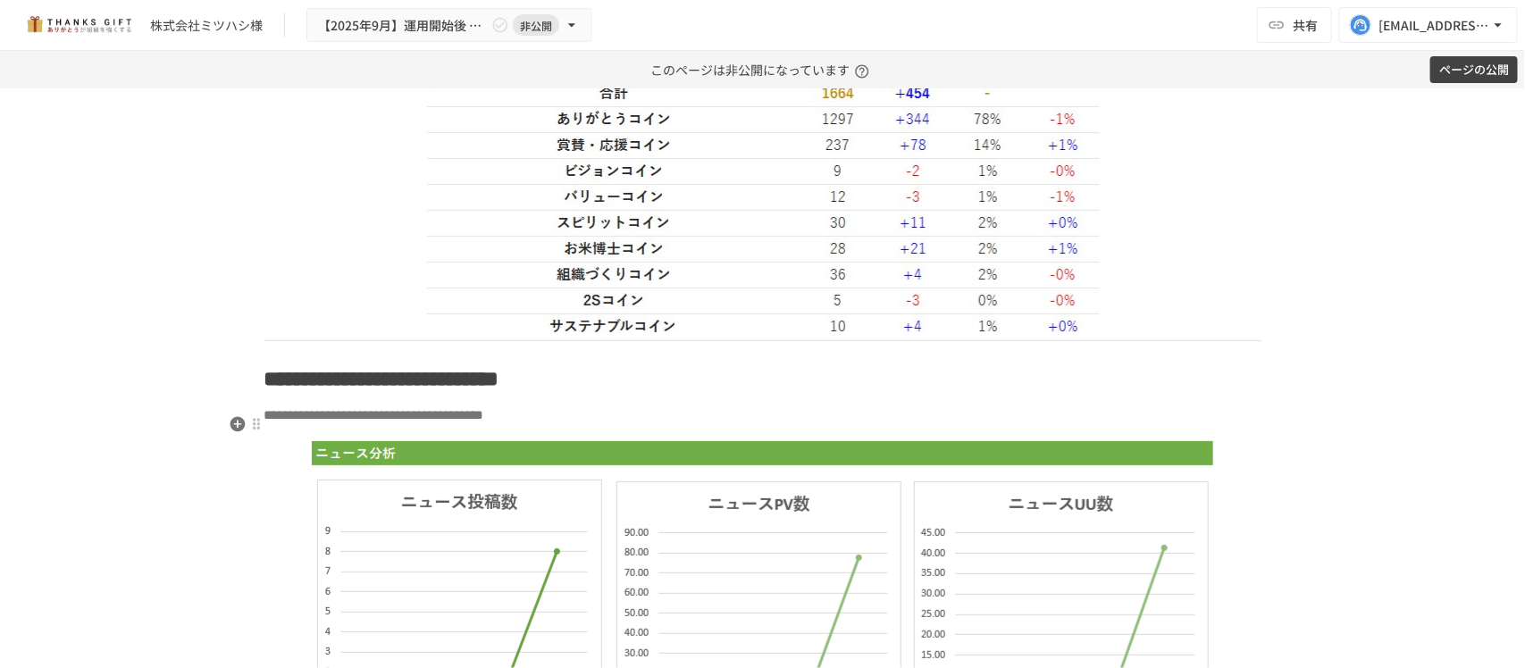
click at [499, 390] on strong "**********" at bounding box center [390, 378] width 218 height 21
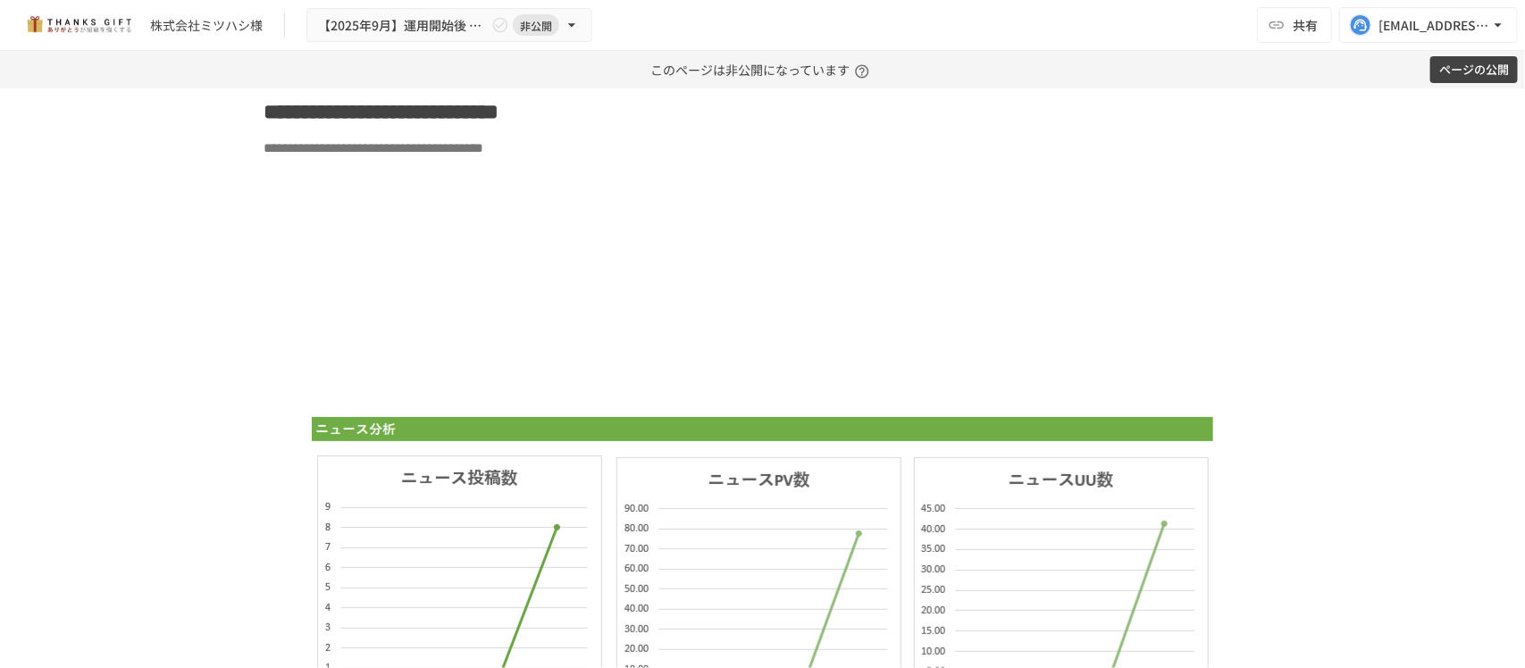
scroll to position [5172, 0]
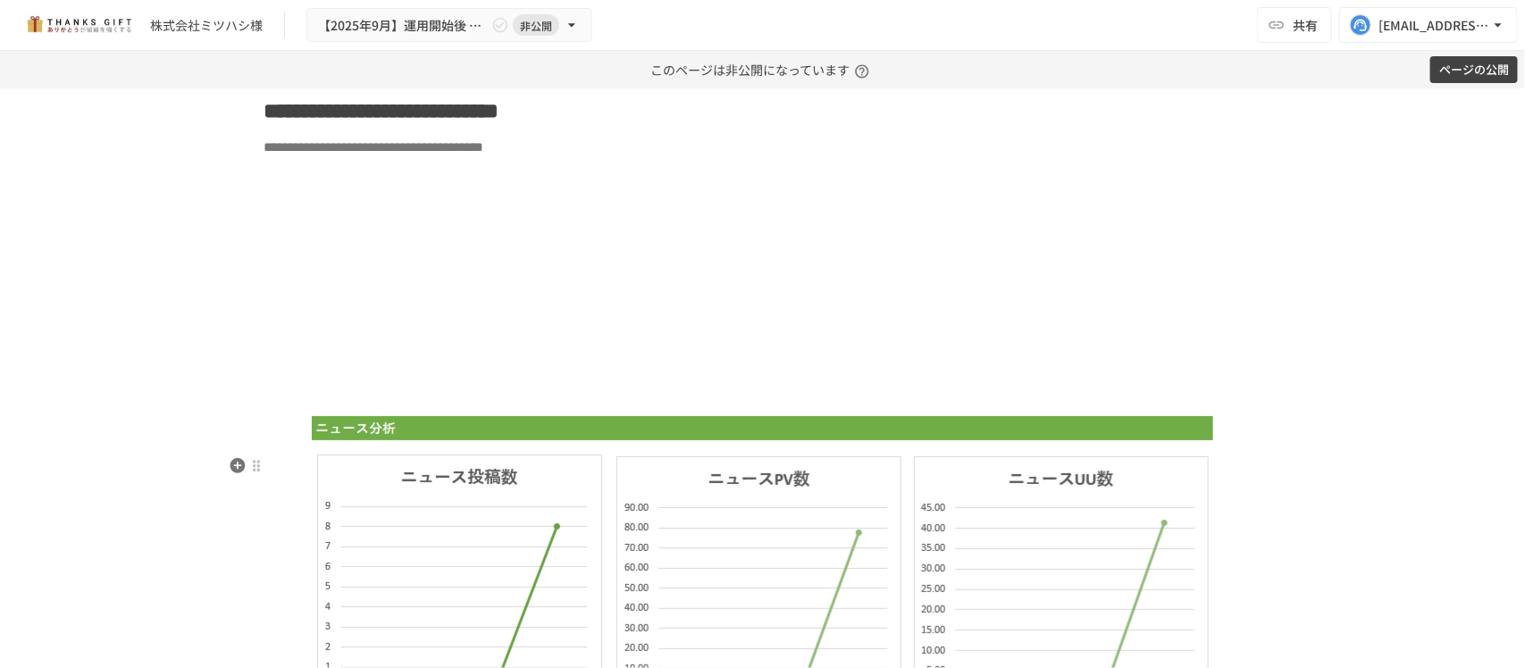
click at [855, 494] on img at bounding box center [763, 626] width 910 height 432
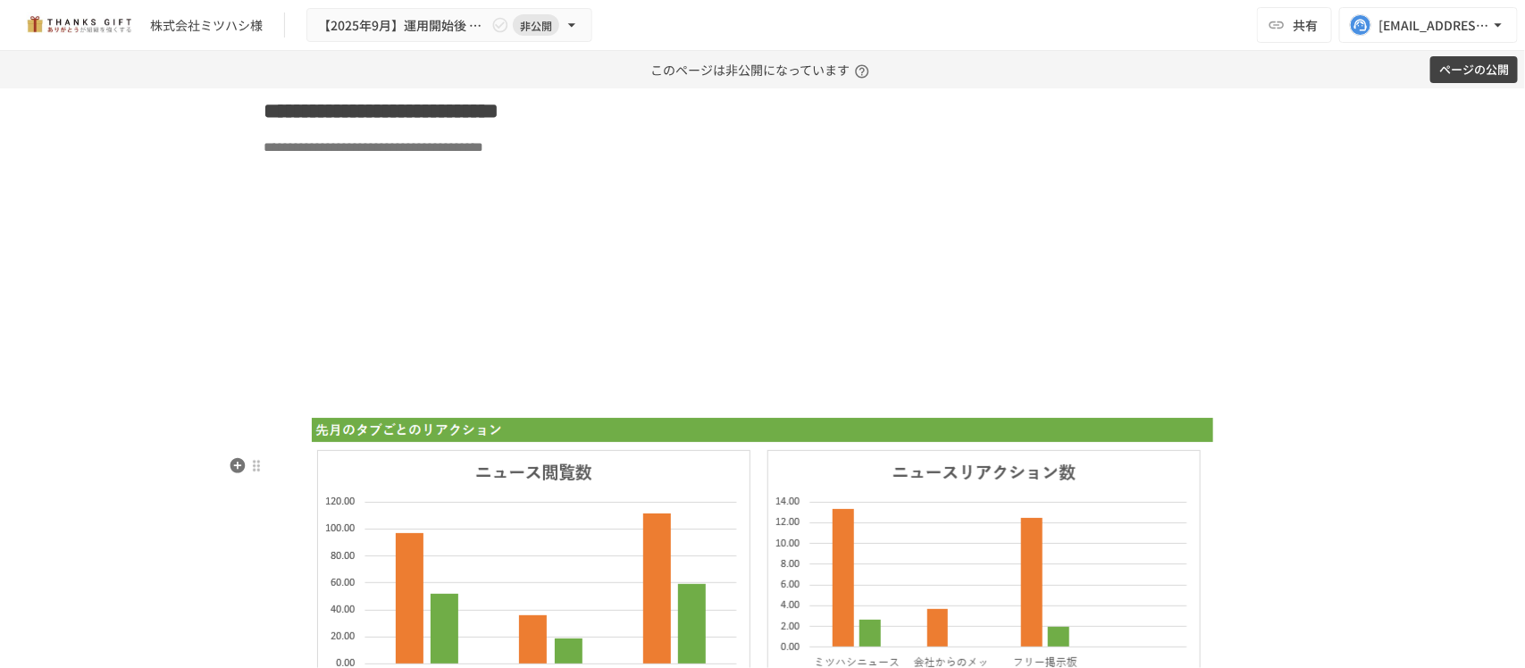
click at [855, 497] on img at bounding box center [762, 623] width 907 height 426
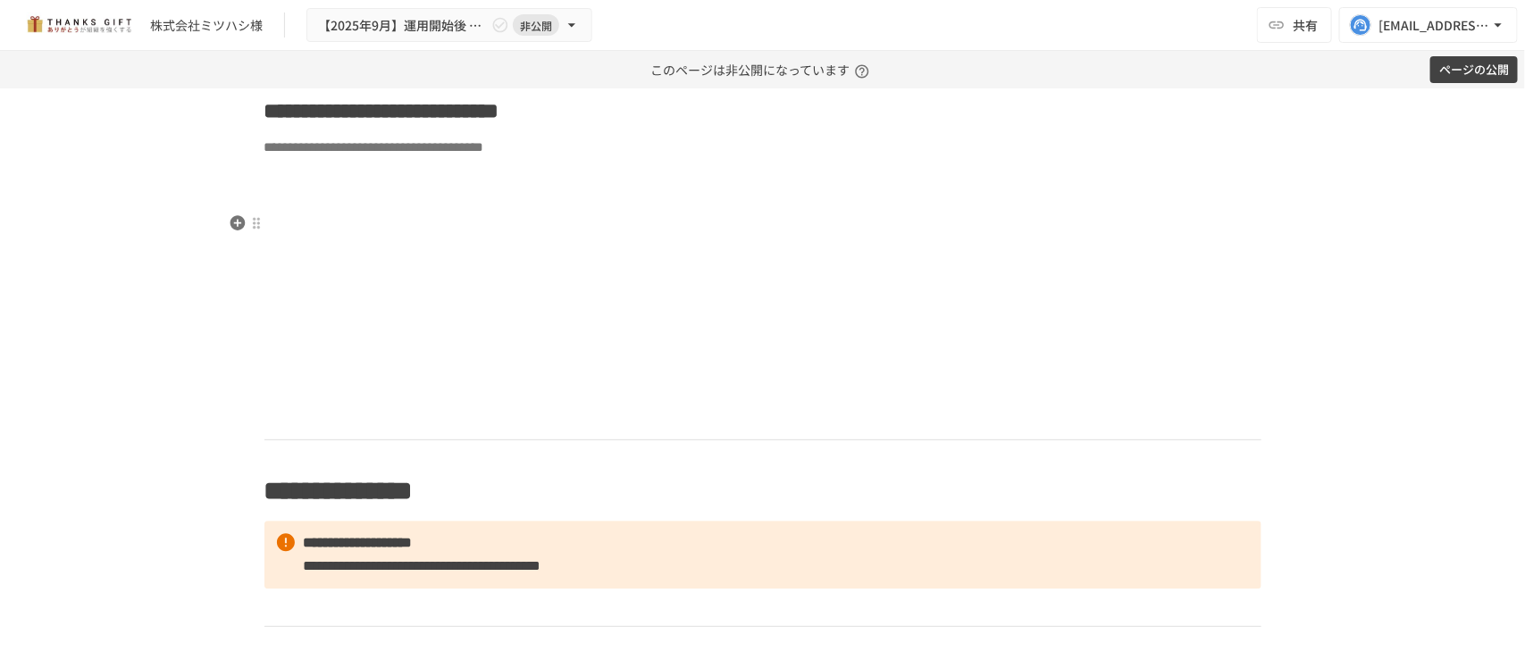
click at [351, 189] on p at bounding box center [762, 177] width 997 height 23
click at [230, 223] on icon "button" at bounding box center [237, 222] width 15 height 15
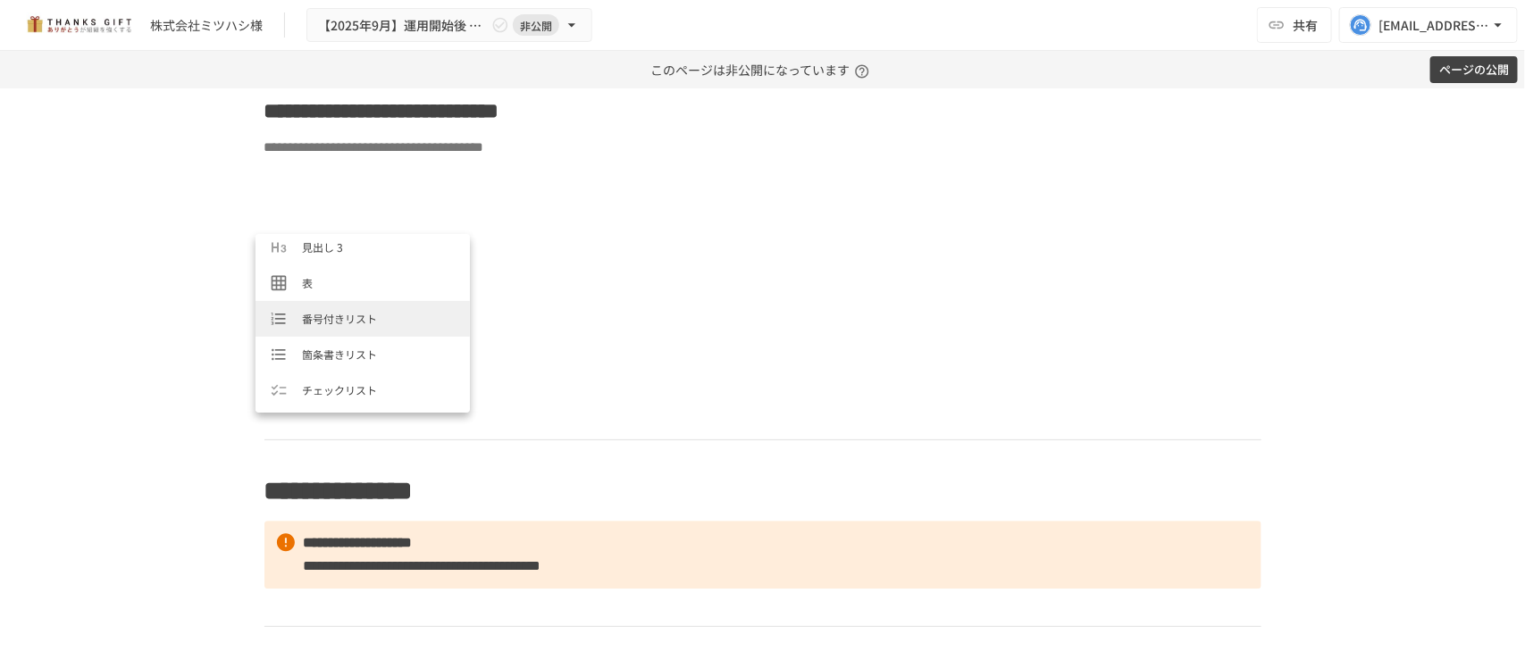
scroll to position [223, 0]
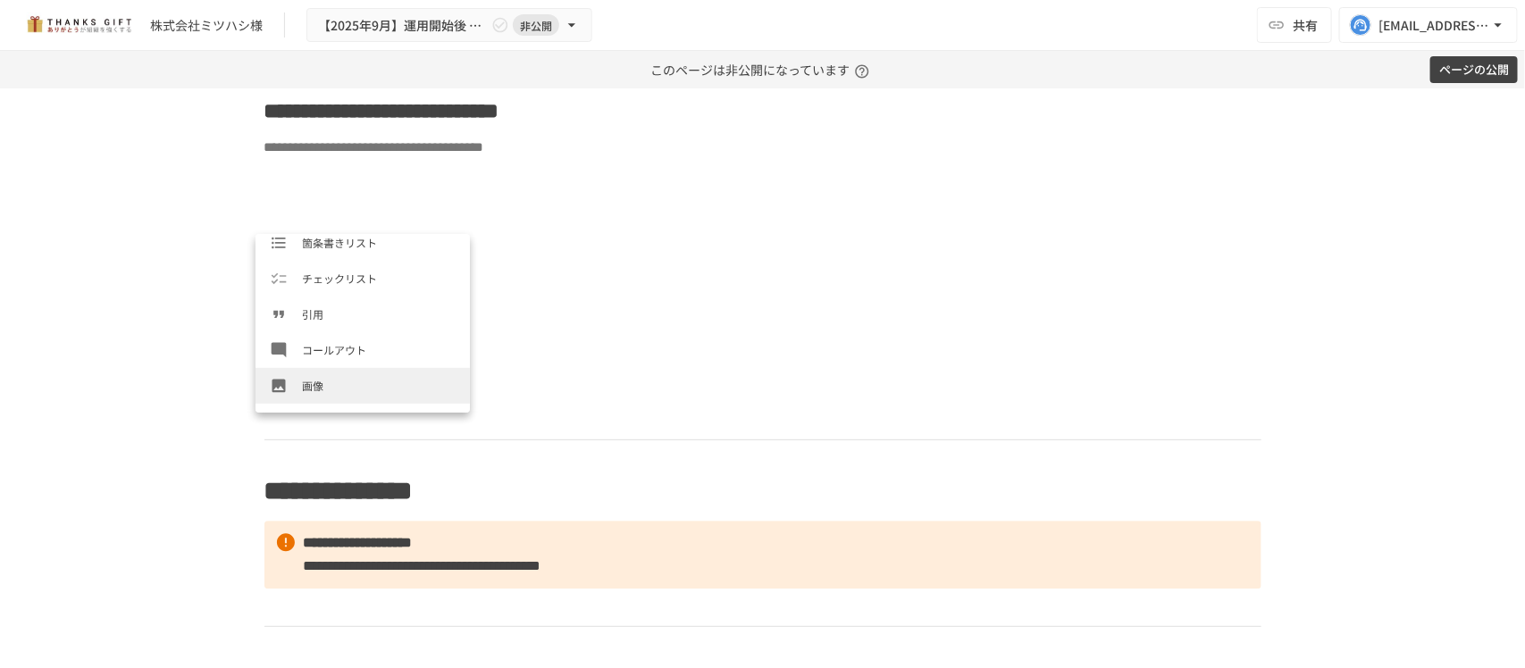
click at [314, 373] on li "画像" at bounding box center [363, 386] width 214 height 36
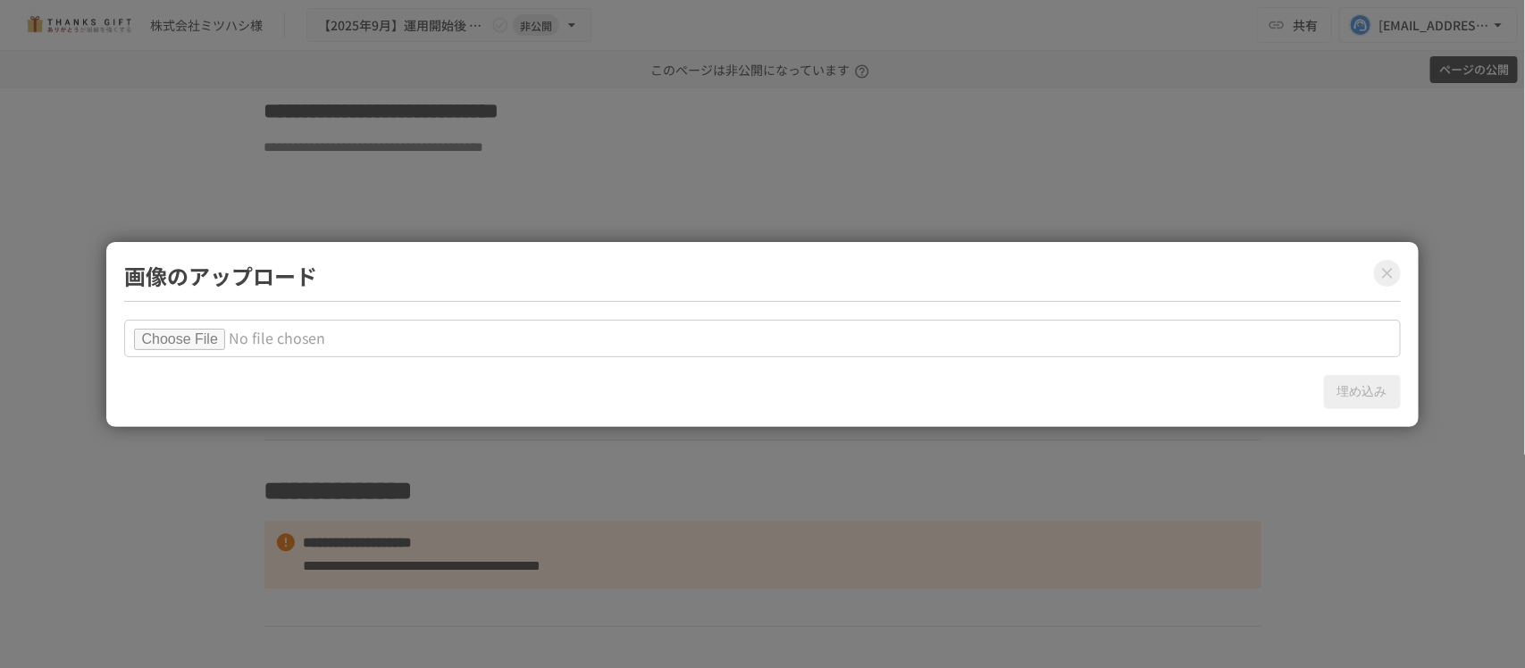
click at [225, 340] on input "file" at bounding box center [762, 339] width 1276 height 38
type input "**********"
click at [1356, 386] on button "埋め込み" at bounding box center [1362, 392] width 77 height 34
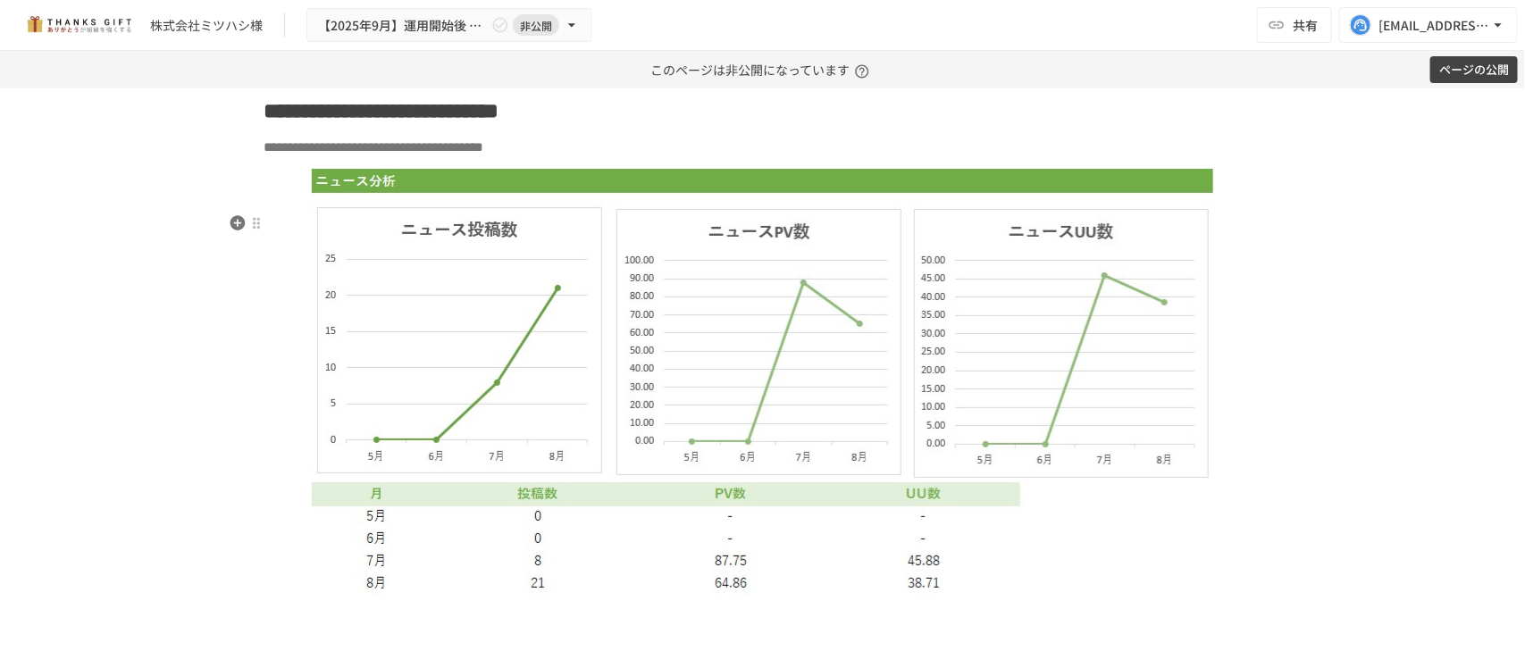
scroll to position [5618, 0]
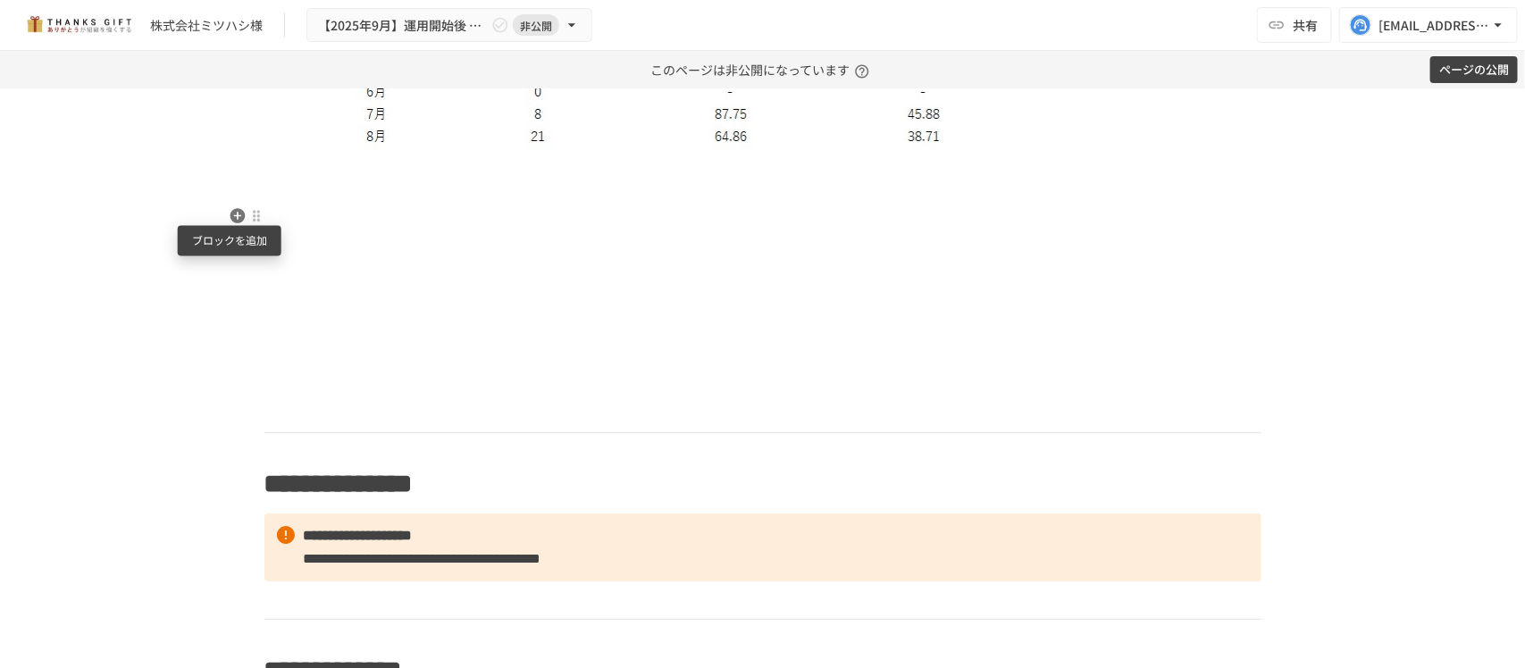
click at [235, 213] on icon "button" at bounding box center [237, 215] width 15 height 15
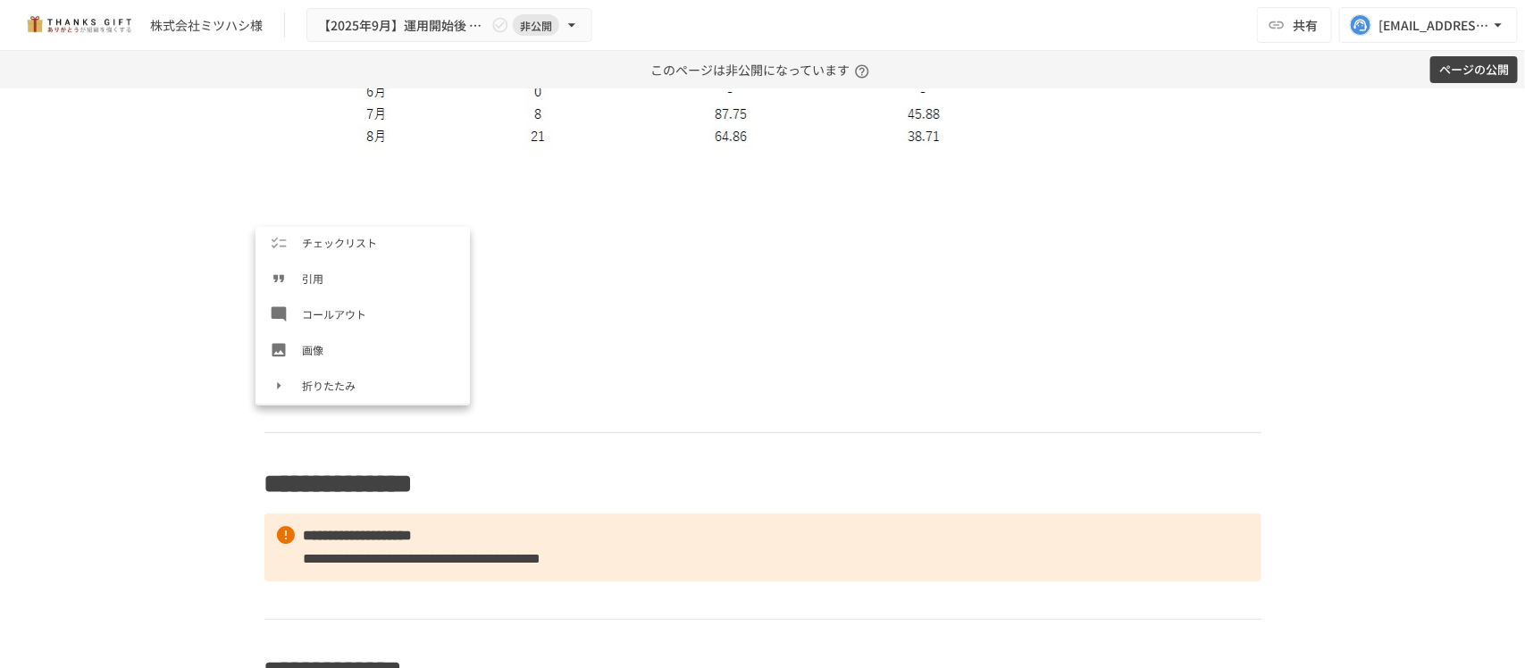
scroll to position [335, 0]
click at [326, 268] on span "画像" at bounding box center [379, 266] width 154 height 17
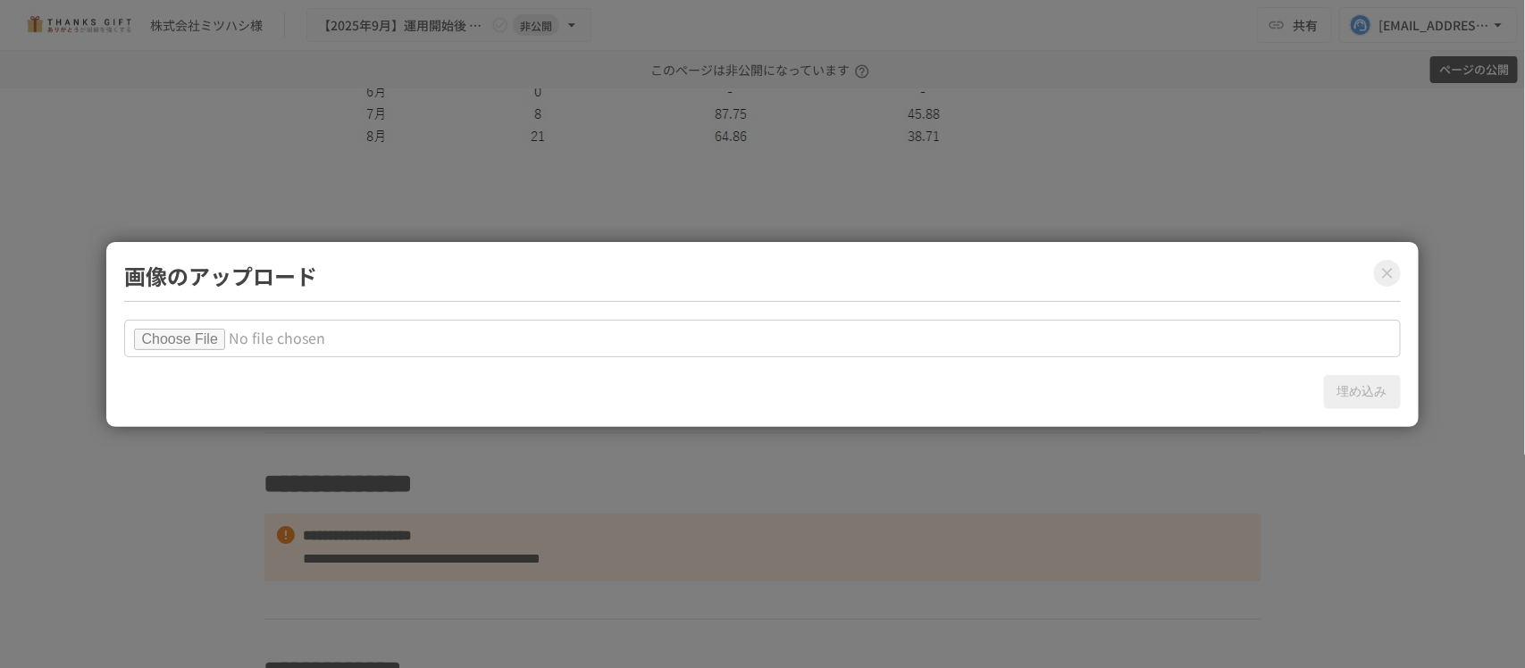
click at [223, 333] on input "file" at bounding box center [762, 339] width 1276 height 38
type input "**********"
click at [1349, 390] on button "埋め込み" at bounding box center [1362, 392] width 77 height 34
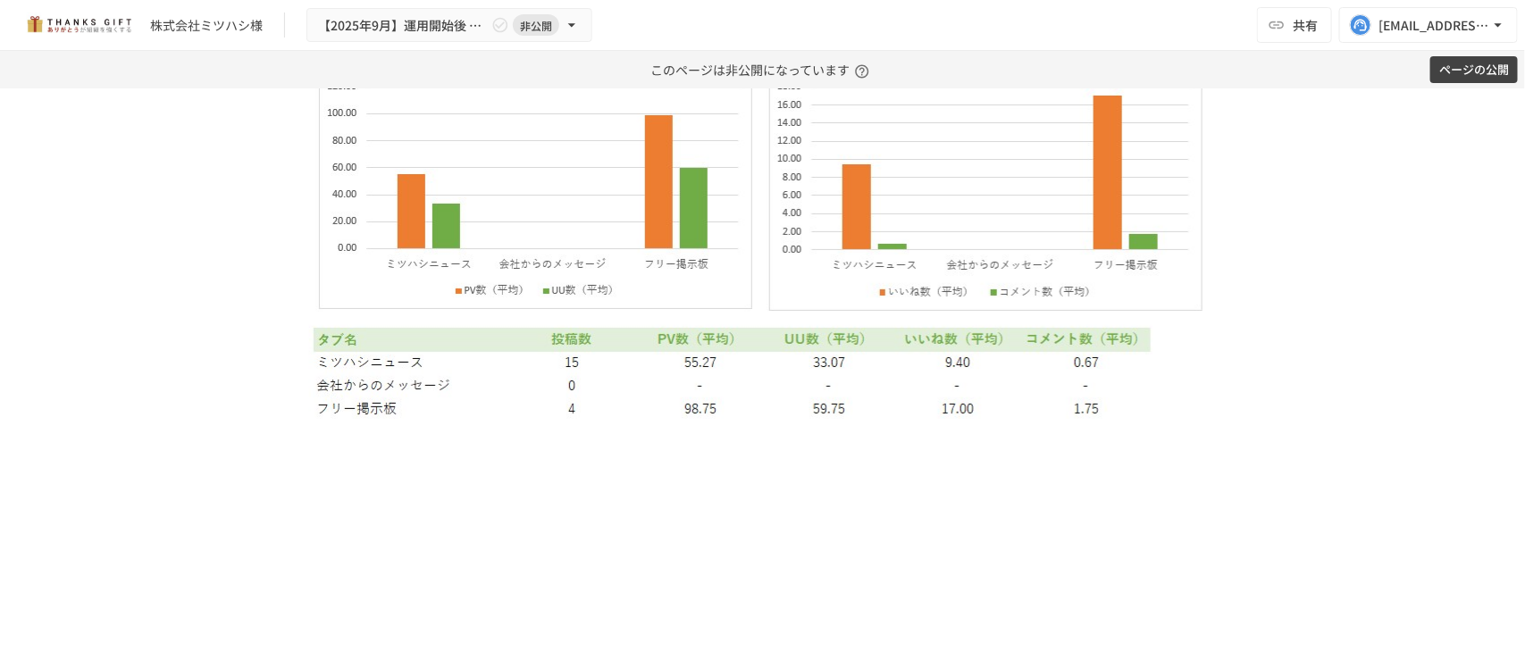
scroll to position [5954, 0]
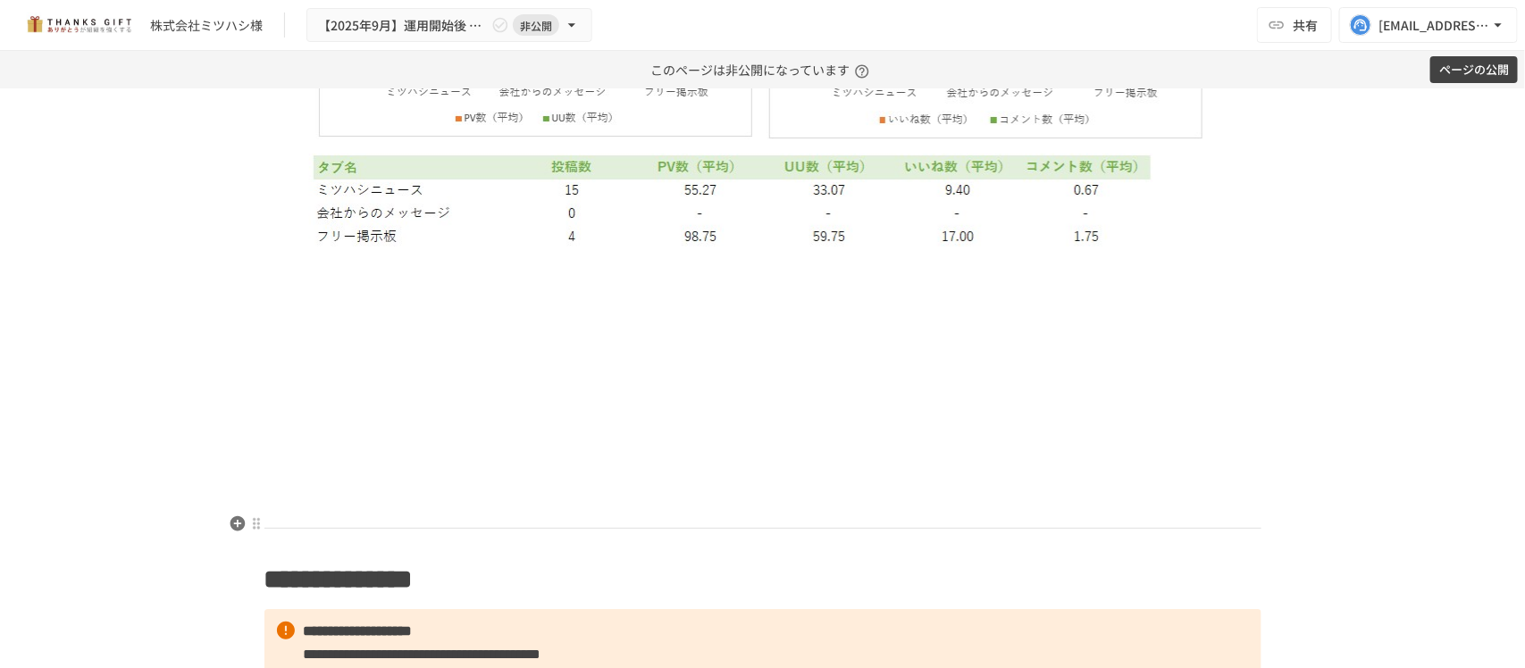
click at [740, 491] on p at bounding box center [762, 478] width 997 height 23
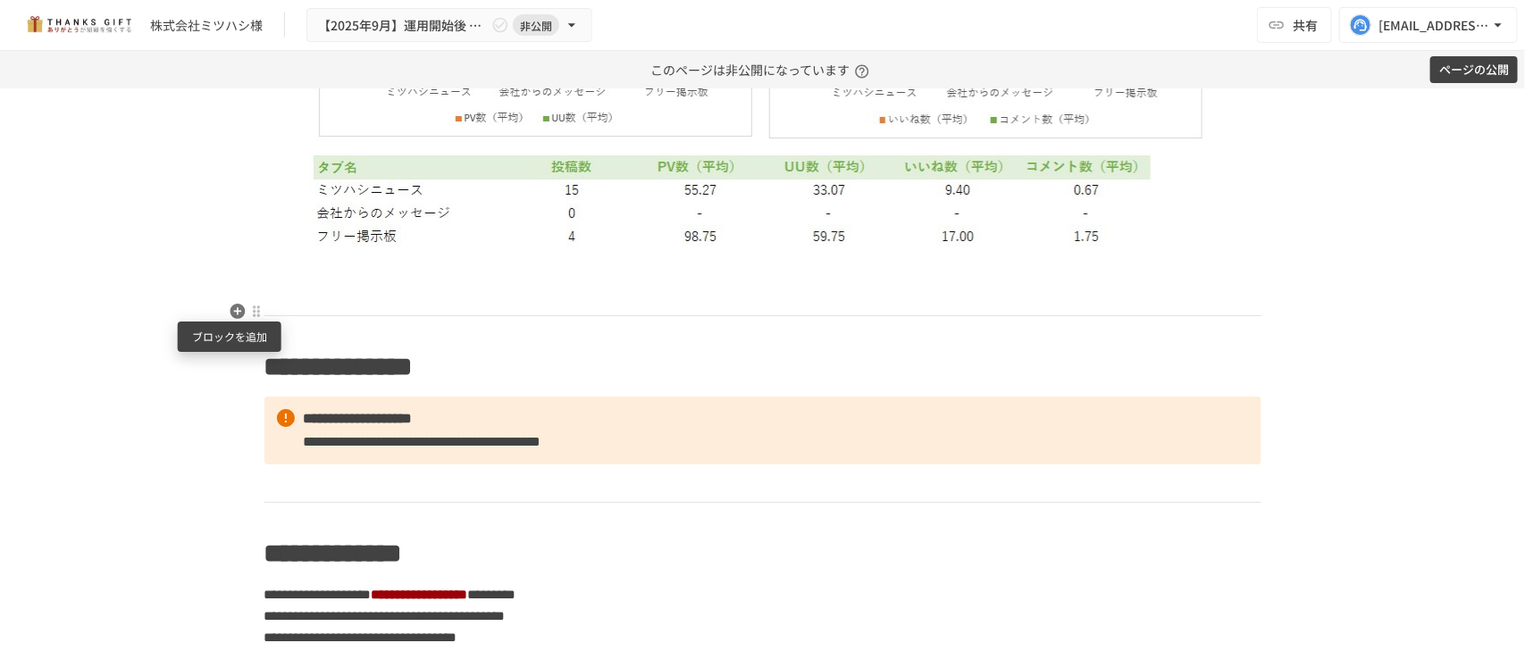
click at [235, 315] on icon "button" at bounding box center [238, 312] width 18 height 18
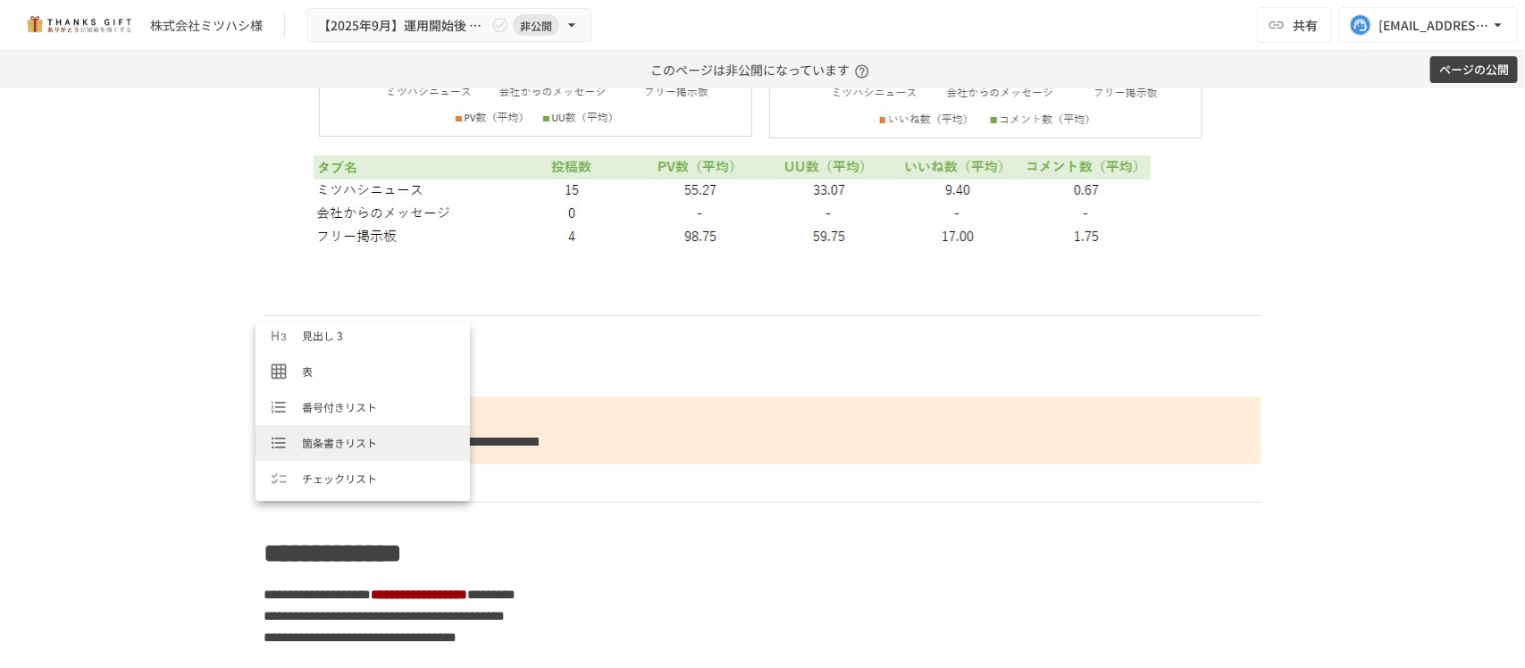
scroll to position [223, 0]
click at [363, 441] on span "コールアウト" at bounding box center [379, 438] width 154 height 17
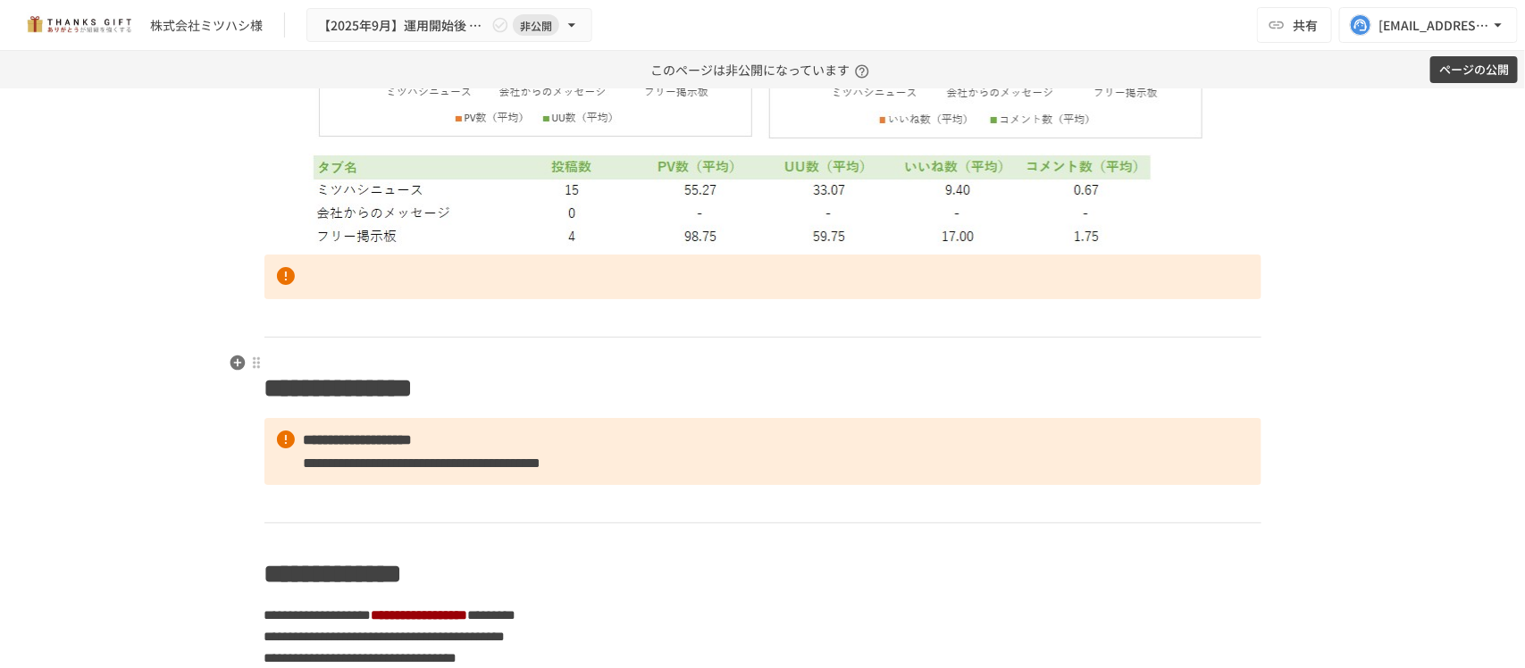
click at [420, 330] on p at bounding box center [762, 317] width 997 height 23
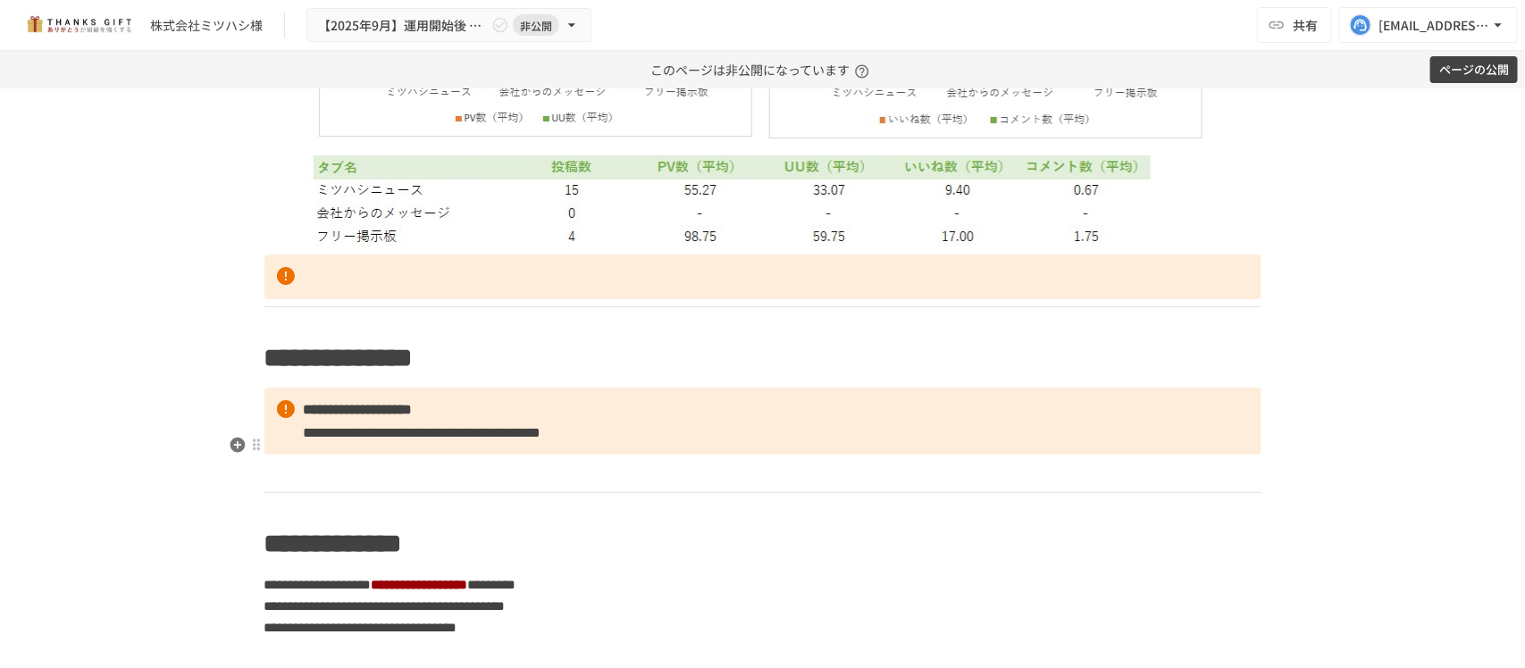
click at [306, 416] on strong "**********" at bounding box center [358, 409] width 109 height 13
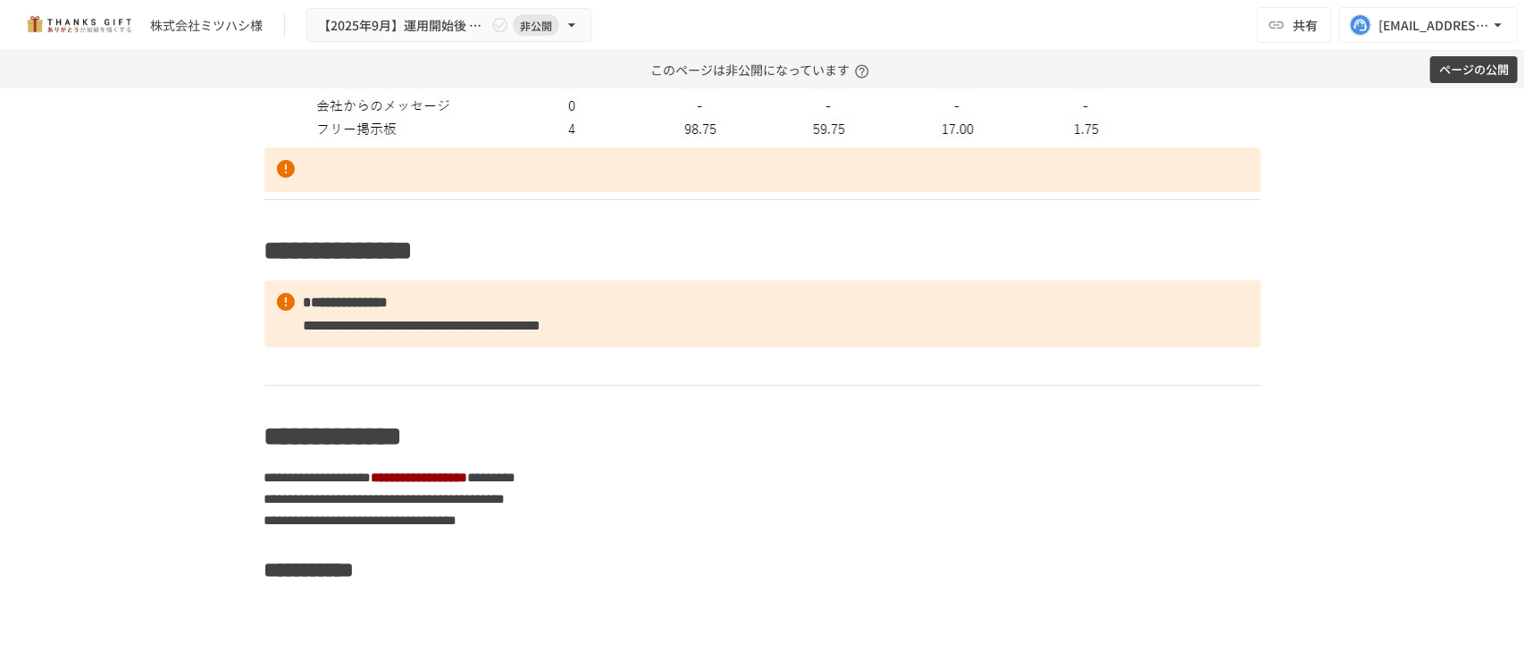
scroll to position [6177, 0]
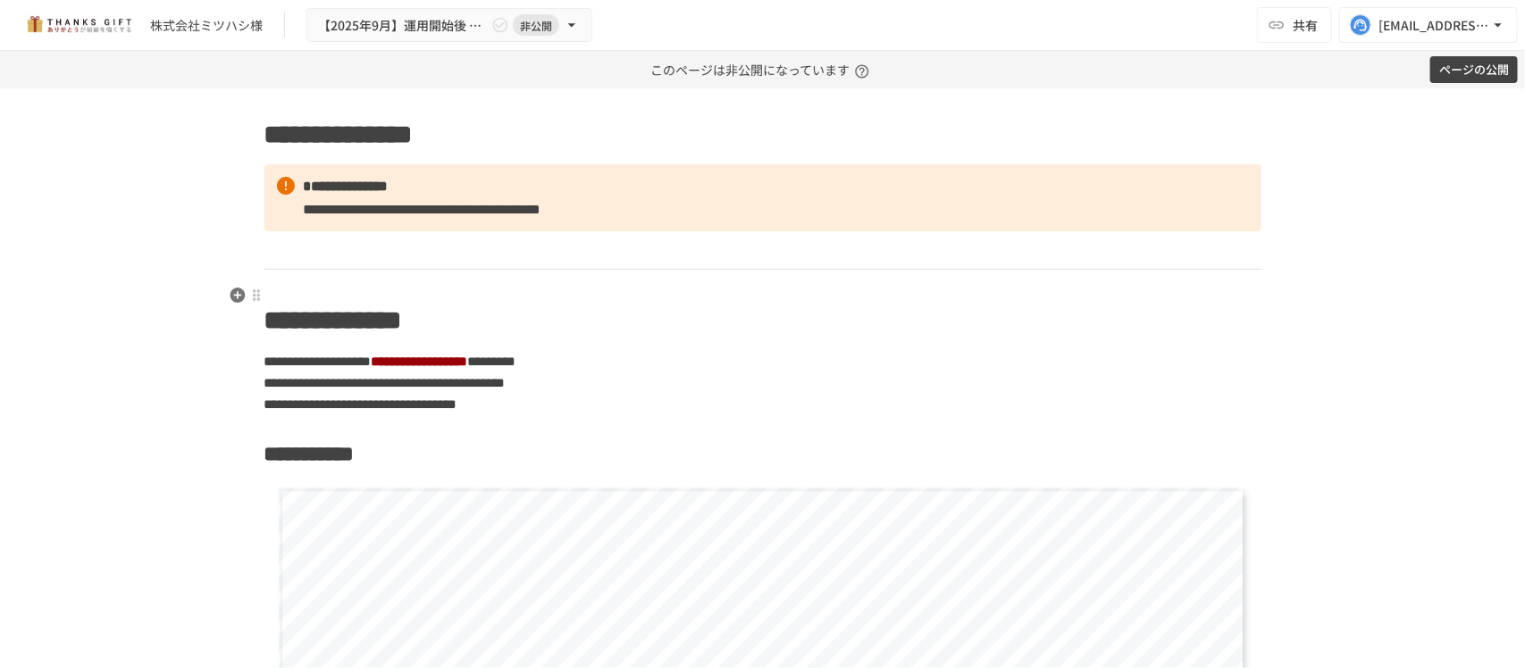
click at [377, 262] on p at bounding box center [762, 250] width 997 height 23
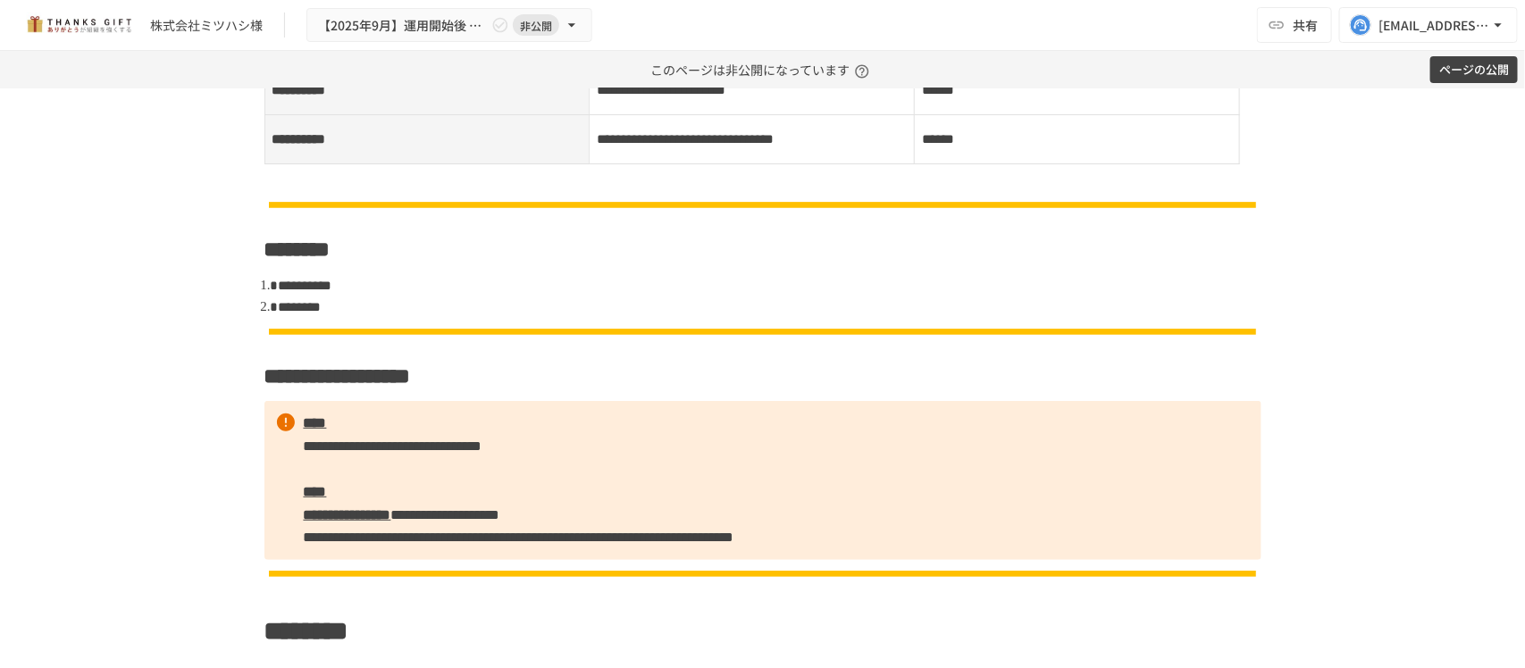
scroll to position [0, 0]
